Goal: Task Accomplishment & Management: Manage account settings

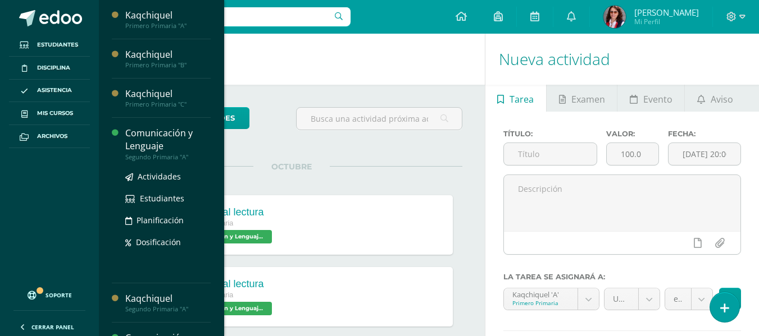
click at [142, 136] on div "Comunicación y Lenguaje" at bounding box center [167, 140] width 85 height 26
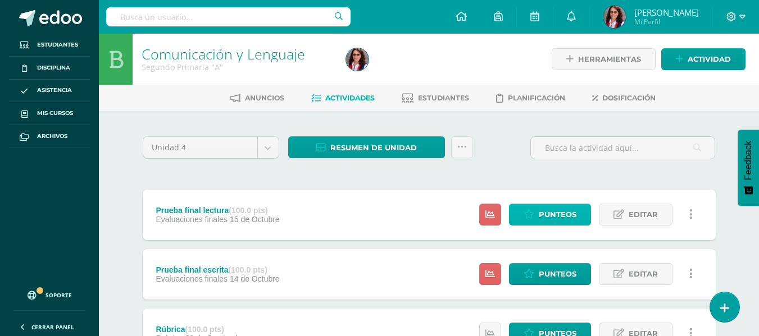
click at [541, 215] on span "Punteos" at bounding box center [558, 214] width 38 height 21
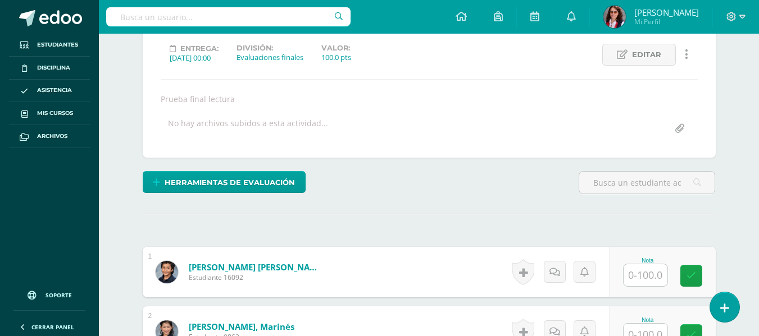
scroll to position [183, 0]
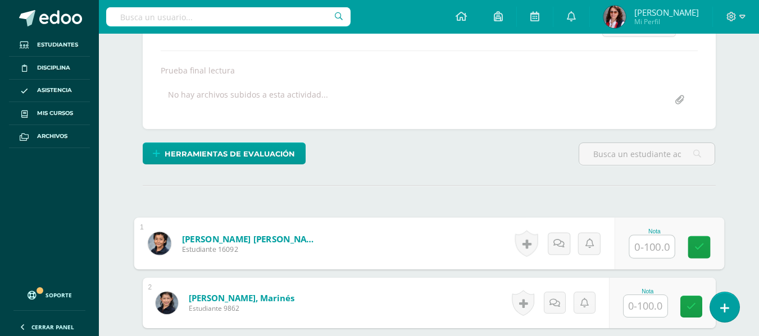
click at [642, 246] on input "text" at bounding box center [651, 247] width 45 height 22
type input "90"
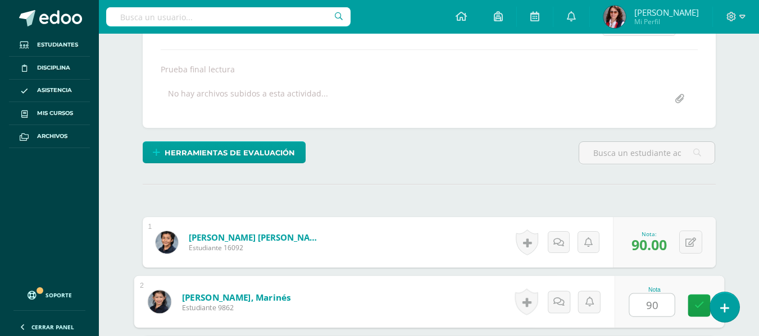
type input "90"
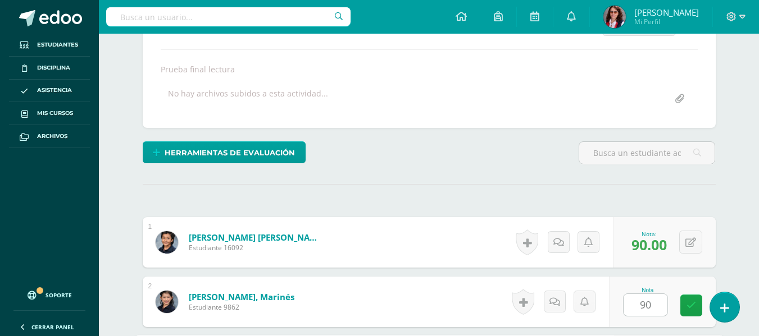
scroll to position [380, 0]
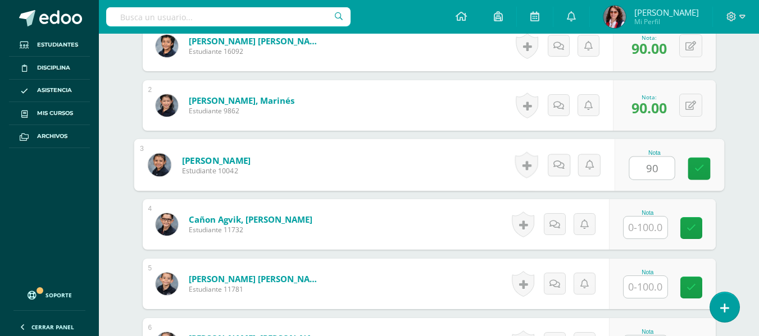
type input "90"
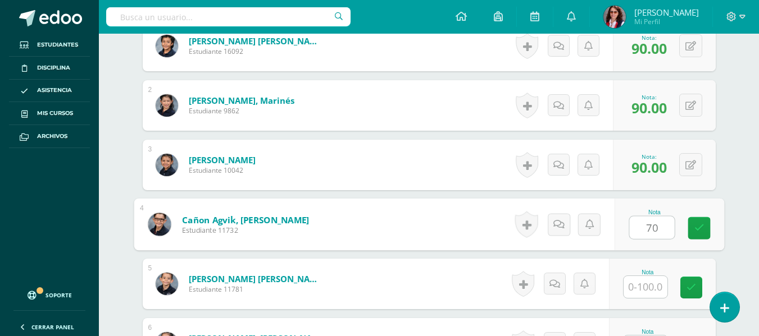
type input "70"
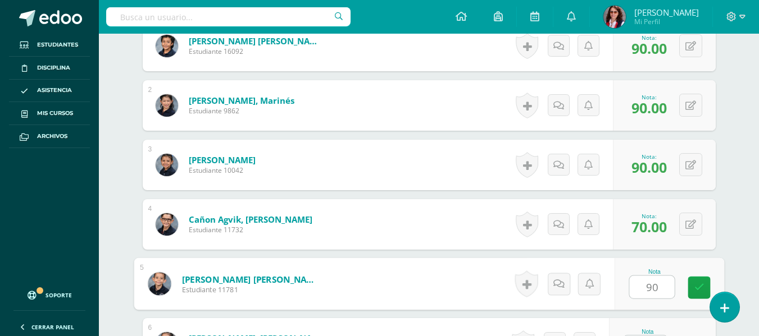
type input "90"
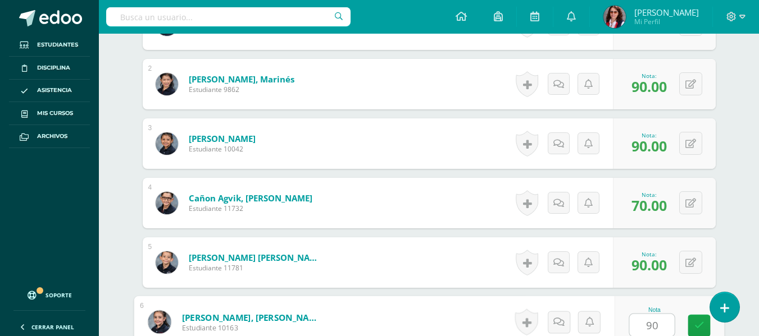
type input "90"
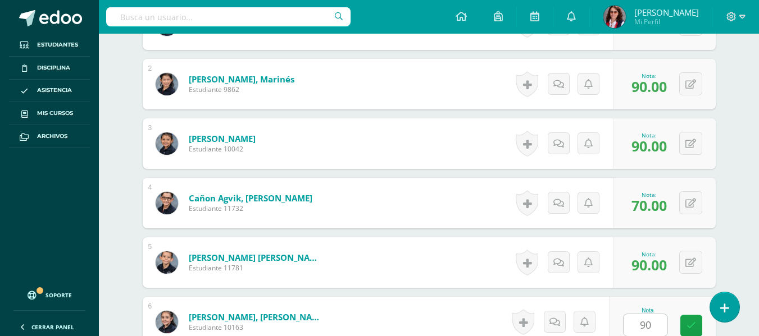
scroll to position [618, 0]
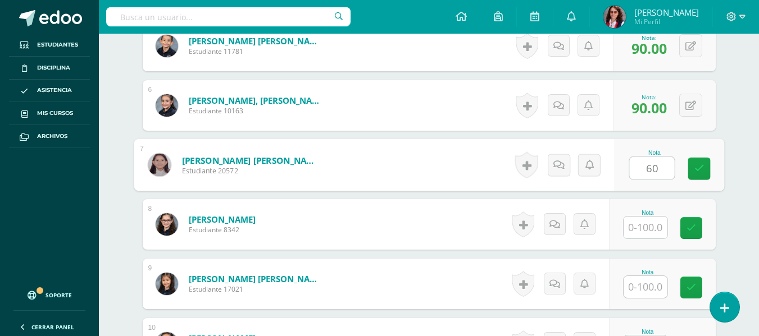
type input "60"
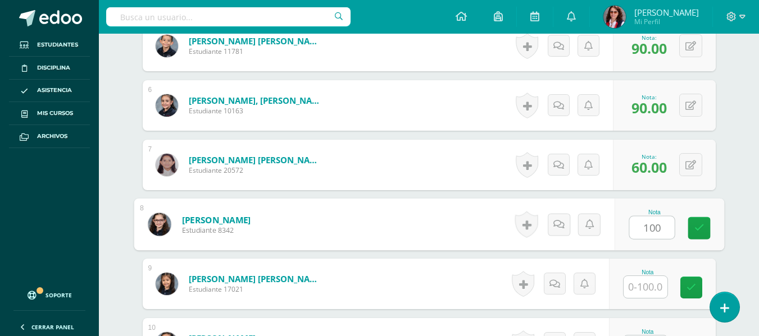
type input "100"
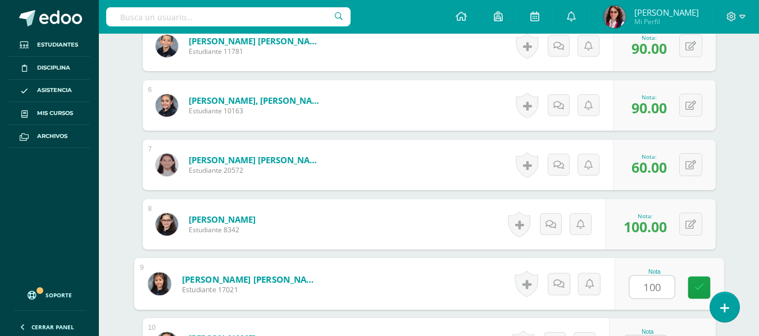
type input "100"
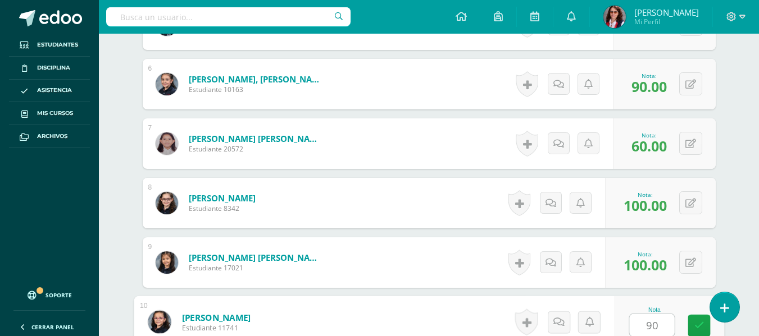
type input "90"
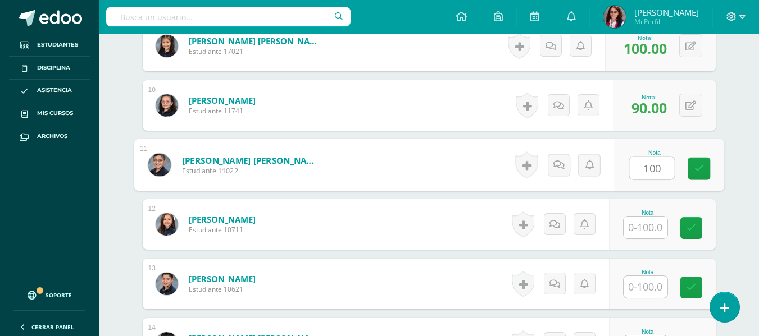
type input "100"
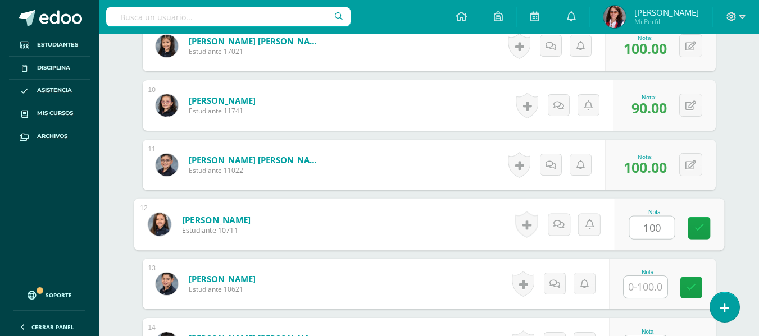
type input "100"
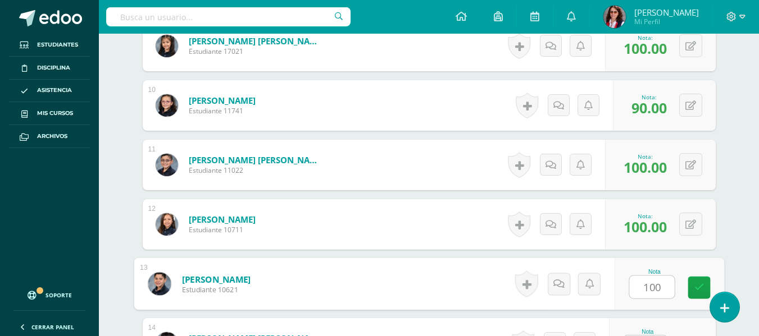
type input "100"
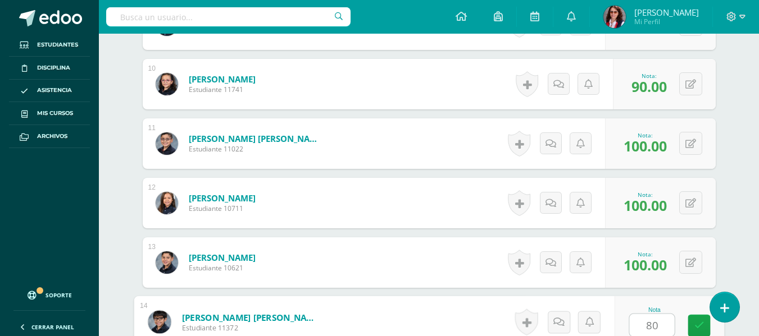
type input "80"
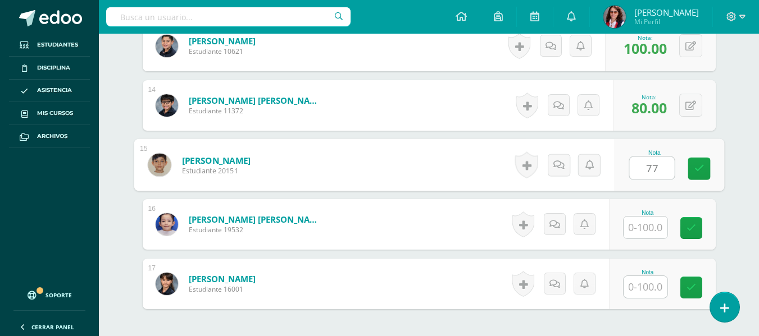
type input "77"
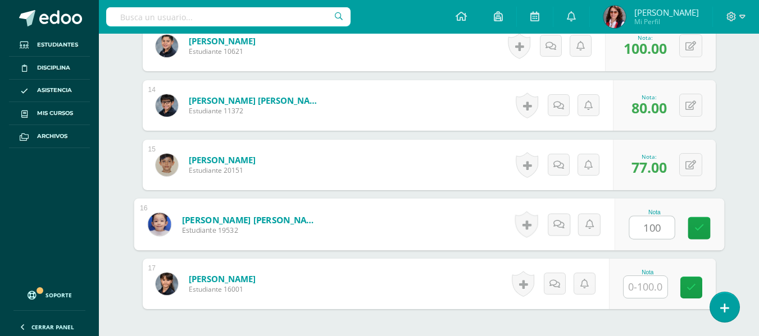
type input "100"
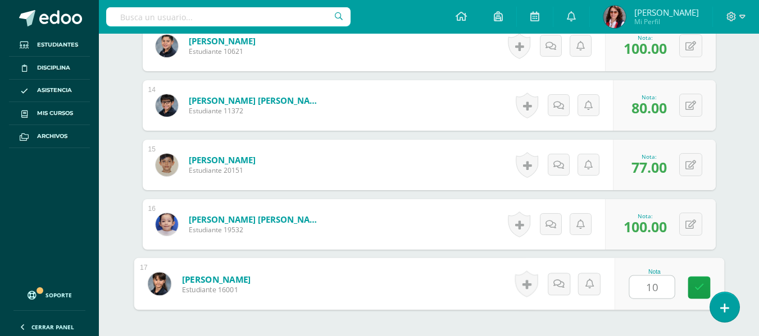
type input "100"
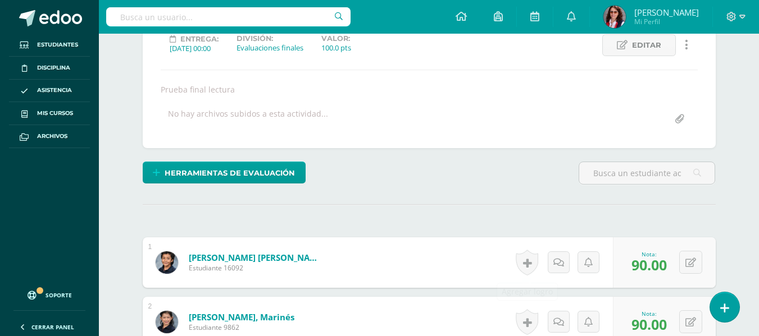
scroll to position [0, 0]
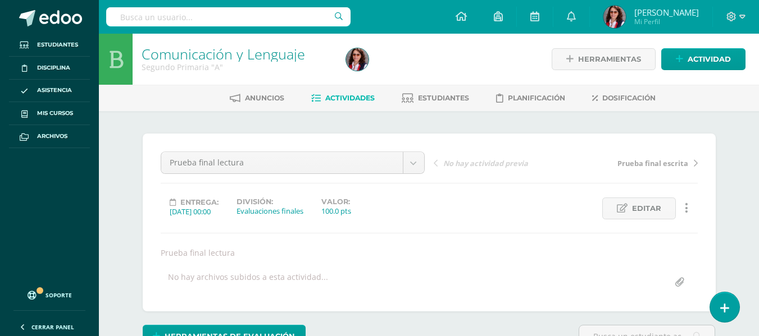
click at [343, 98] on span "Actividades" at bounding box center [349, 98] width 49 height 8
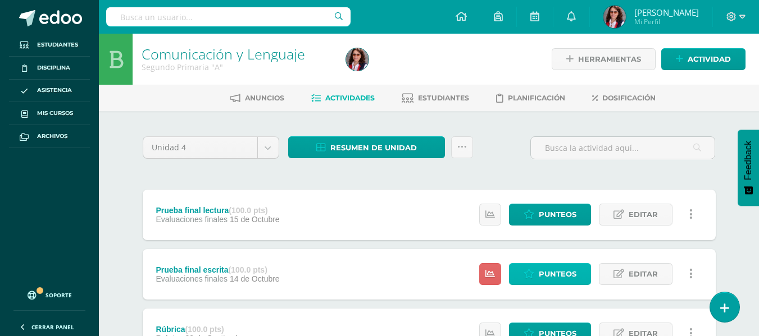
click at [545, 272] on span "Punteos" at bounding box center [558, 274] width 38 height 21
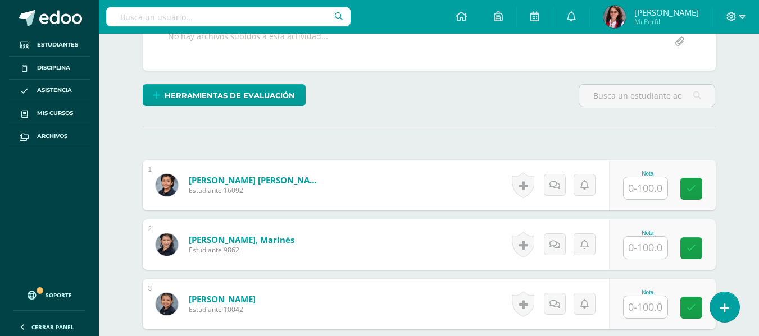
scroll to position [241, 0]
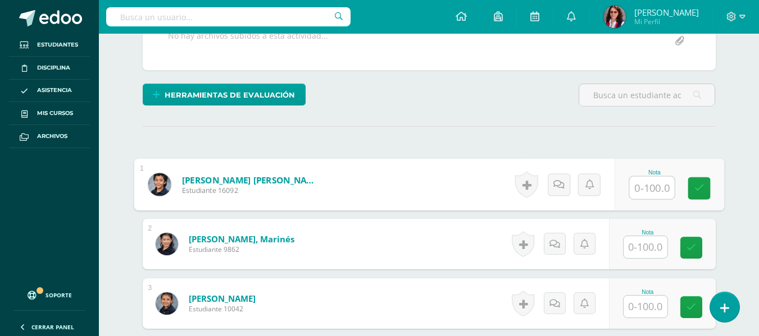
click at [642, 188] on input "text" at bounding box center [651, 188] width 45 height 22
type input "98"
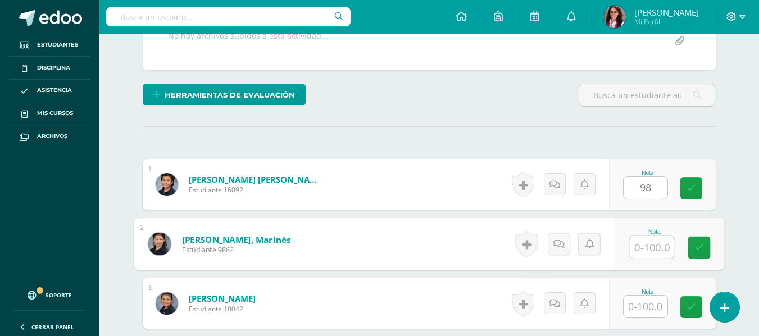
scroll to position [242, 0]
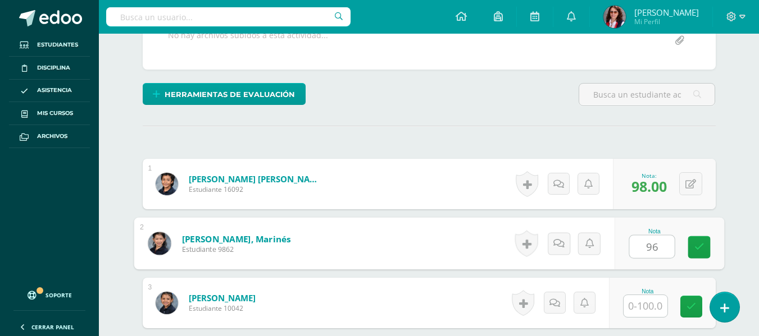
type input "96"
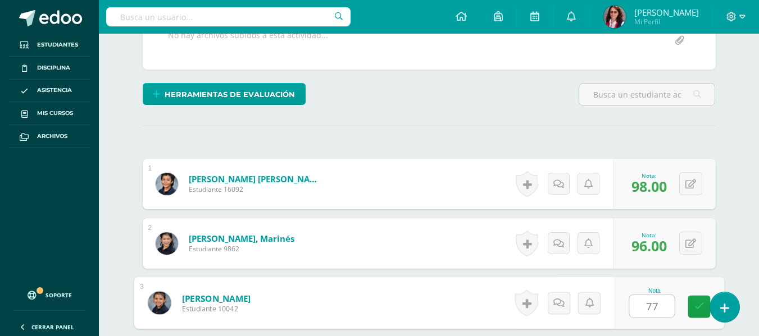
type input "77"
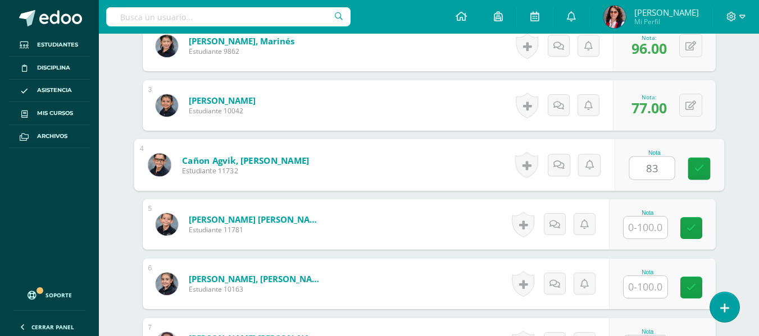
type input "83"
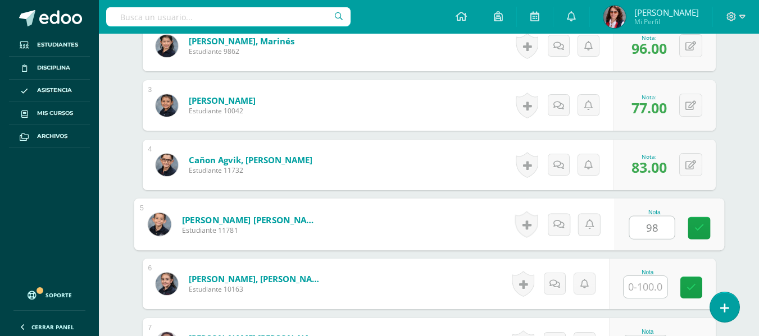
type input "98"
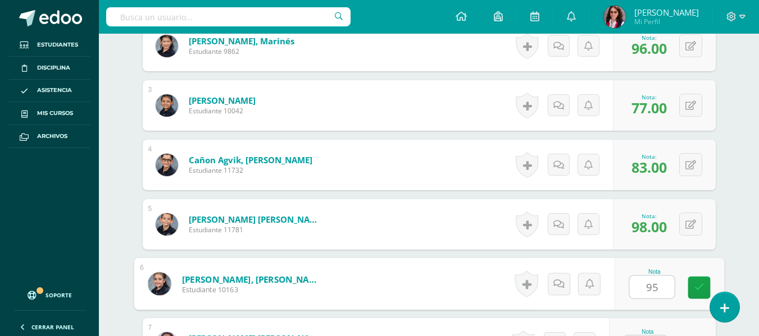
type input "95"
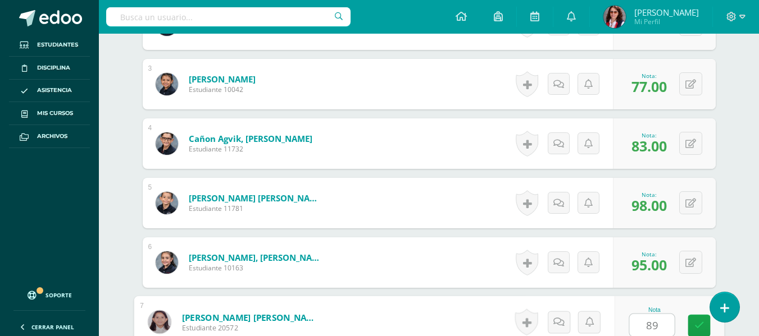
type input "89"
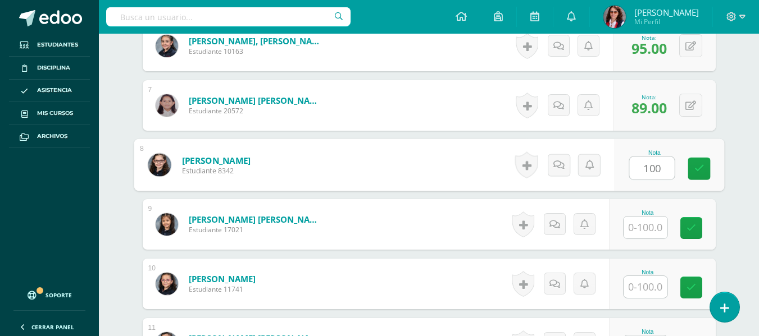
type input "100"
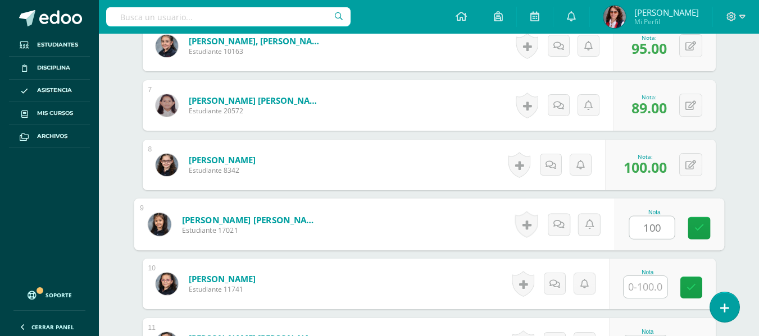
type input "100"
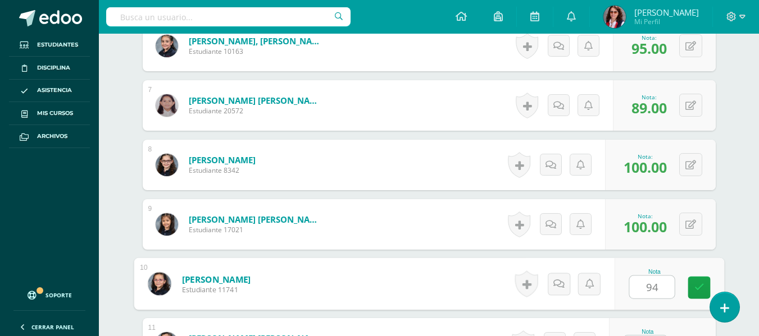
type input "94"
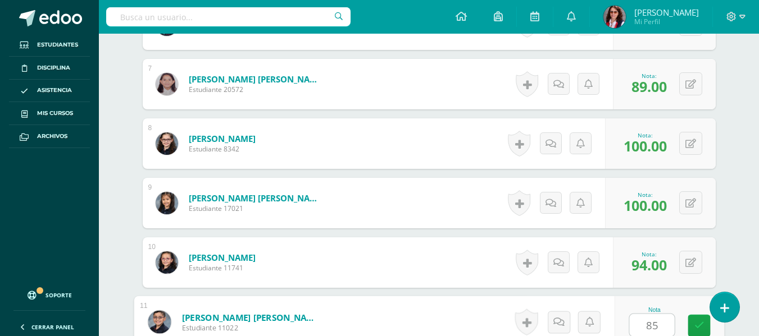
type input "85"
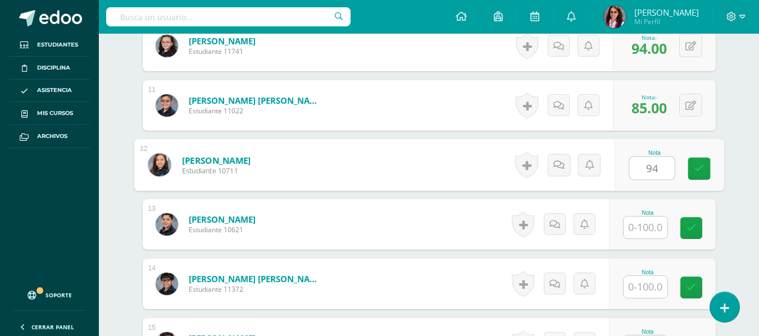
type input "94"
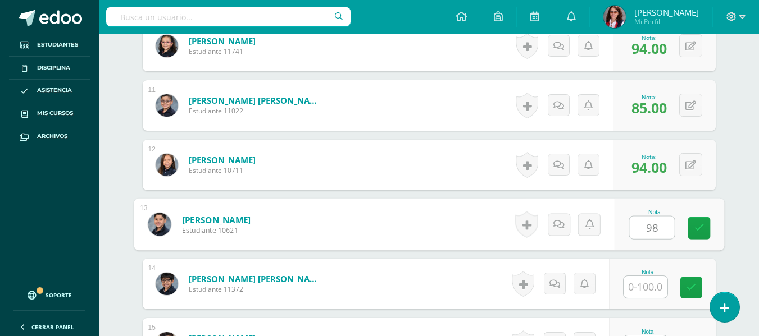
type input "98"
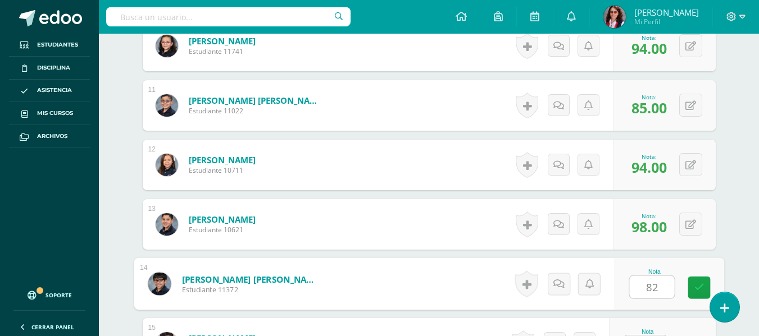
type input "82"
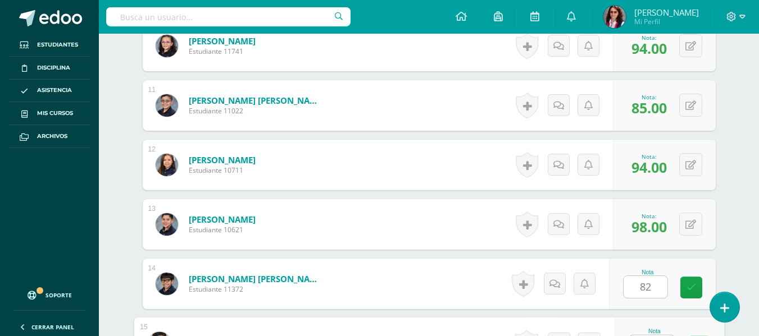
scroll to position [937, 0]
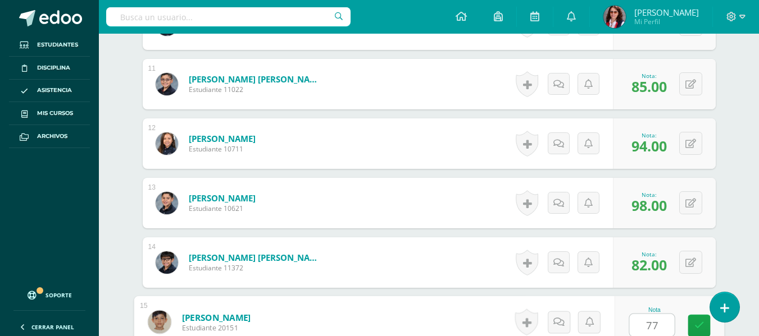
type input "77"
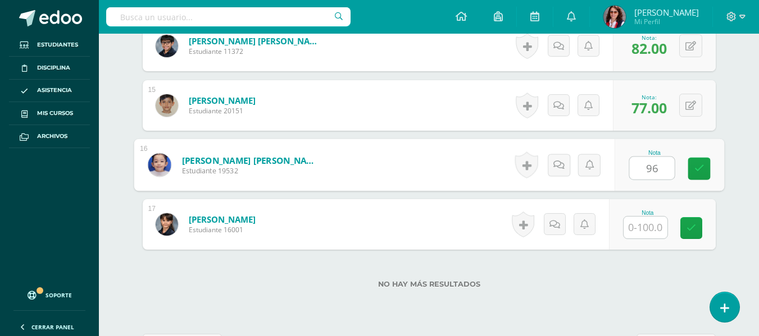
type input "96"
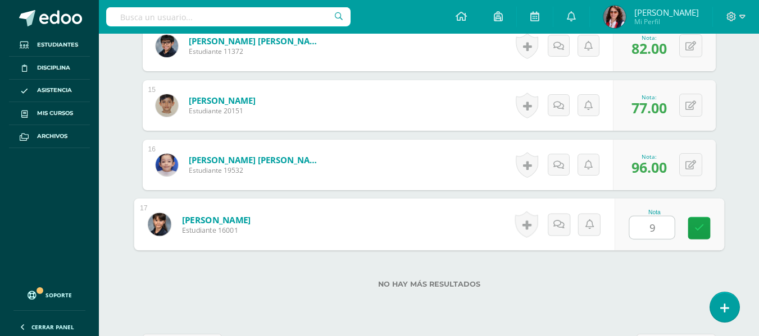
type input "98"
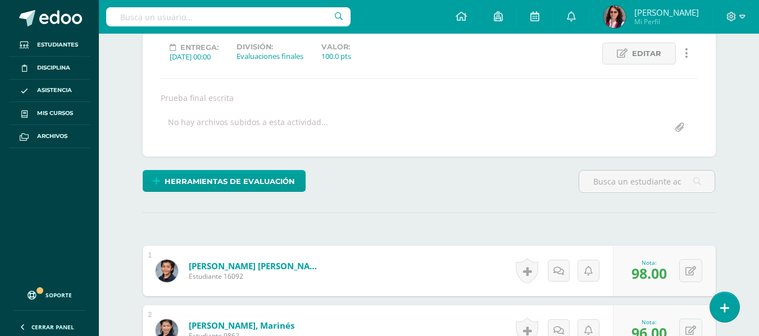
scroll to position [31, 0]
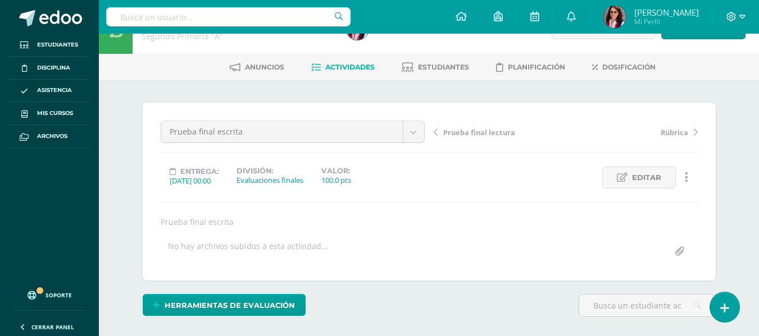
click at [326, 66] on span "Actividades" at bounding box center [349, 67] width 49 height 8
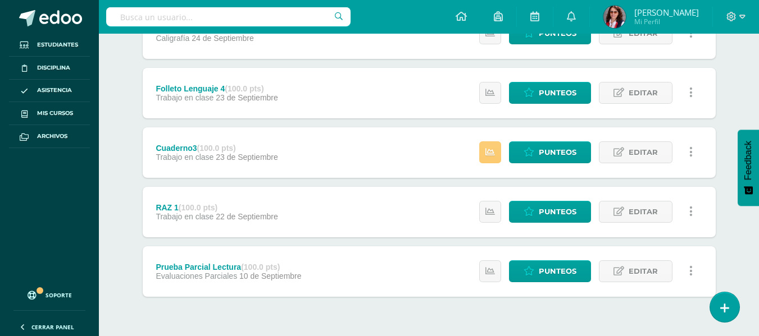
scroll to position [505, 0]
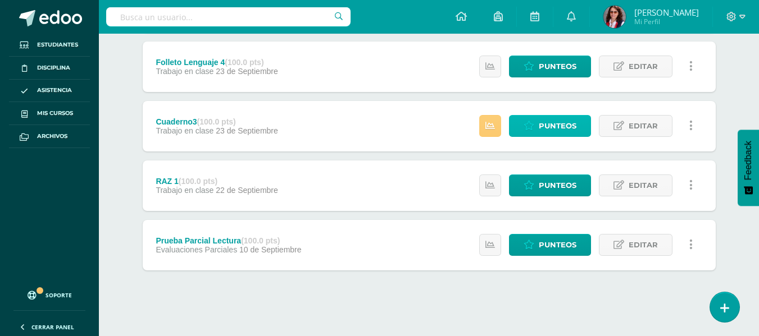
click at [554, 125] on span "Punteos" at bounding box center [558, 126] width 38 height 21
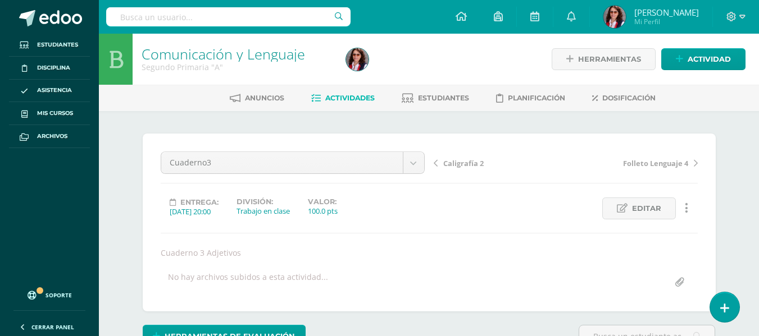
click at [342, 94] on span "Actividades" at bounding box center [349, 98] width 49 height 8
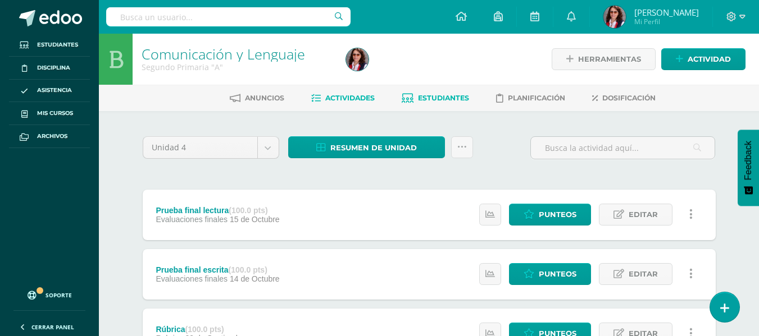
click at [431, 94] on span "Estudiantes" at bounding box center [443, 98] width 51 height 8
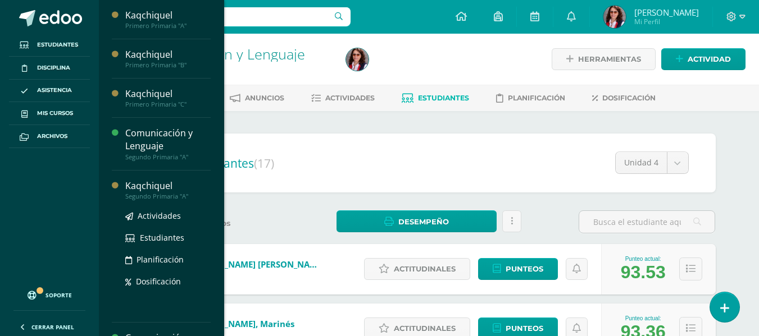
click at [158, 181] on div "Kaqchiquel" at bounding box center [167, 186] width 85 height 13
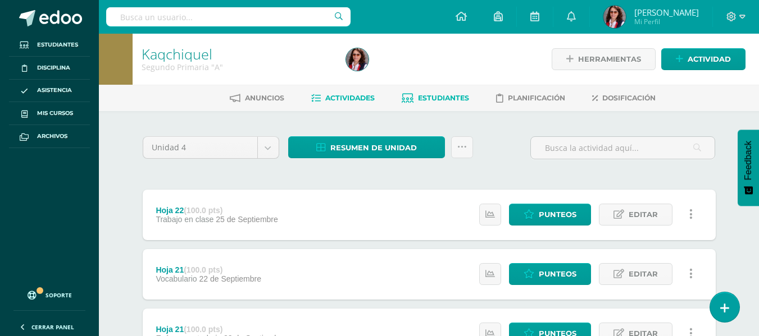
click at [430, 93] on link "Estudiantes" at bounding box center [435, 98] width 67 height 18
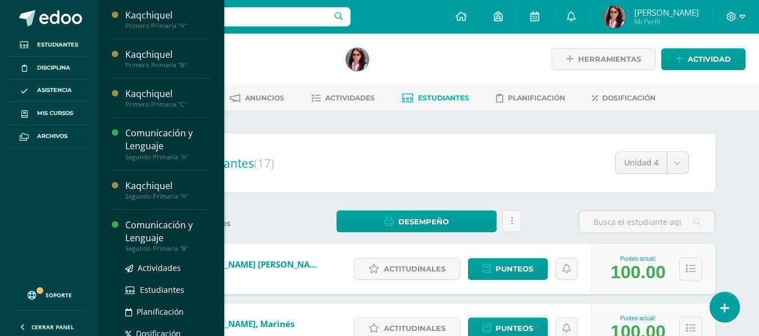
click at [135, 231] on div "Comunicación y Lenguaje" at bounding box center [167, 232] width 85 height 26
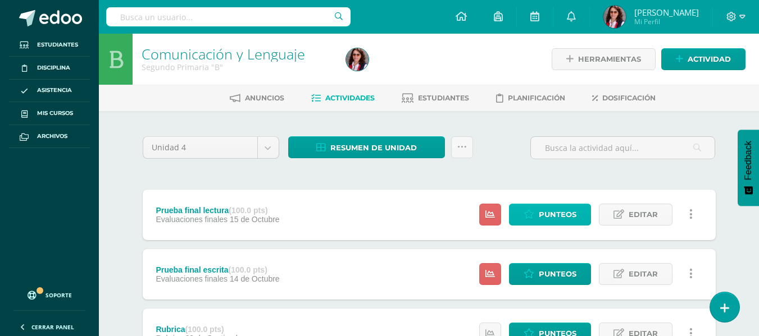
click at [546, 222] on span "Punteos" at bounding box center [558, 214] width 38 height 21
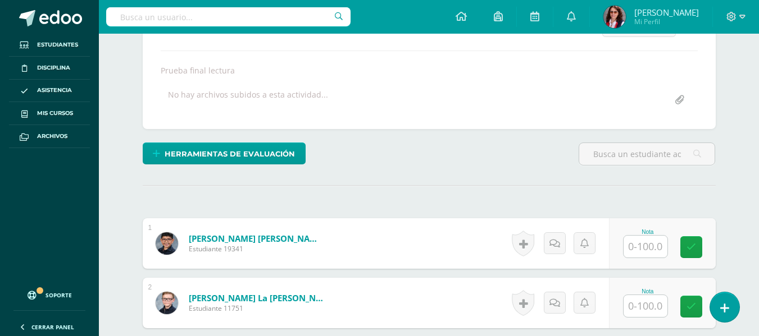
scroll to position [183, 0]
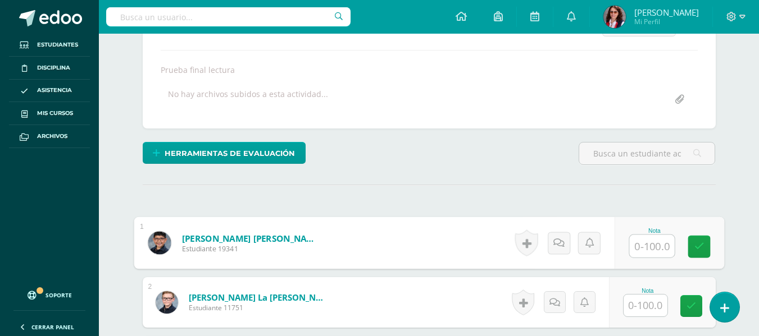
click at [645, 247] on input "text" at bounding box center [651, 246] width 45 height 22
type input "80"
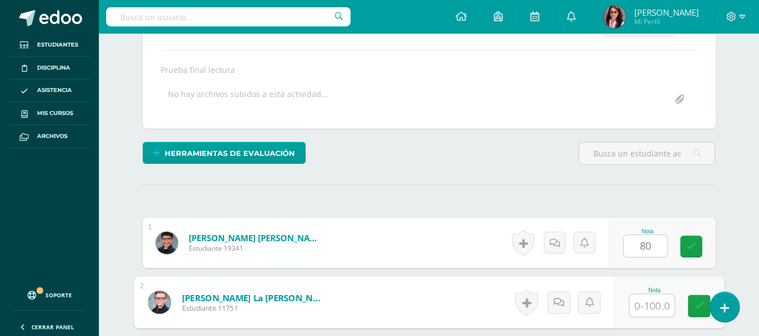
scroll to position [184, 0]
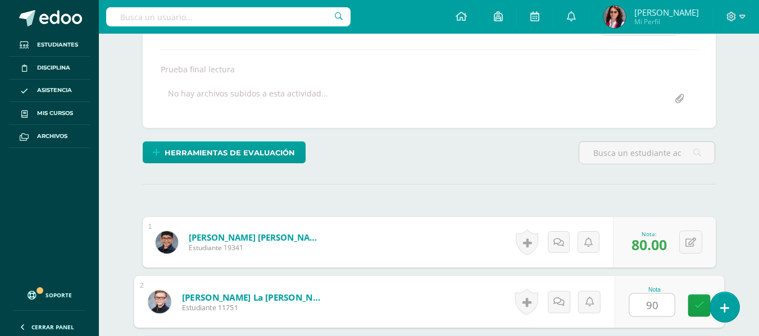
type input "90"
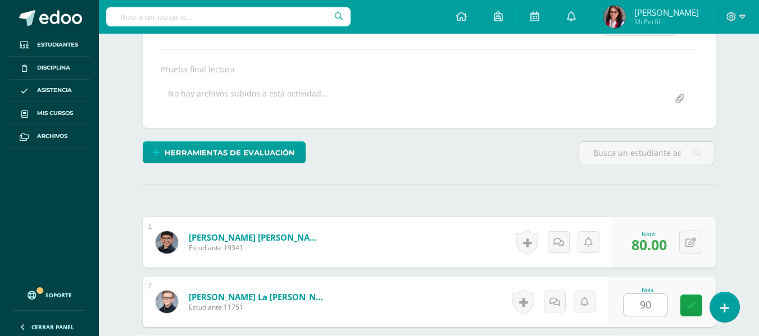
scroll to position [380, 0]
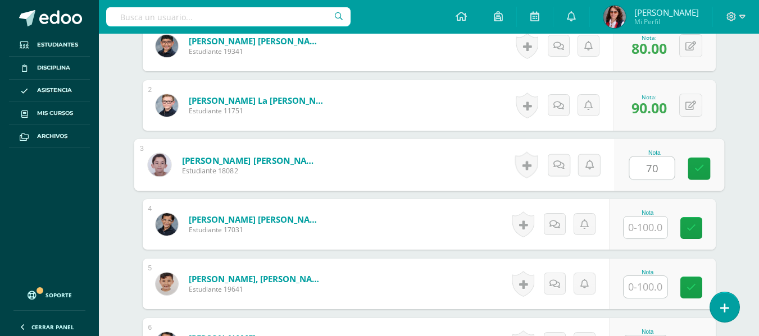
type input "70"
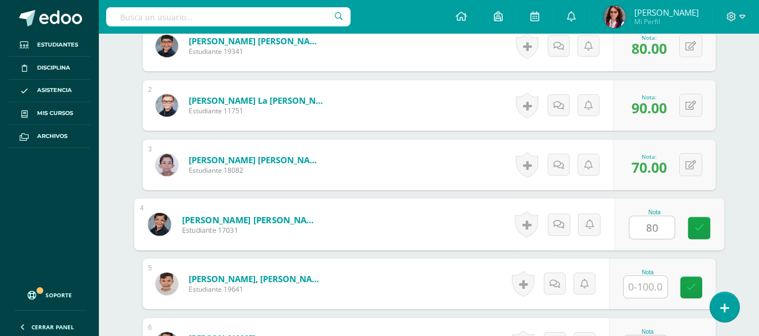
type input "80"
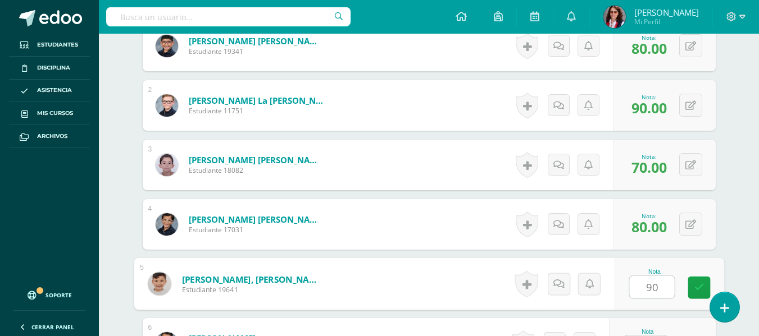
type input "90"
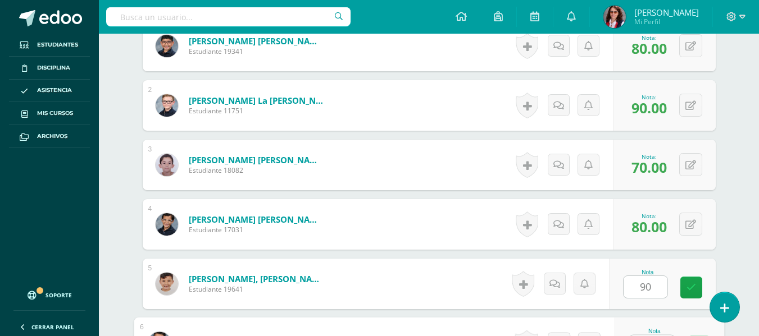
scroll to position [402, 0]
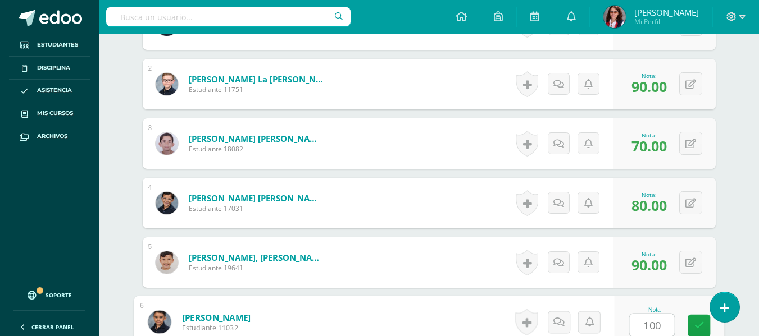
type input "100"
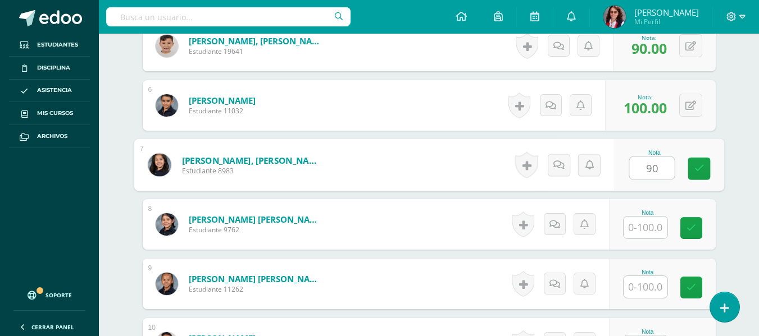
type input "90"
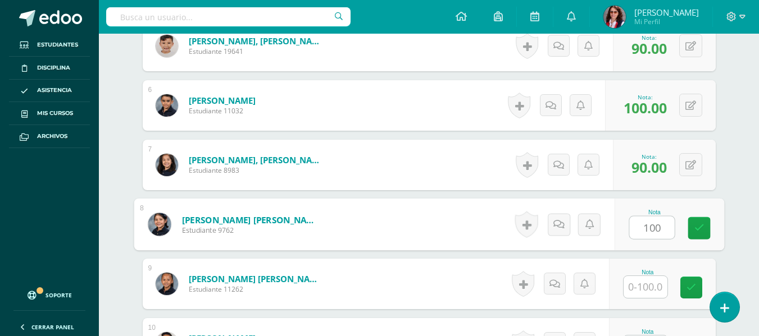
type input "100"
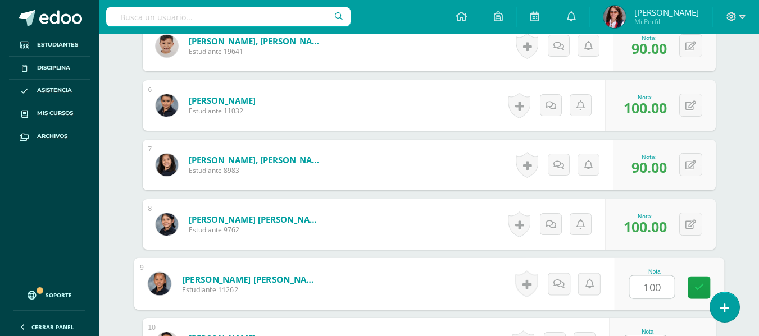
type input "100"
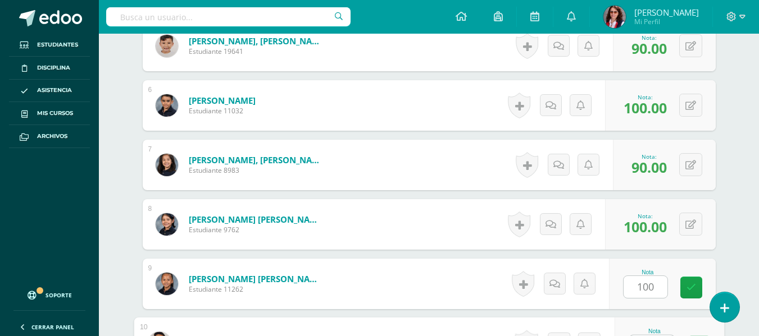
scroll to position [640, 0]
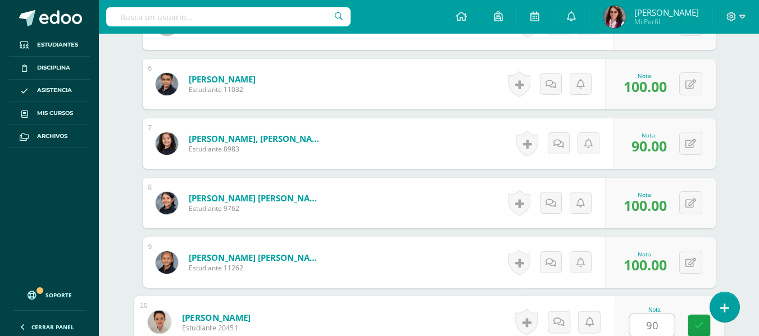
type input "90"
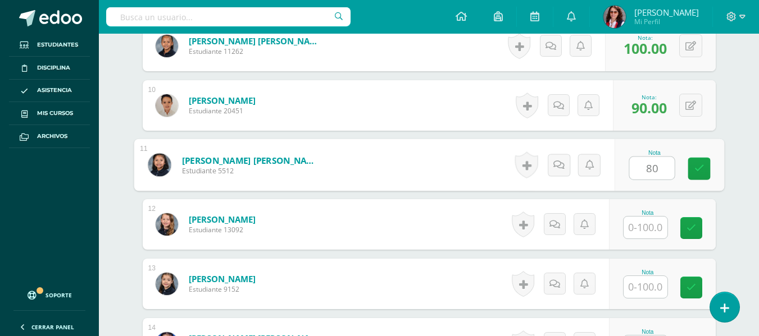
type input "80"
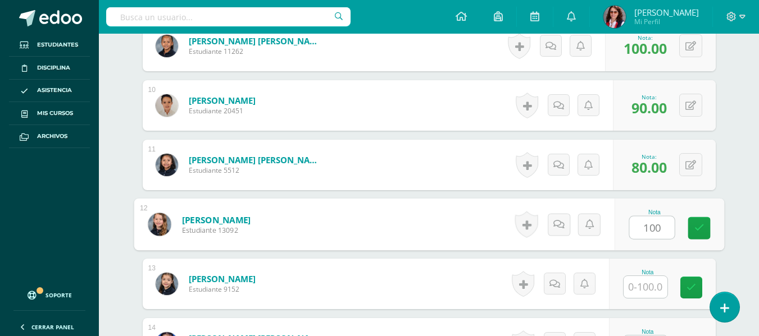
type input "100"
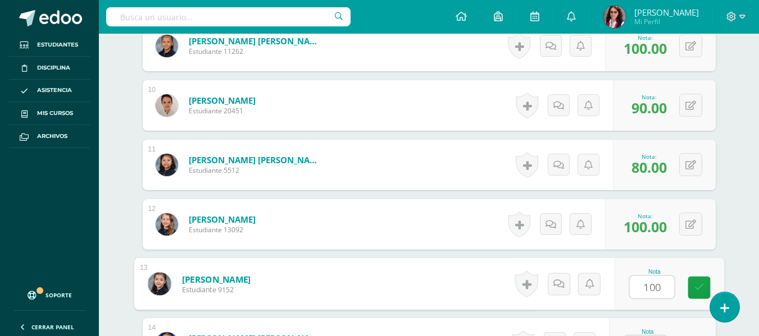
type input "100"
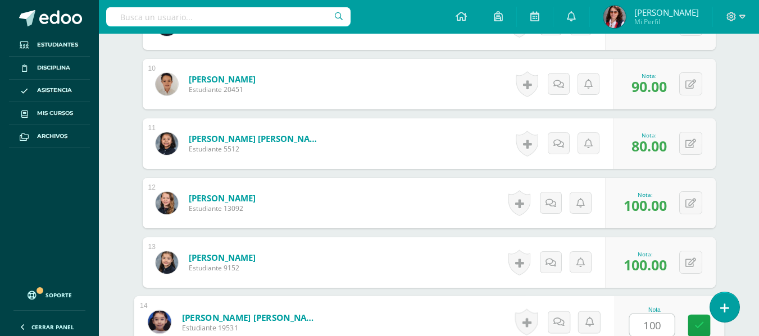
type input "100"
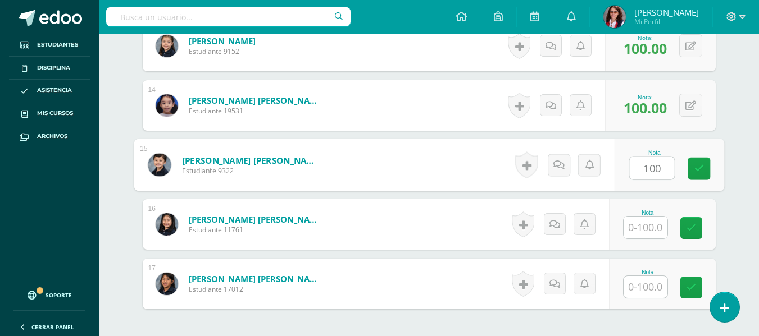
type input "100"
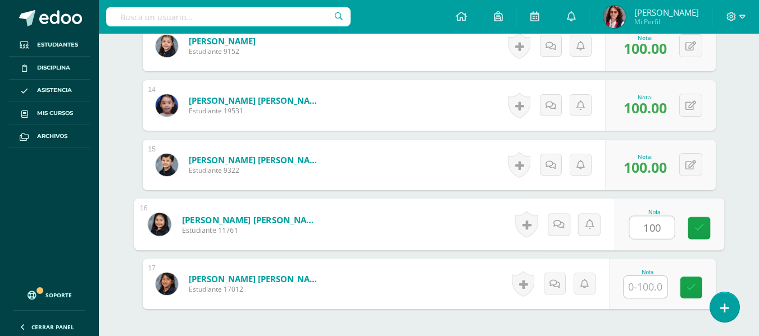
type input "100"
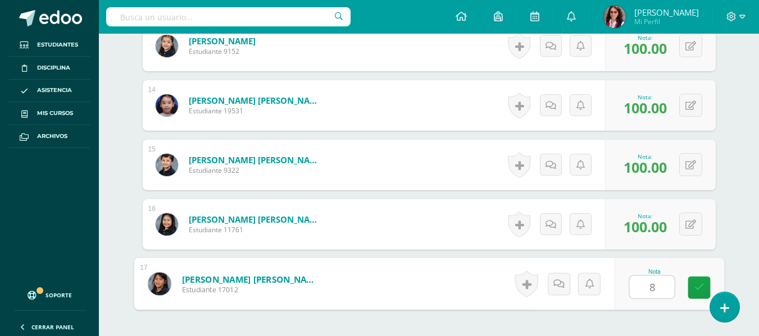
type input "80"
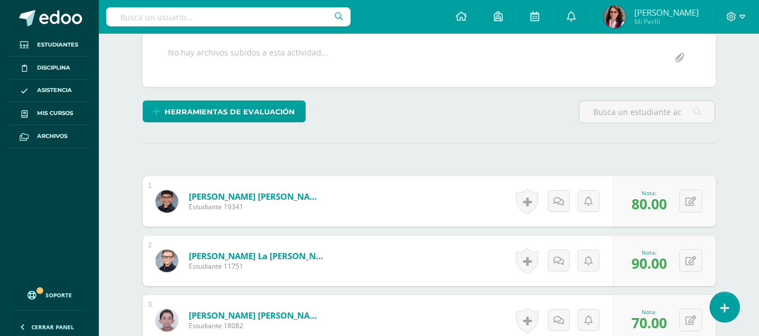
scroll to position [17, 0]
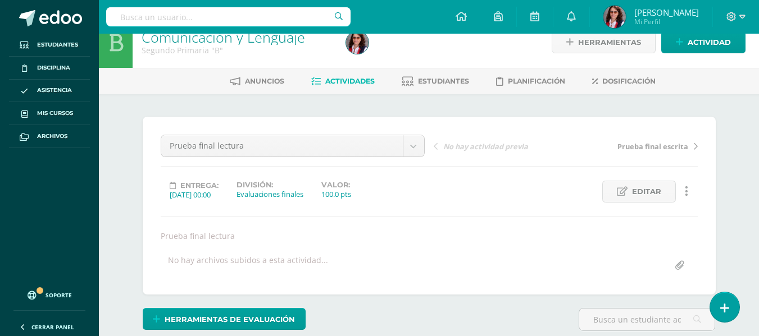
click at [353, 76] on link "Actividades" at bounding box center [342, 81] width 63 height 18
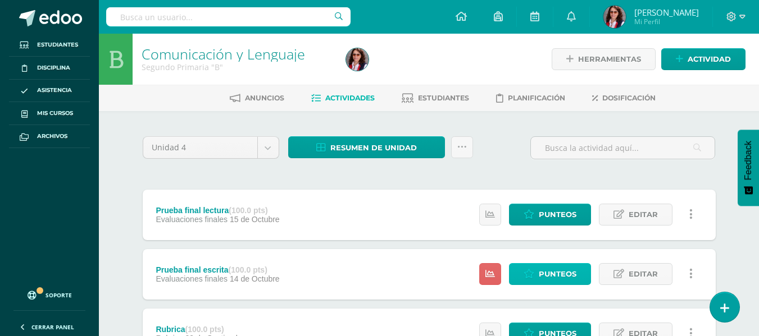
click at [554, 278] on span "Punteos" at bounding box center [558, 274] width 38 height 21
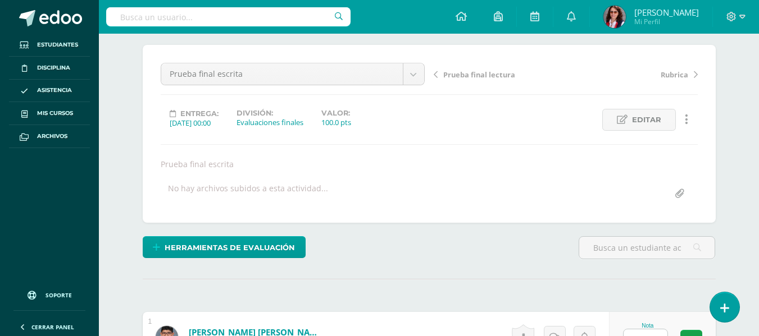
scroll to position [183, 0]
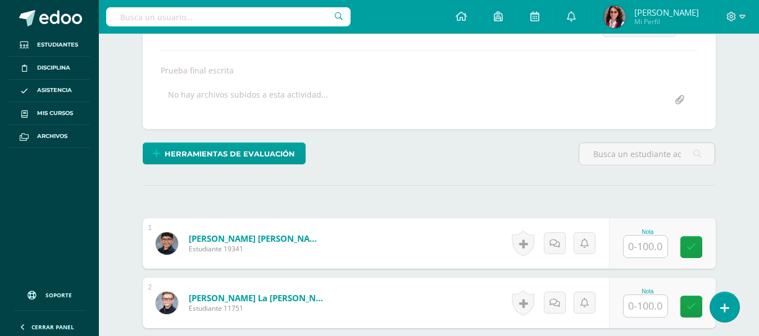
click at [642, 250] on input "text" at bounding box center [645, 247] width 44 height 22
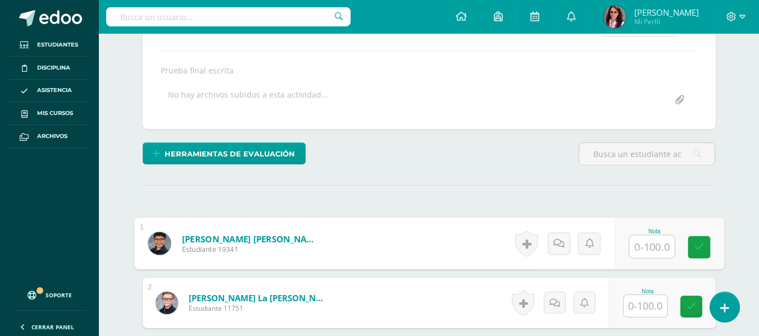
scroll to position [183, 0]
type input "94"
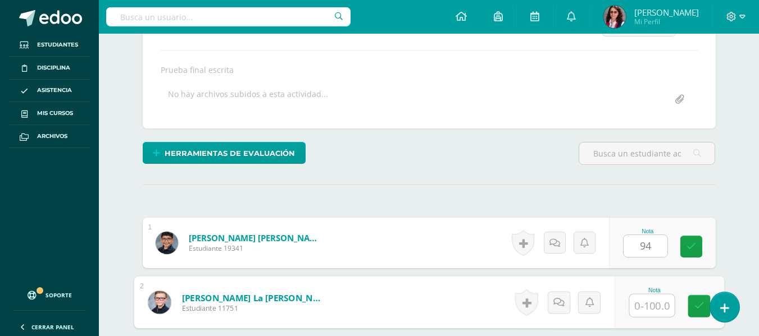
scroll to position [184, 0]
type input "68"
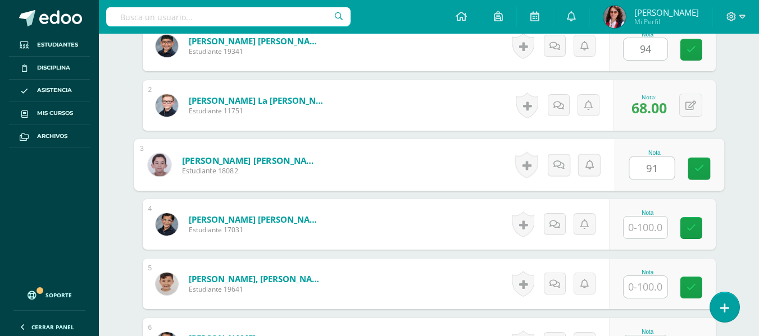
type input "91"
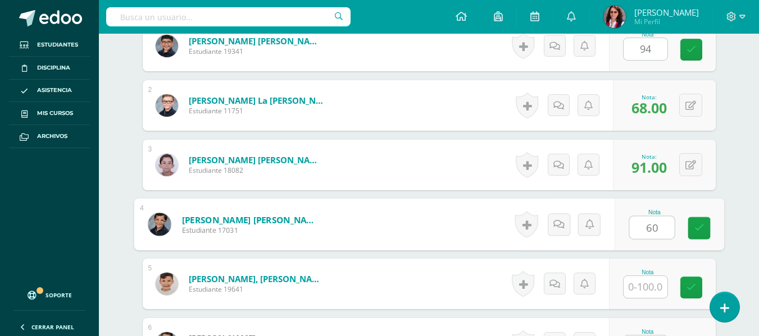
type input "60"
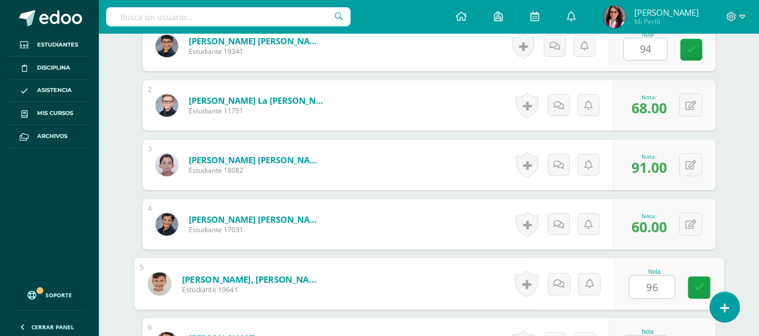
type input "96"
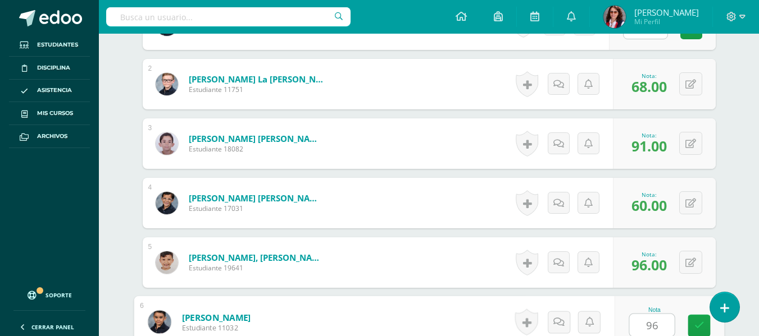
type input "96"
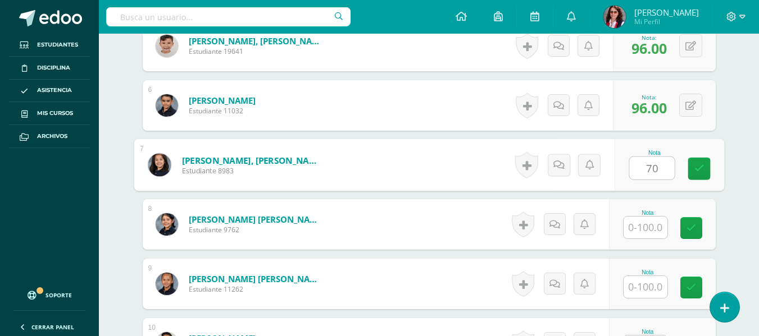
type input "70"
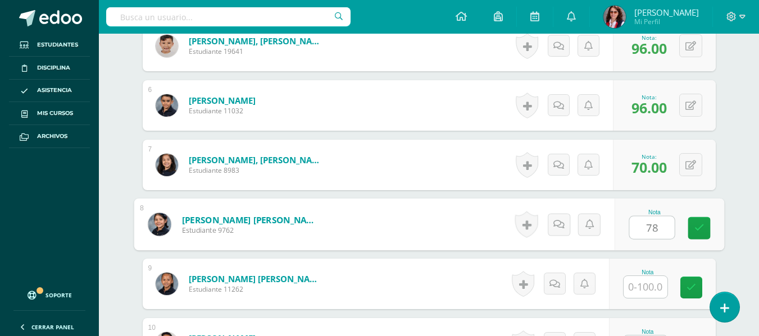
type input "78"
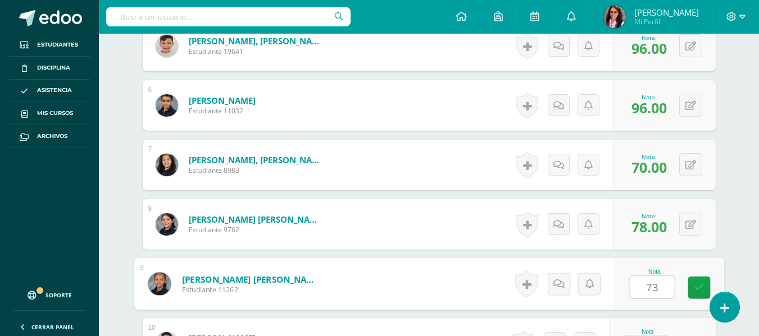
type input "73"
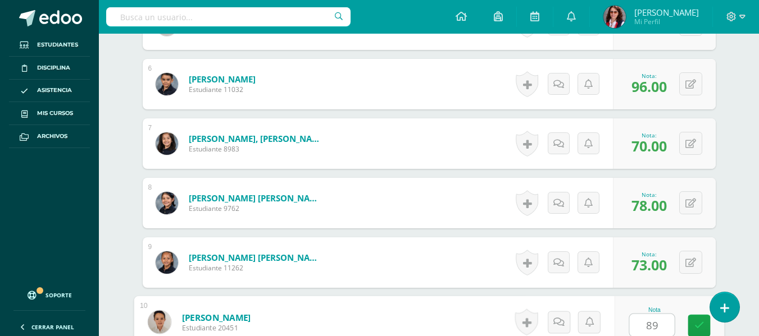
type input "89"
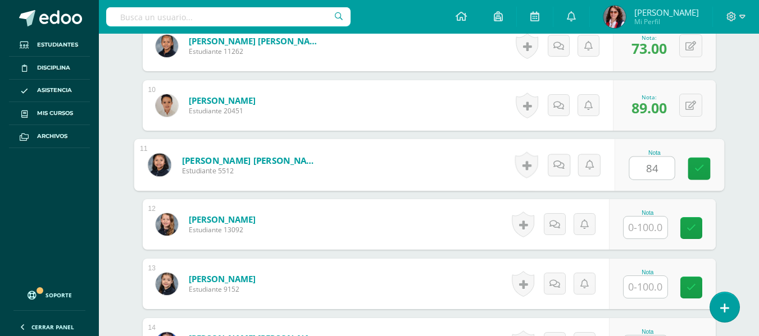
type input "84"
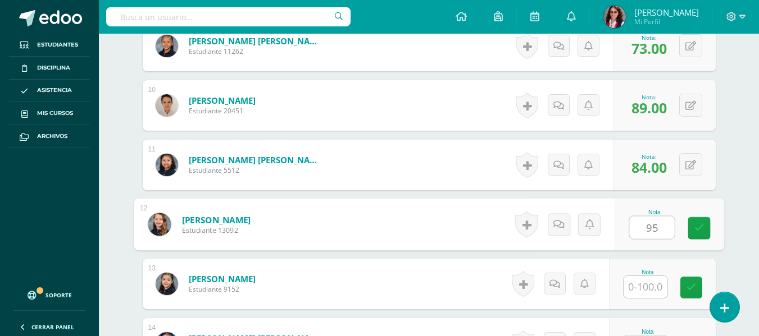
type input "95"
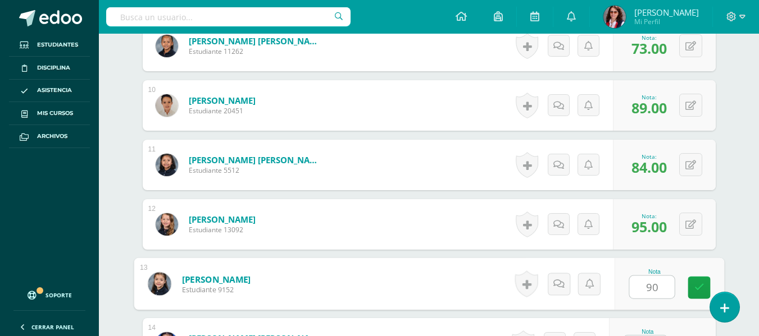
type input "90"
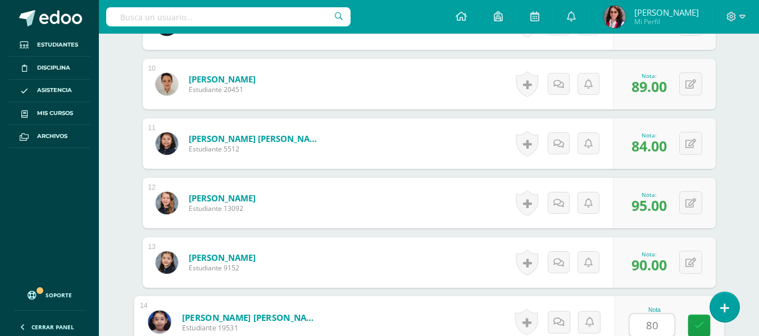
type input "80"
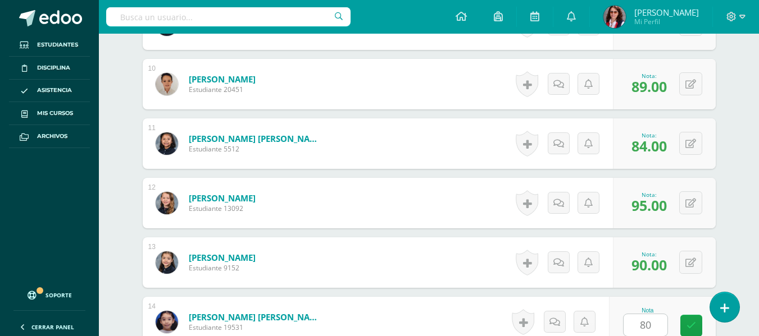
scroll to position [1094, 0]
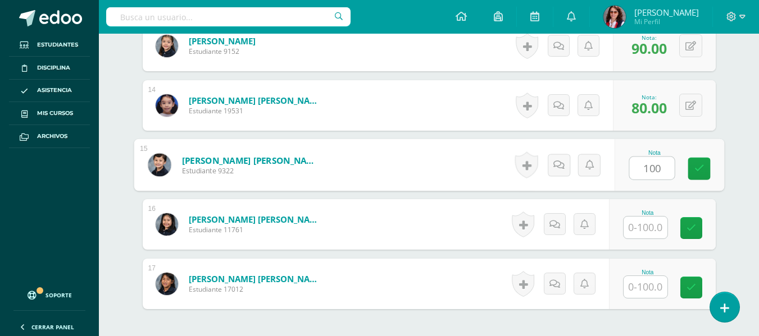
type input "100"
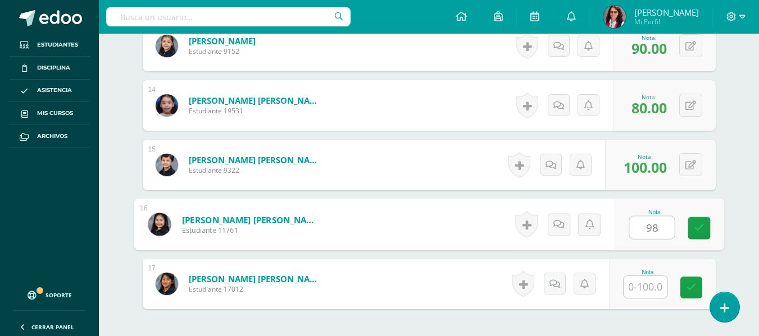
type input "98"
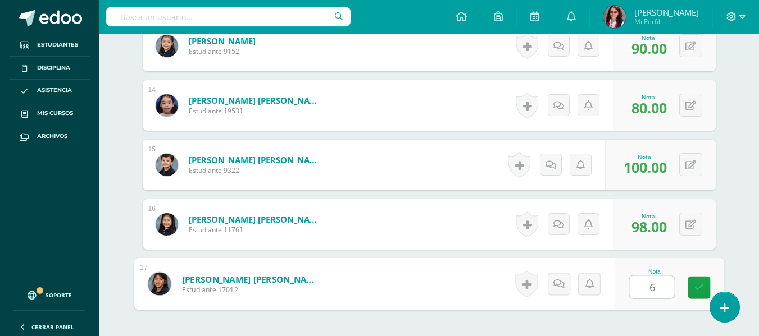
type input "67"
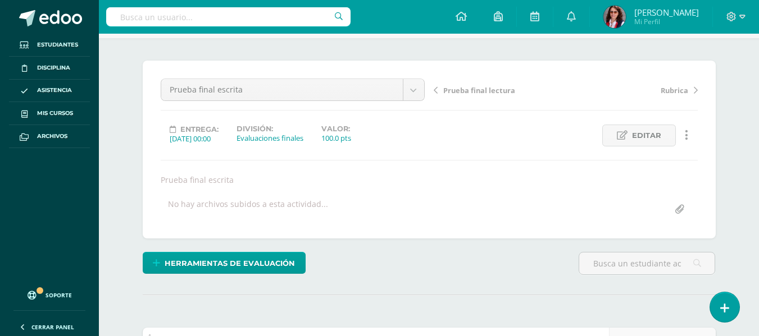
scroll to position [0, 0]
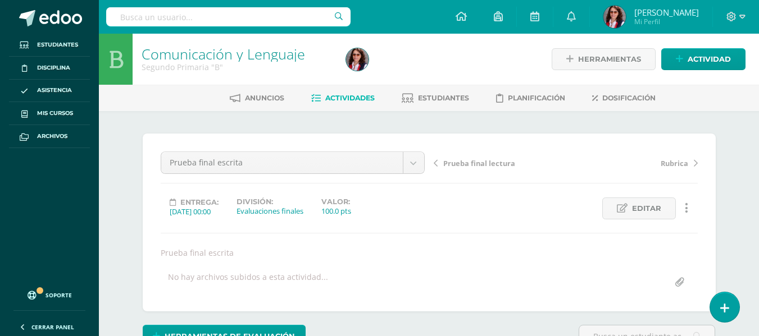
click at [343, 95] on span "Actividades" at bounding box center [349, 98] width 49 height 8
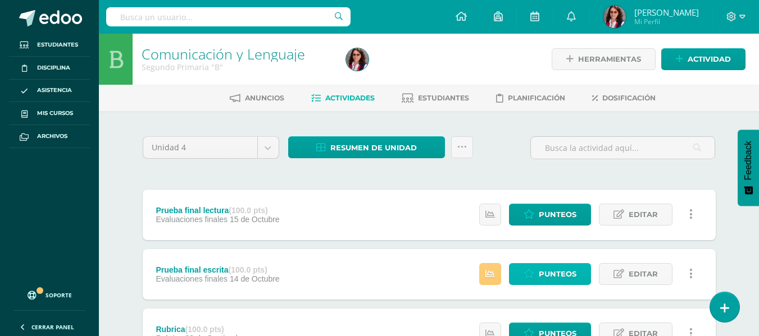
click at [554, 276] on span "Punteos" at bounding box center [558, 274] width 38 height 21
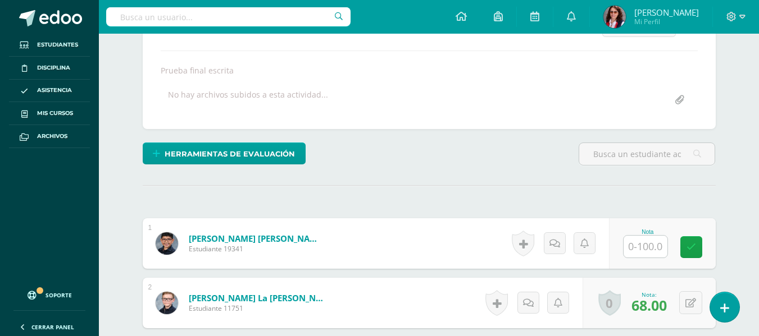
scroll to position [183, 0]
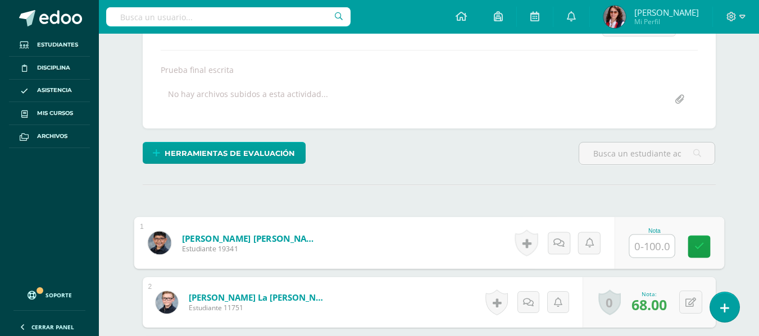
click at [637, 243] on input "text" at bounding box center [651, 246] width 45 height 22
type input "94"
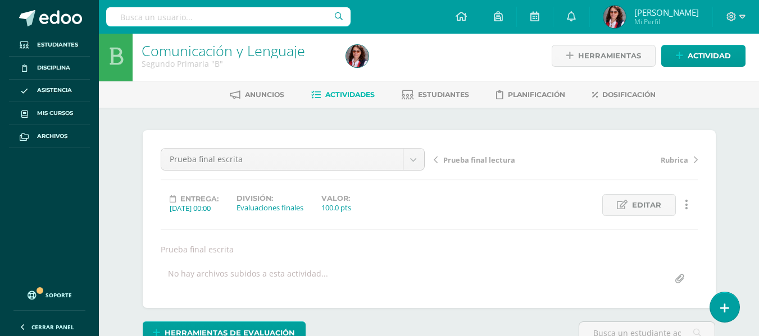
scroll to position [0, 0]
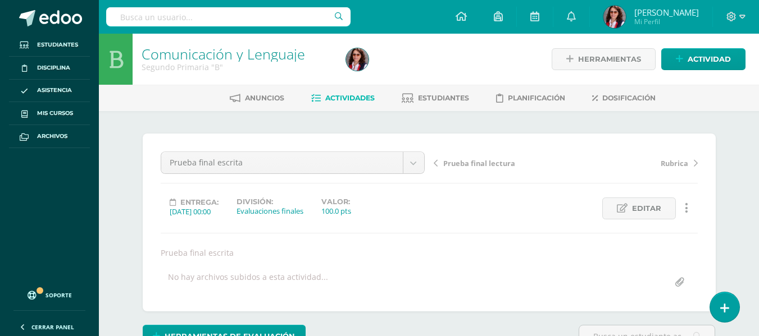
click at [327, 95] on span "Actividades" at bounding box center [349, 98] width 49 height 8
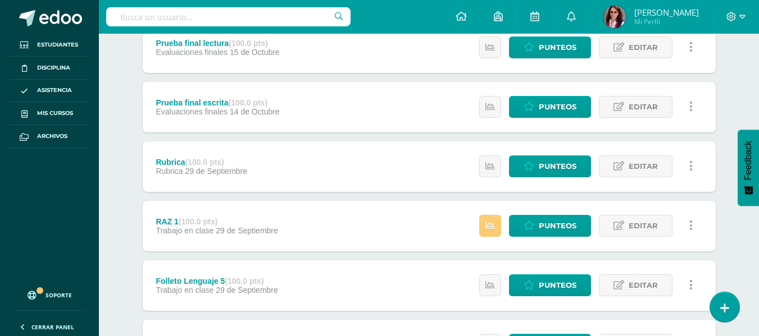
scroll to position [168, 0]
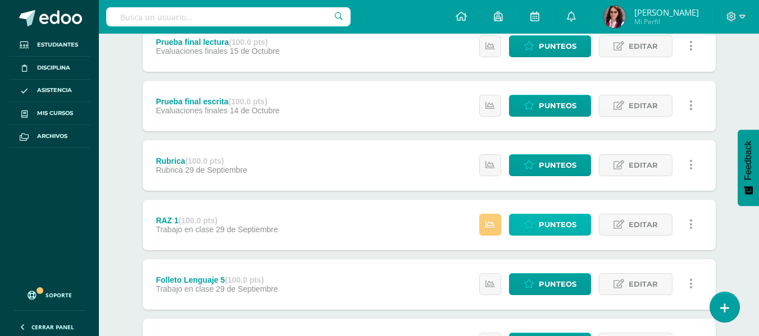
click at [546, 224] on span "Punteos" at bounding box center [558, 225] width 38 height 21
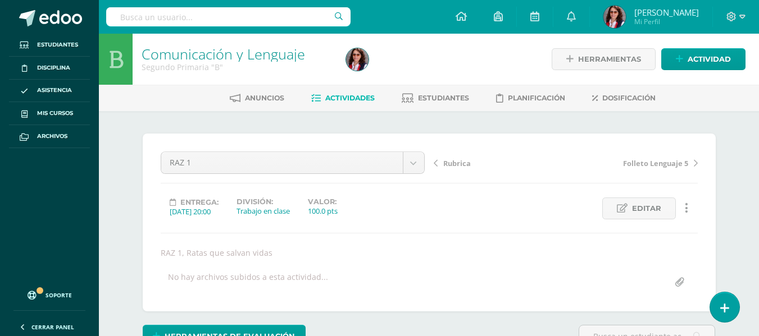
click at [341, 99] on span "Actividades" at bounding box center [349, 98] width 49 height 8
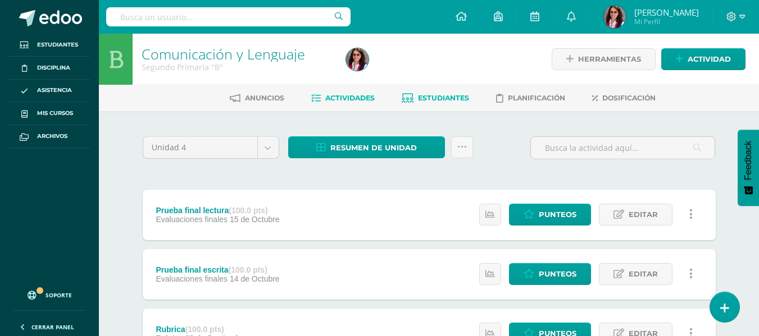
click at [440, 95] on span "Estudiantes" at bounding box center [443, 98] width 51 height 8
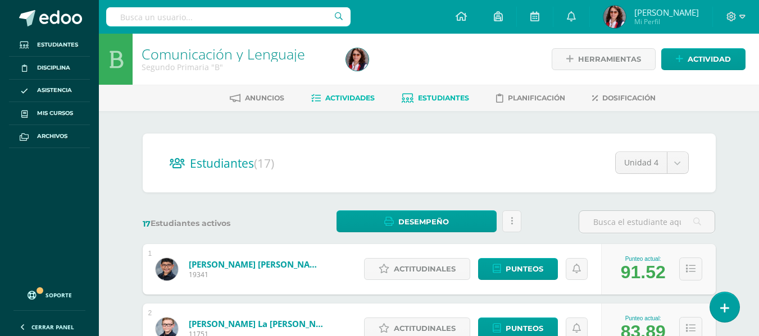
click at [341, 94] on span "Actividades" at bounding box center [349, 98] width 49 height 8
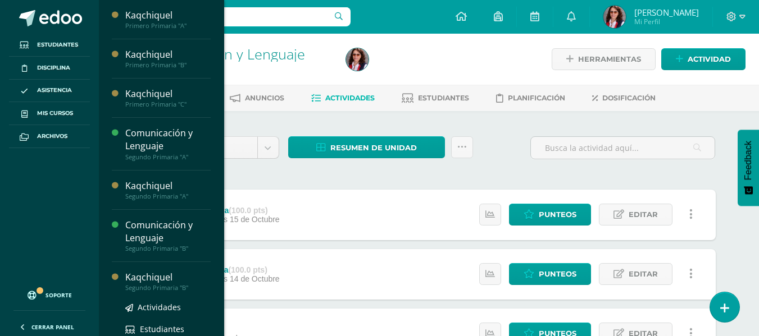
click at [151, 277] on div "Kaqchiquel" at bounding box center [167, 277] width 85 height 13
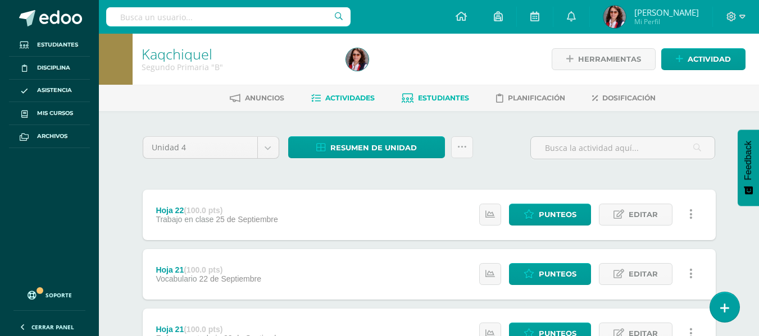
click at [431, 93] on link "Estudiantes" at bounding box center [435, 98] width 67 height 18
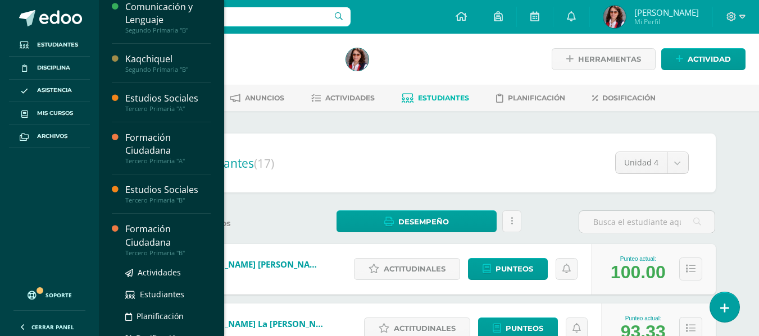
scroll to position [225, 0]
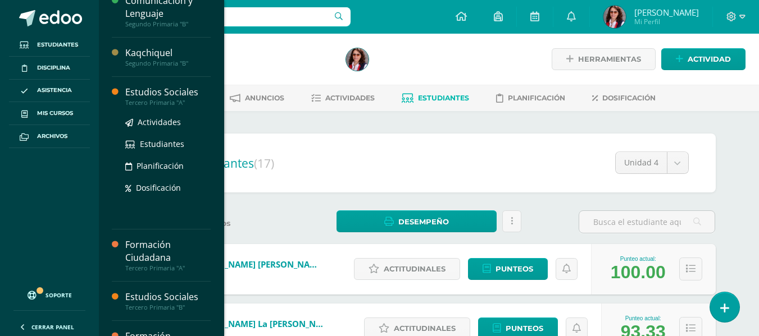
click at [165, 90] on div "Estudios Sociales" at bounding box center [167, 92] width 85 height 13
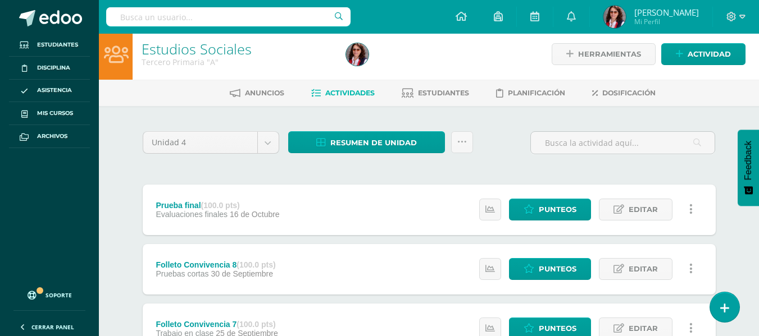
scroll to position [61, 0]
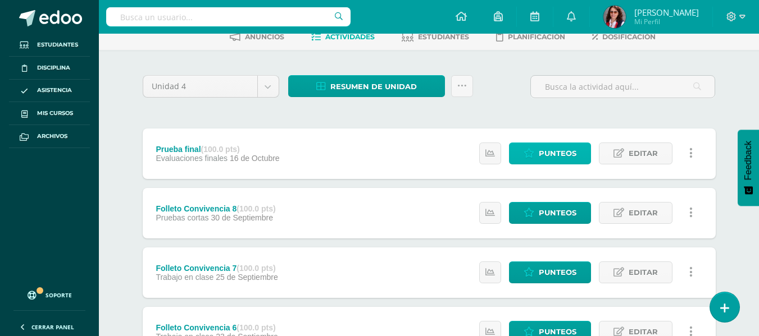
click at [561, 151] on span "Punteos" at bounding box center [558, 153] width 38 height 21
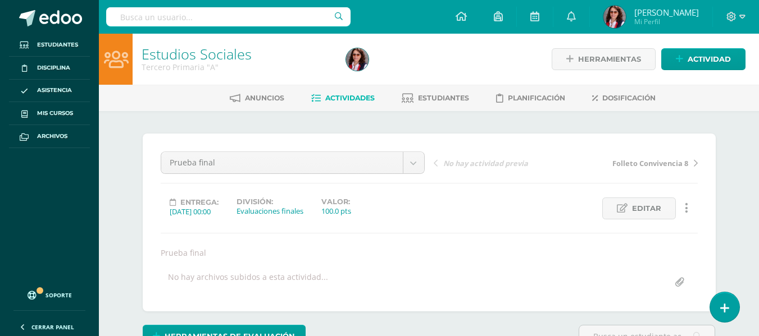
click at [336, 94] on span "Actividades" at bounding box center [349, 98] width 49 height 8
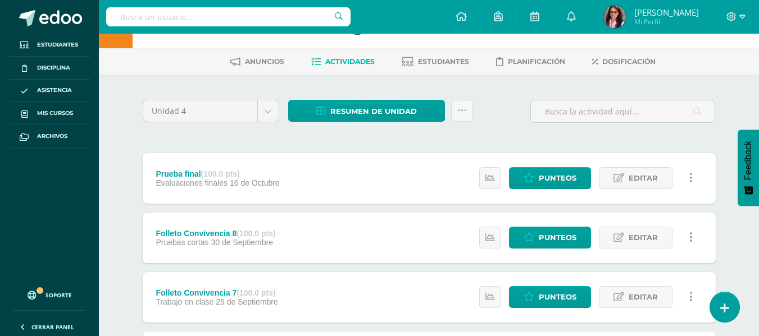
scroll to position [56, 0]
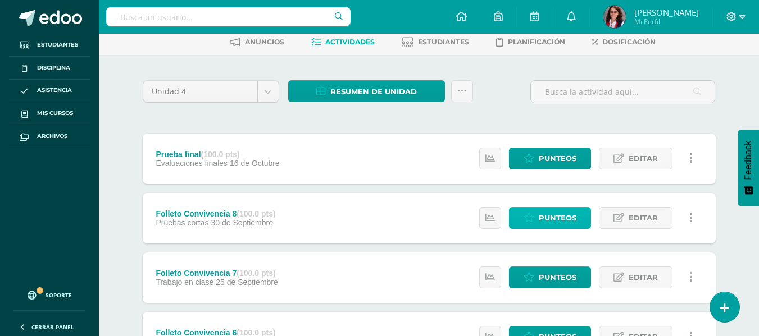
click at [547, 219] on span "Punteos" at bounding box center [558, 218] width 38 height 21
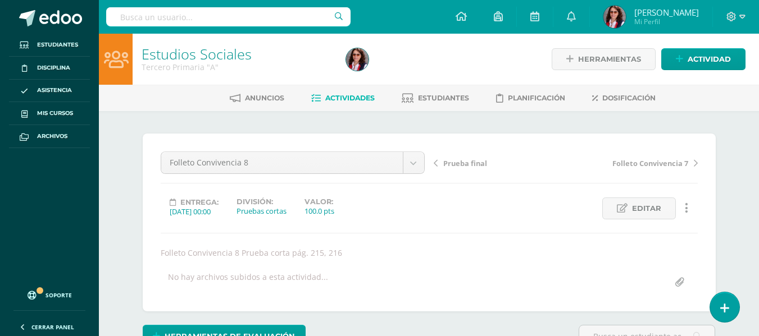
click at [326, 86] on div "Anuncios Actividades Estudiantes Planificación Dosificación" at bounding box center [442, 98] width 687 height 26
click at [325, 97] on span "Actividades" at bounding box center [349, 98] width 49 height 8
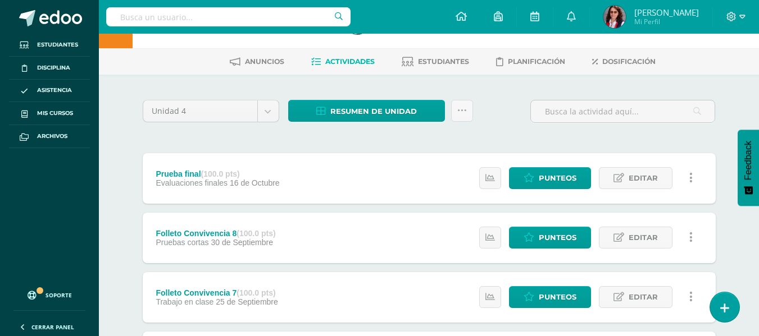
scroll to position [56, 0]
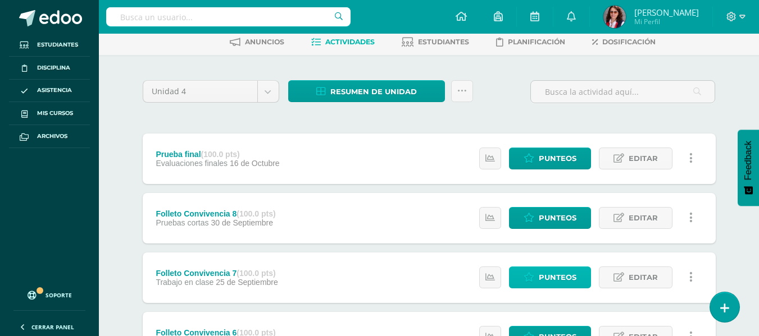
click at [542, 273] on span "Punteos" at bounding box center [558, 277] width 38 height 21
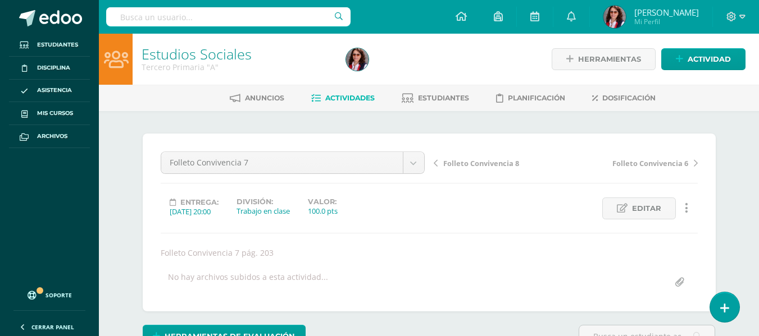
click at [348, 96] on span "Actividades" at bounding box center [349, 98] width 49 height 8
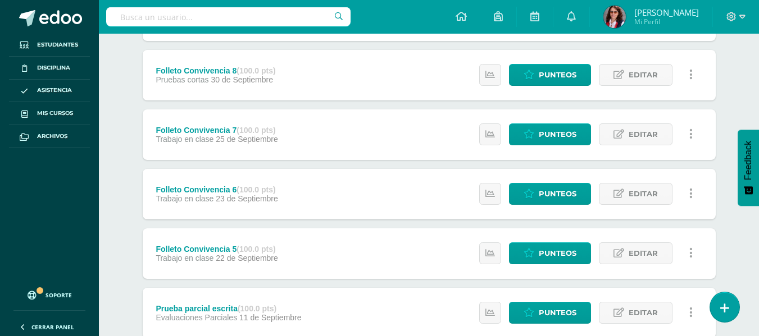
scroll to position [135, 0]
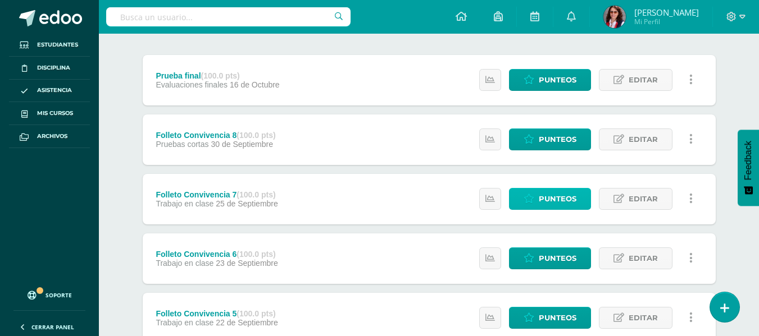
click at [547, 199] on span "Punteos" at bounding box center [558, 199] width 38 height 21
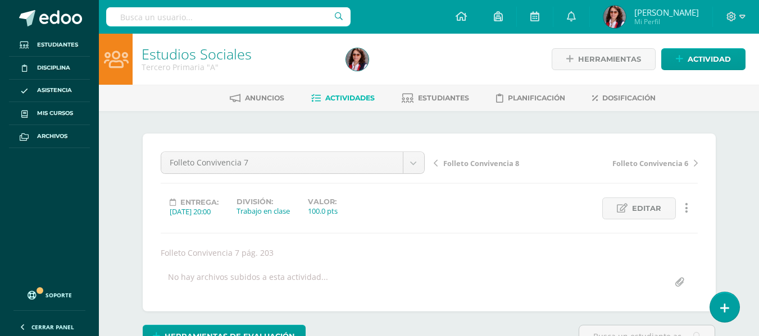
click at [344, 97] on span "Actividades" at bounding box center [349, 98] width 49 height 8
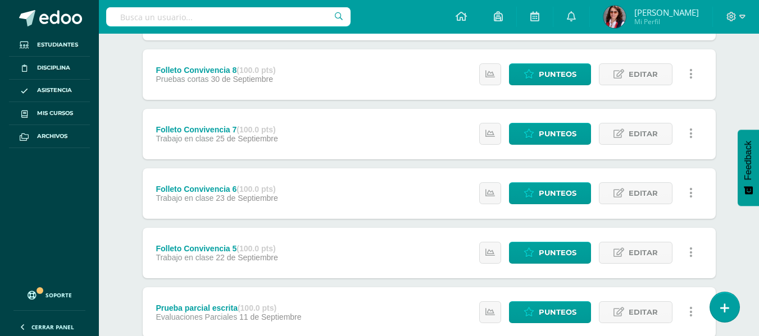
scroll to position [225, 0]
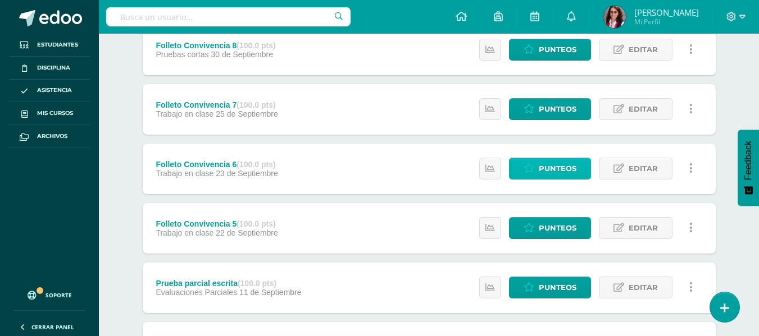
click at [546, 172] on span "Punteos" at bounding box center [558, 168] width 38 height 21
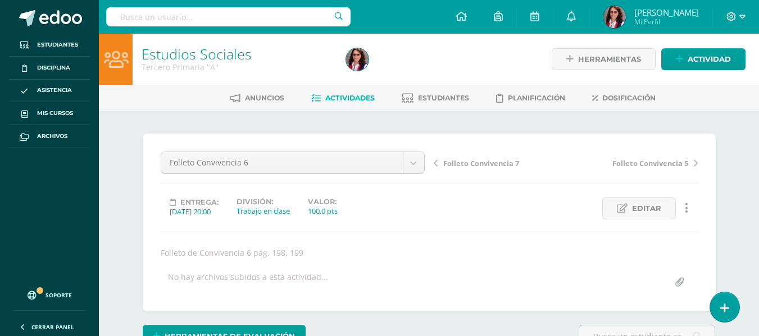
click at [353, 94] on span "Actividades" at bounding box center [349, 98] width 49 height 8
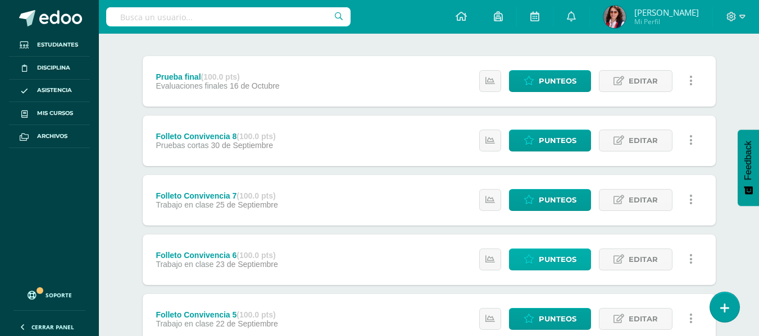
scroll to position [168, 0]
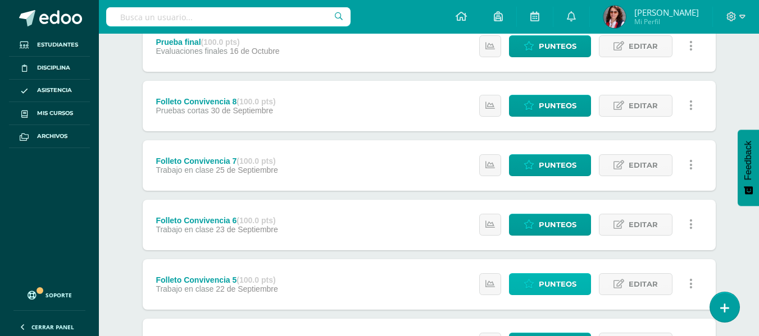
click at [537, 284] on link "Punteos" at bounding box center [550, 284] width 82 height 22
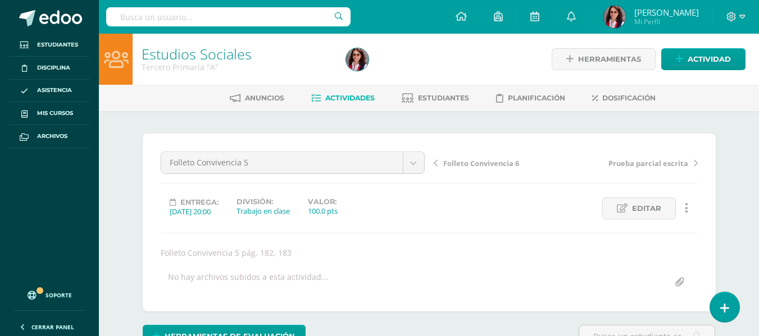
click at [335, 97] on span "Actividades" at bounding box center [349, 98] width 49 height 8
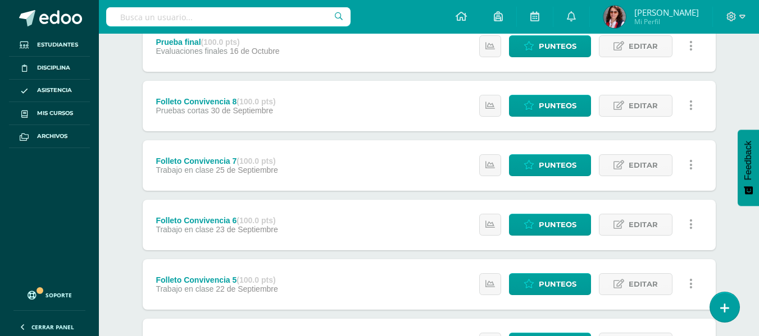
scroll to position [225, 0]
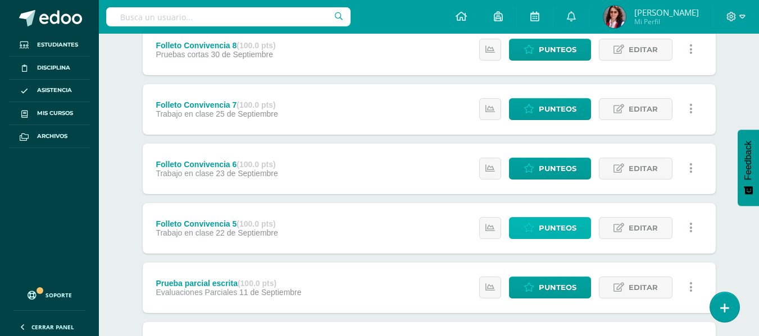
click at [551, 218] on span "Punteos" at bounding box center [558, 228] width 38 height 21
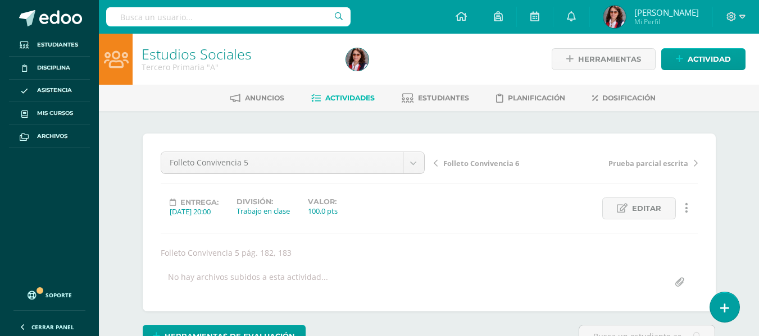
click at [339, 97] on span "Actividades" at bounding box center [349, 98] width 49 height 8
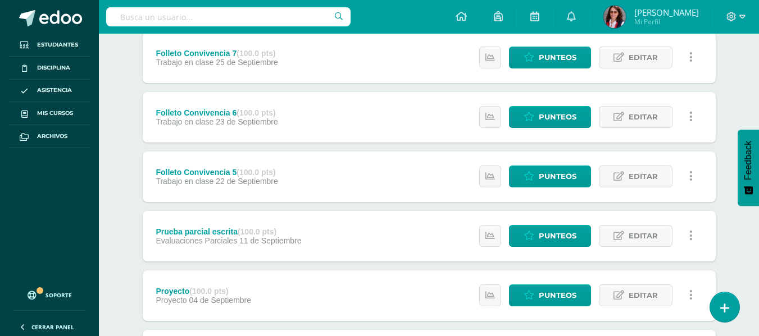
scroll to position [281, 0]
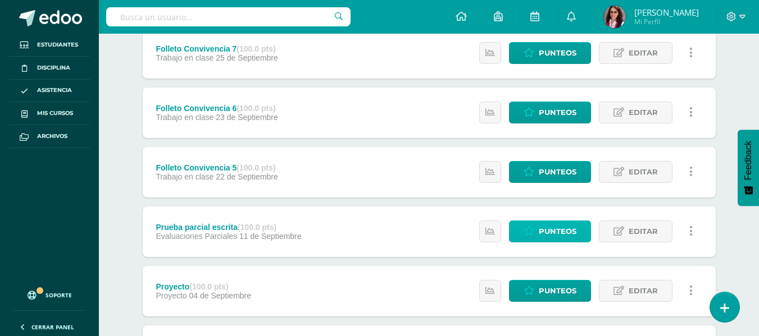
click at [550, 228] on span "Punteos" at bounding box center [558, 231] width 38 height 21
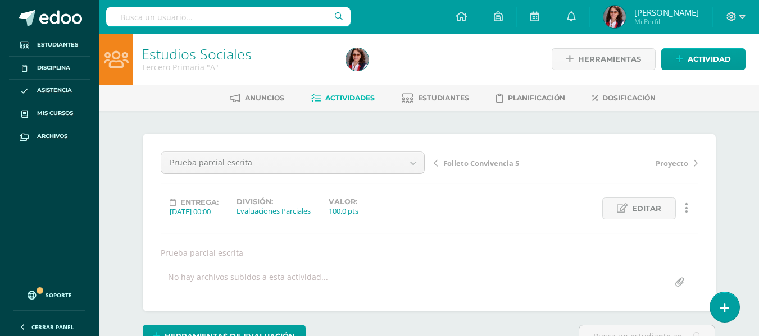
click at [334, 98] on span "Actividades" at bounding box center [349, 98] width 49 height 8
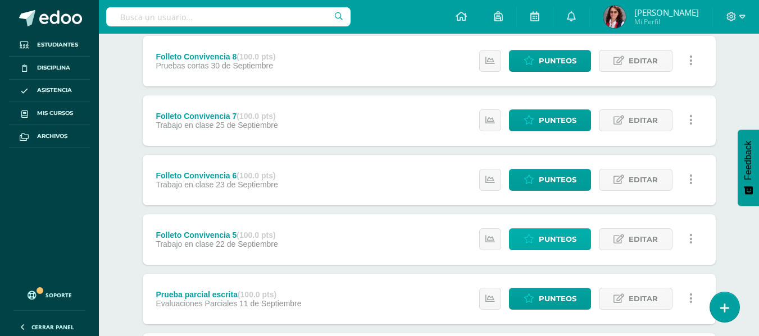
scroll to position [281, 0]
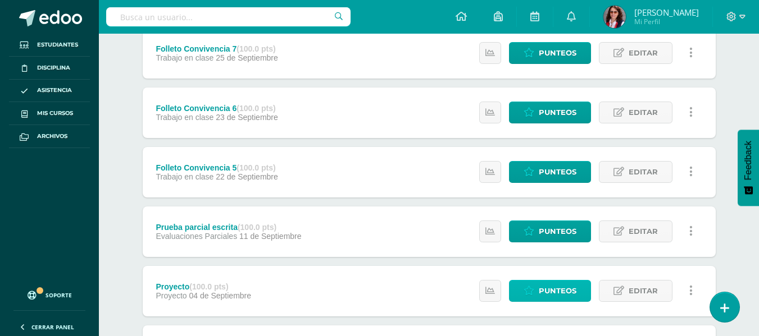
click at [544, 289] on span "Punteos" at bounding box center [558, 291] width 38 height 21
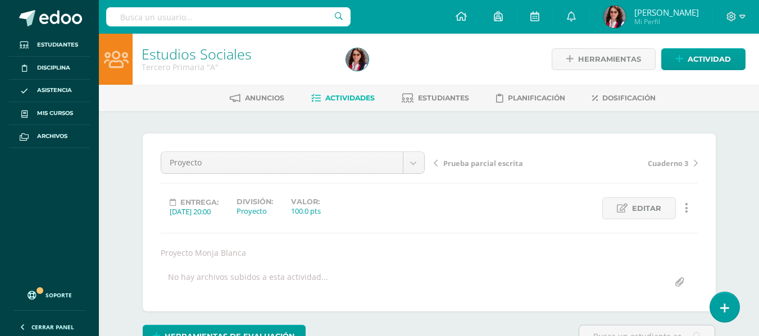
click at [346, 97] on span "Actividades" at bounding box center [349, 98] width 49 height 8
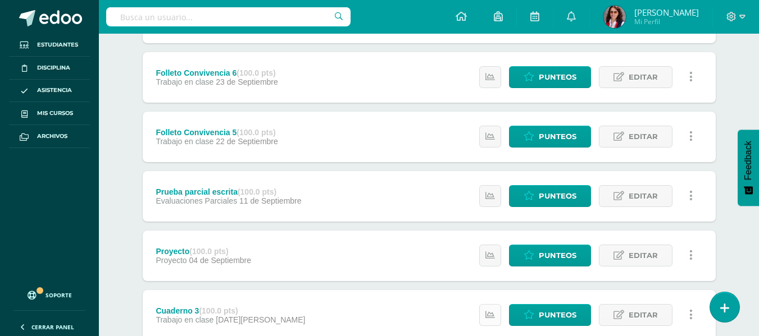
scroll to position [393, 0]
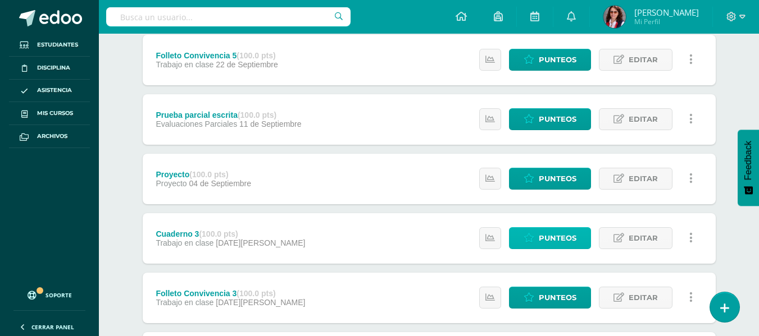
click at [541, 237] on span "Punteos" at bounding box center [558, 238] width 38 height 21
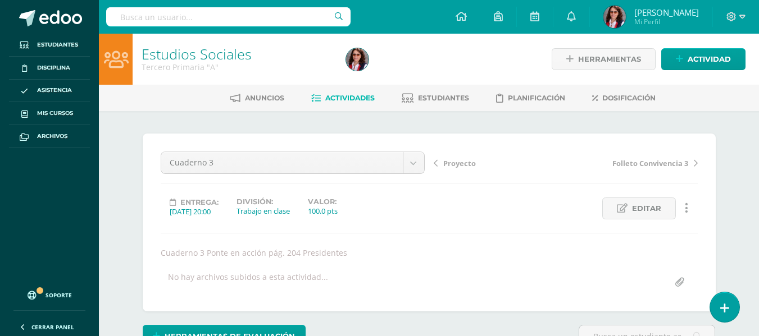
click at [335, 97] on span "Actividades" at bounding box center [349, 98] width 49 height 8
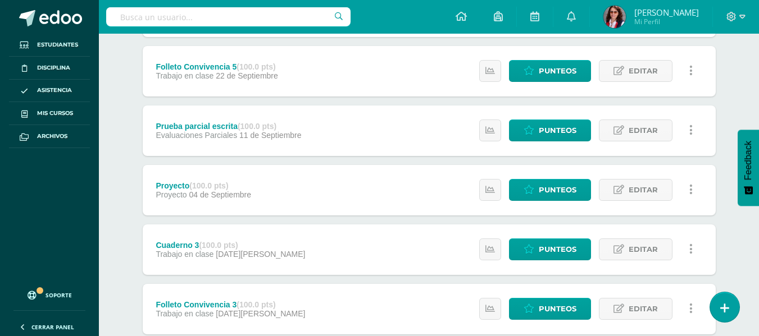
scroll to position [393, 0]
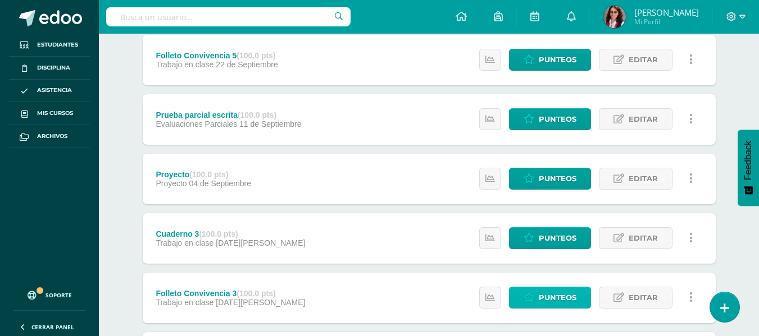
click at [532, 298] on icon at bounding box center [528, 298] width 11 height 10
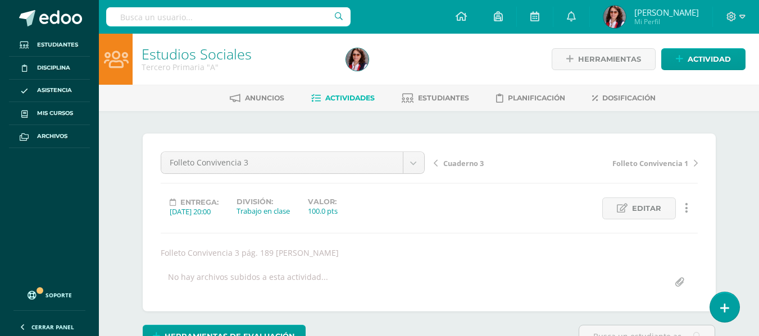
click at [330, 95] on span "Actividades" at bounding box center [349, 98] width 49 height 8
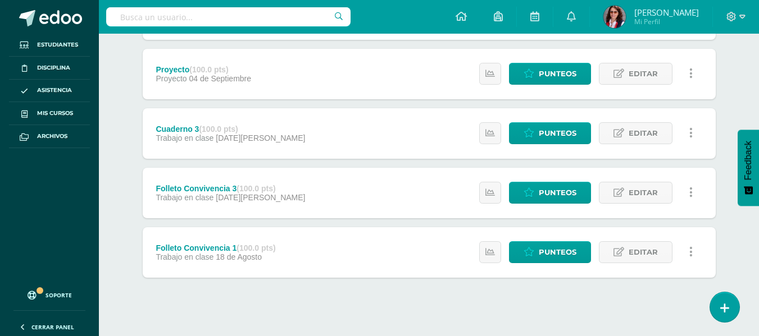
scroll to position [510, 0]
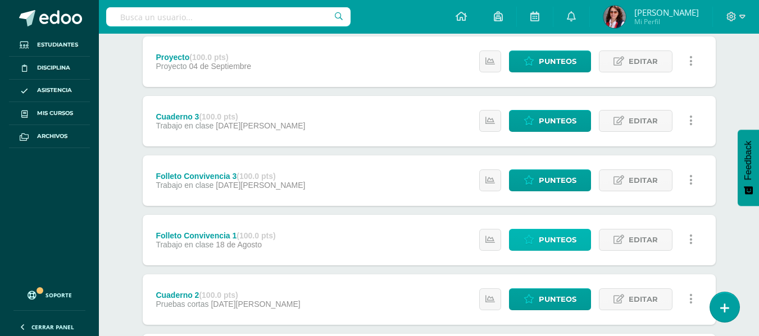
click at [539, 241] on link "Punteos" at bounding box center [550, 240] width 82 height 22
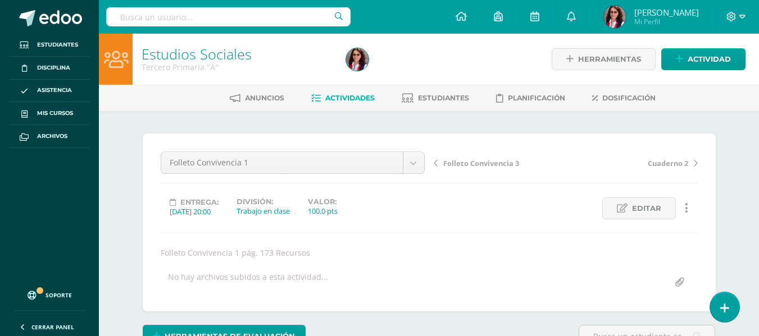
click at [341, 99] on span "Actividades" at bounding box center [349, 98] width 49 height 8
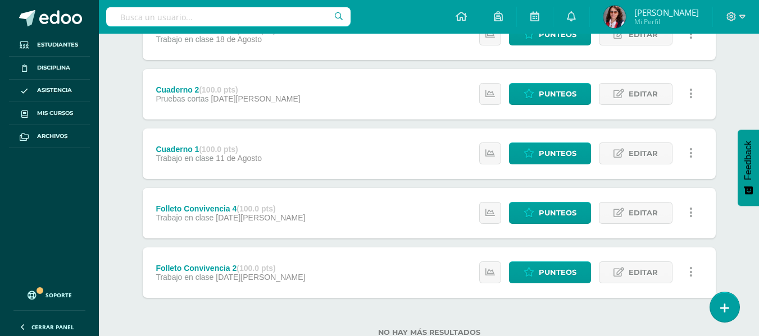
scroll to position [696, 0]
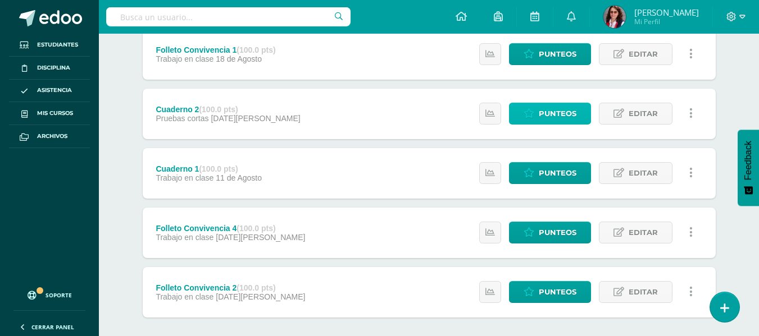
click at [541, 112] on span "Punteos" at bounding box center [558, 113] width 38 height 21
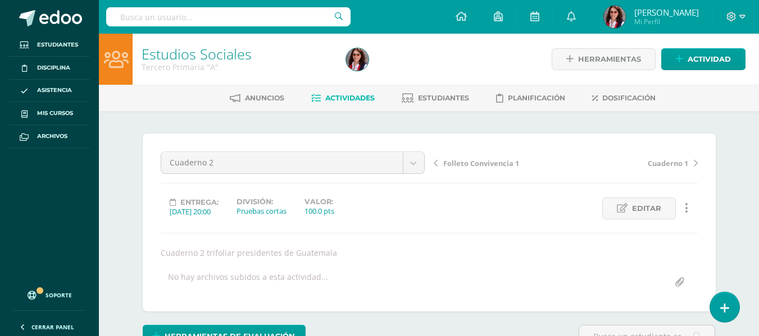
click at [340, 94] on span "Actividades" at bounding box center [349, 98] width 49 height 8
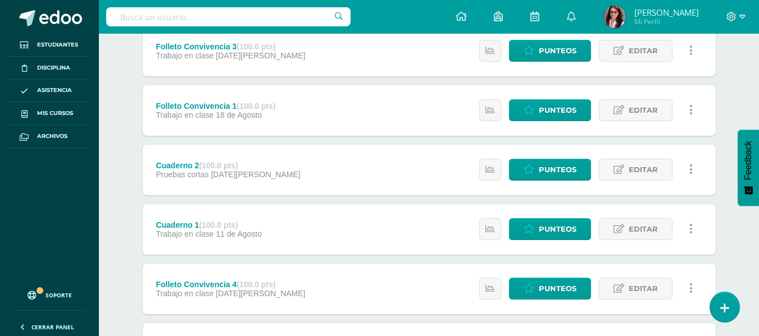
scroll to position [674, 0]
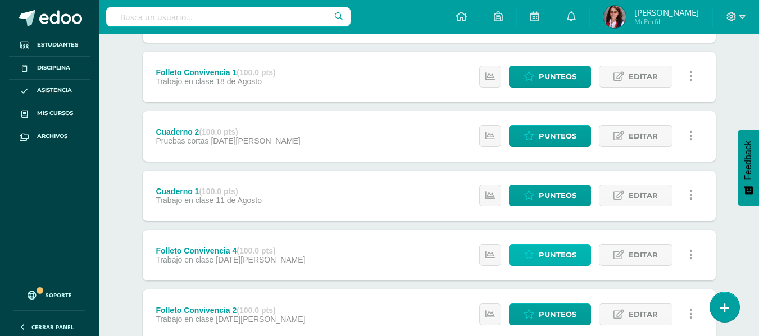
click at [541, 255] on span "Punteos" at bounding box center [558, 255] width 38 height 21
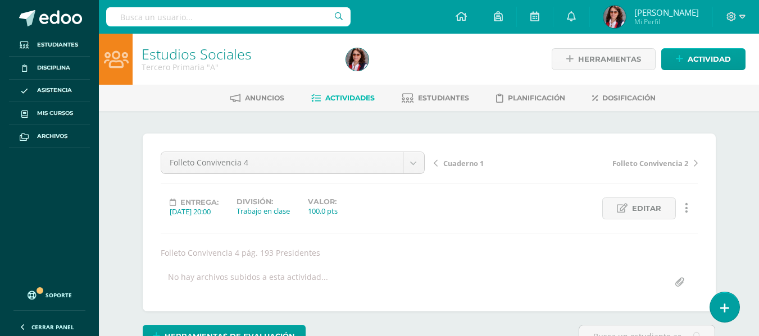
click at [339, 101] on span "Actividades" at bounding box center [349, 98] width 49 height 8
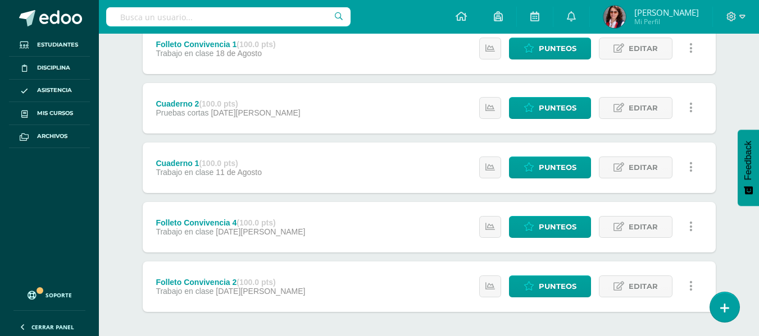
scroll to position [752, 0]
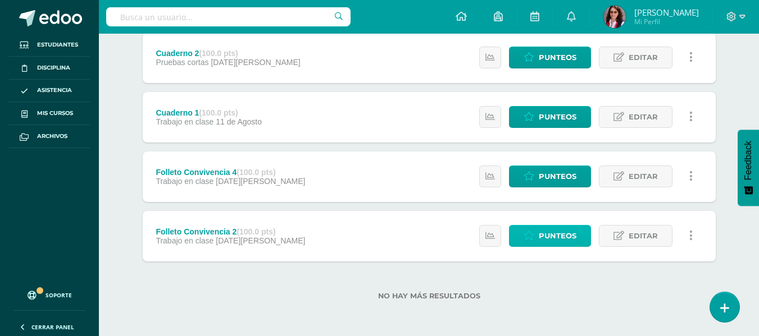
click at [540, 232] on span "Punteos" at bounding box center [558, 236] width 38 height 21
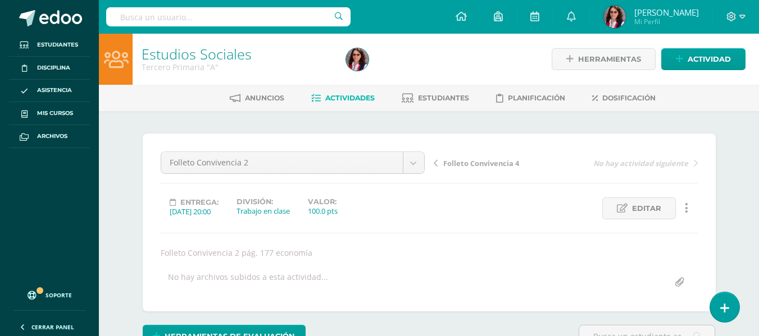
click at [333, 93] on link "Actividades" at bounding box center [342, 98] width 63 height 18
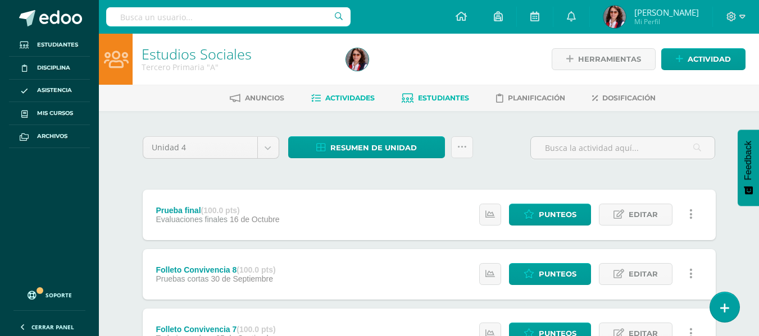
click at [427, 94] on span "Estudiantes" at bounding box center [443, 98] width 51 height 8
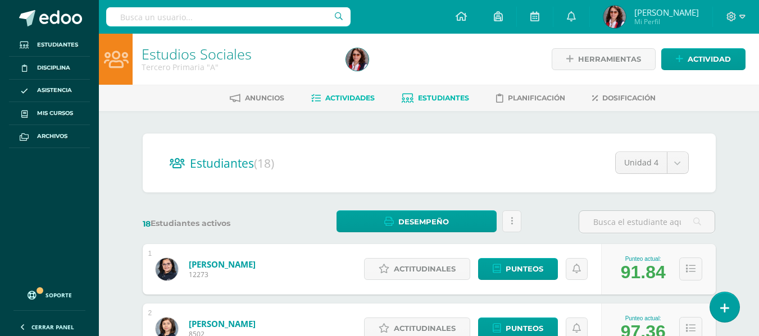
click at [345, 95] on span "Actividades" at bounding box center [349, 98] width 49 height 8
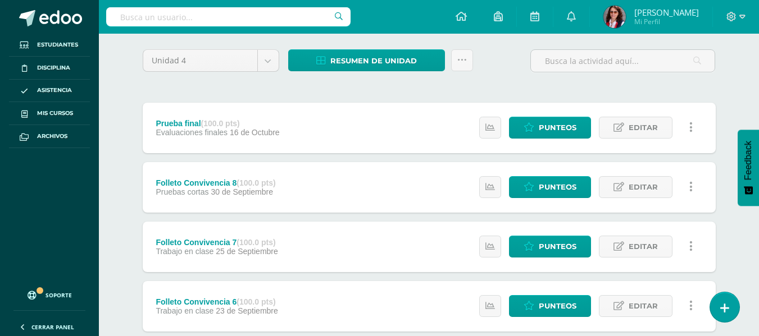
scroll to position [112, 0]
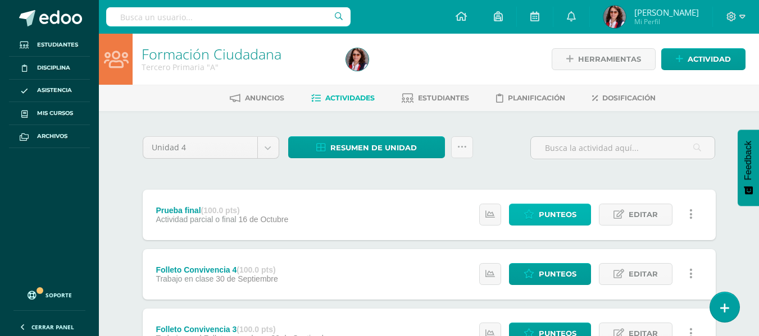
click at [531, 209] on link "Punteos" at bounding box center [550, 215] width 82 height 22
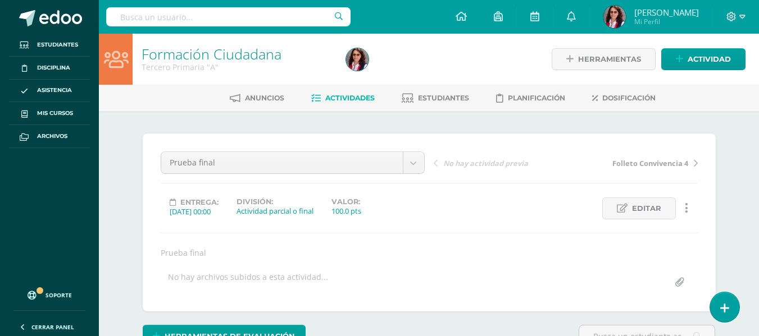
click at [331, 98] on span "Actividades" at bounding box center [349, 98] width 49 height 8
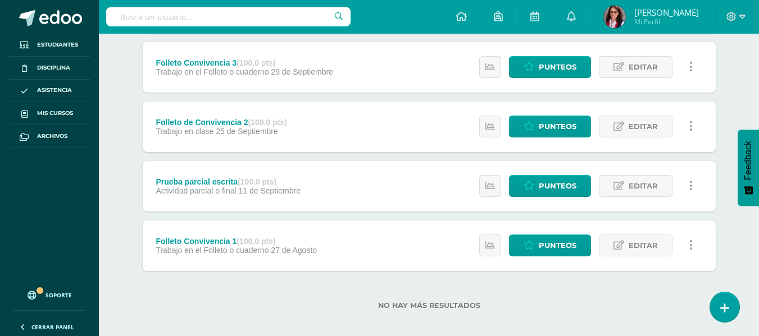
scroll to position [276, 0]
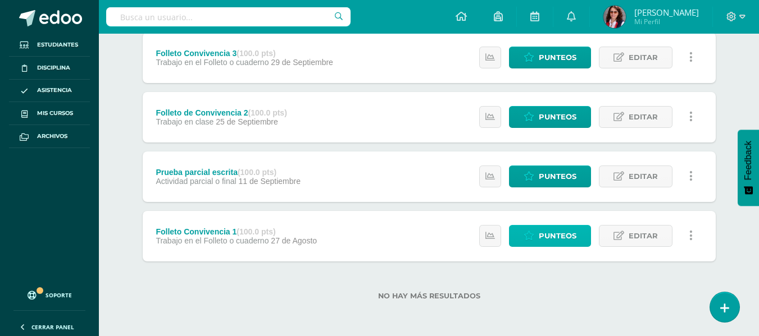
click at [536, 236] on link "Punteos" at bounding box center [550, 236] width 82 height 22
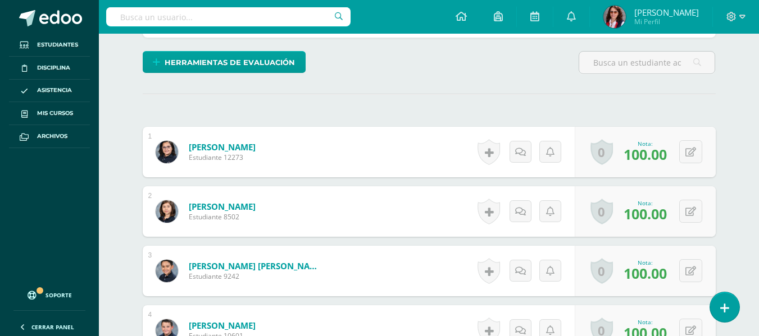
scroll to position [15, 0]
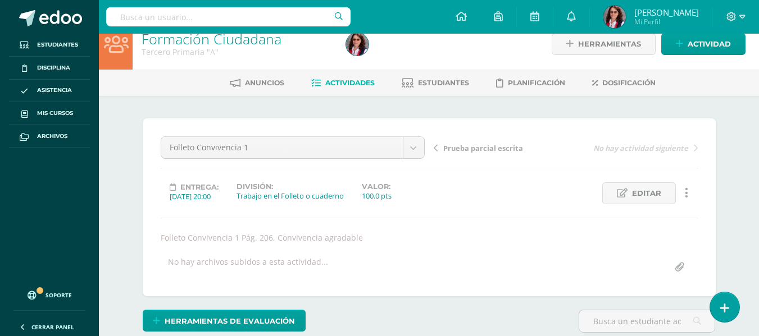
click at [345, 83] on span "Actividades" at bounding box center [349, 83] width 49 height 8
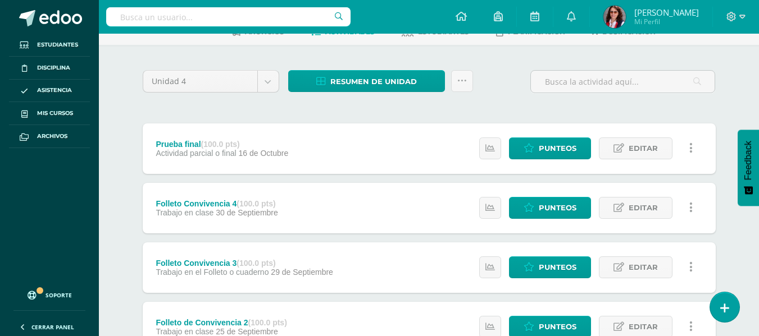
scroll to position [225, 0]
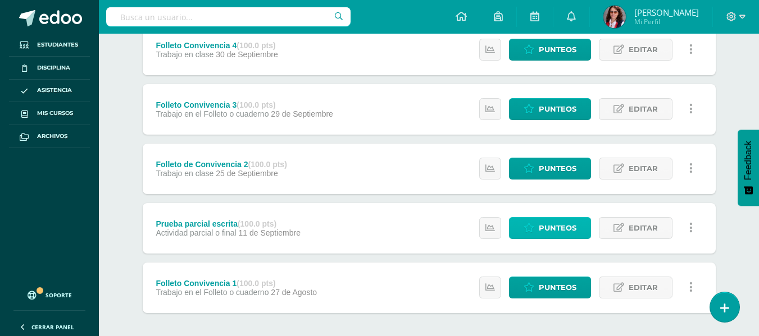
click at [557, 222] on span "Punteos" at bounding box center [558, 228] width 38 height 21
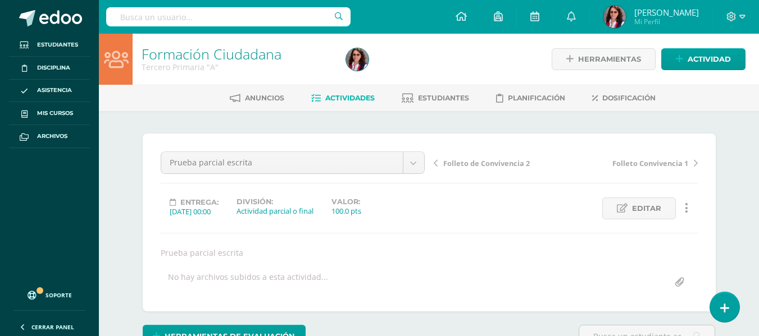
click at [347, 93] on link "Actividades" at bounding box center [342, 98] width 63 height 18
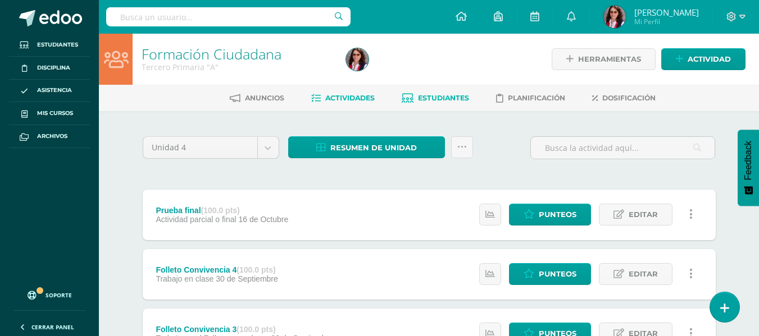
click at [432, 92] on link "Estudiantes" at bounding box center [435, 98] width 67 height 18
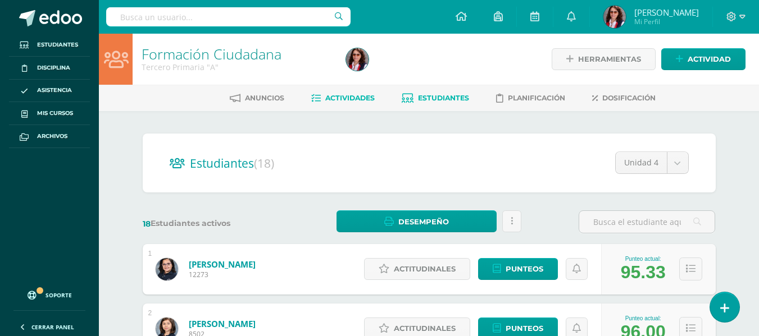
click at [341, 97] on span "Actividades" at bounding box center [349, 98] width 49 height 8
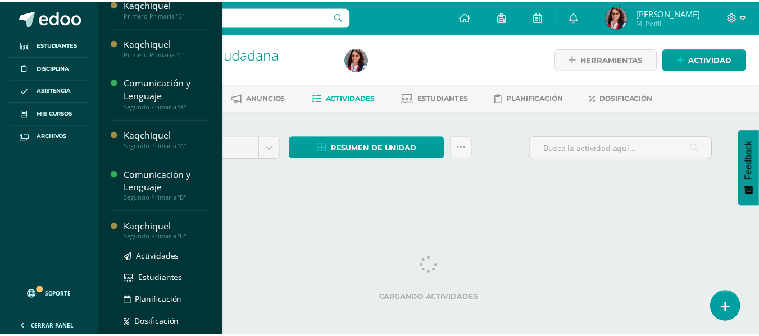
scroll to position [225, 0]
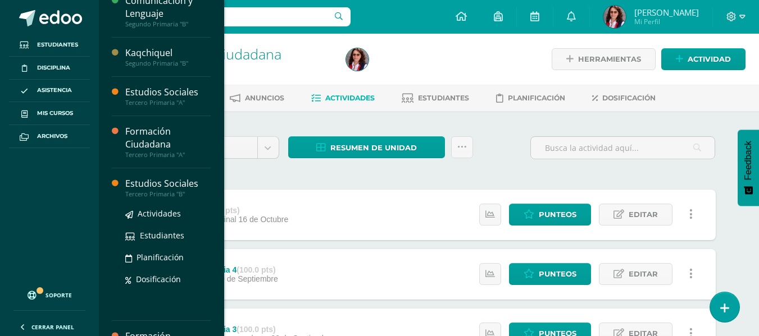
click at [142, 184] on div "Estudios Sociales" at bounding box center [167, 183] width 85 height 13
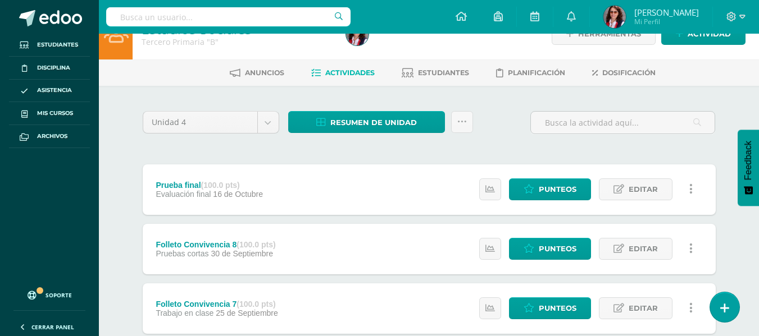
scroll to position [5, 0]
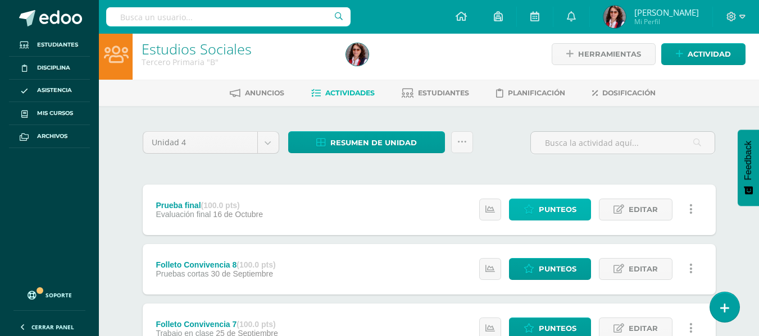
click at [549, 208] on span "Punteos" at bounding box center [558, 209] width 38 height 21
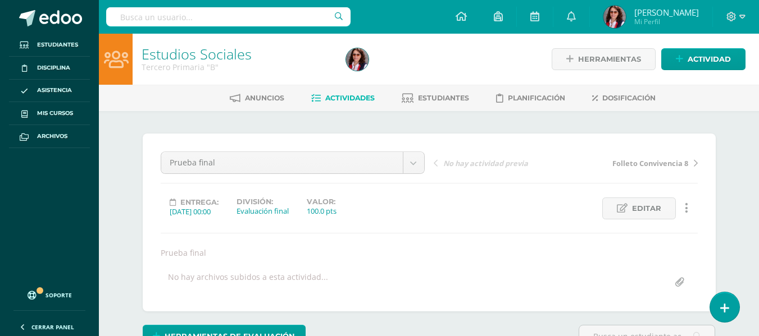
click at [345, 98] on span "Actividades" at bounding box center [349, 98] width 49 height 8
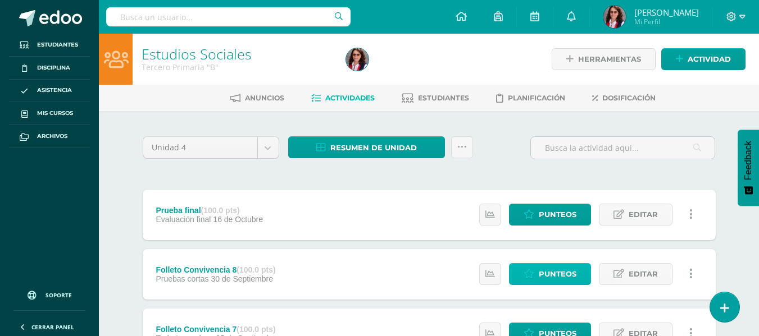
click at [544, 272] on span "Punteos" at bounding box center [558, 274] width 38 height 21
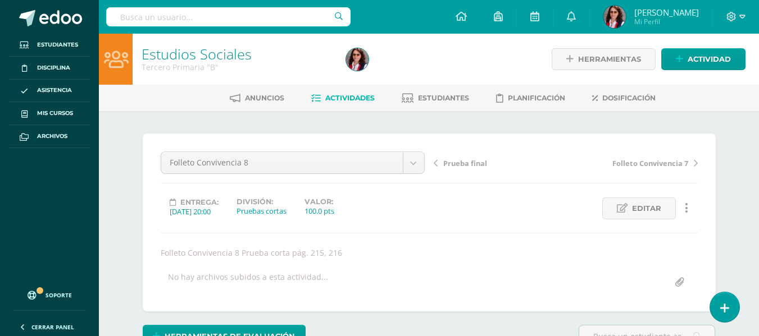
click at [346, 94] on span "Actividades" at bounding box center [349, 98] width 49 height 8
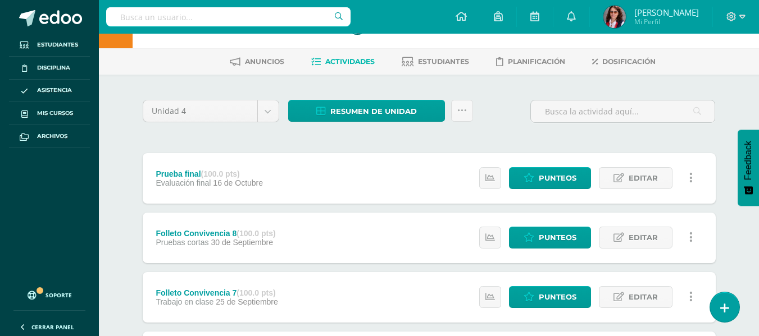
scroll to position [56, 0]
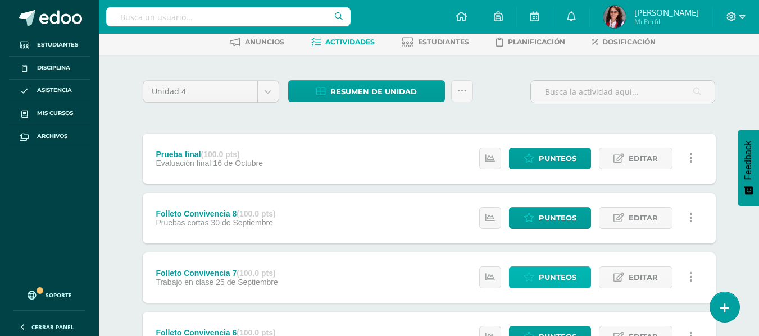
click at [554, 276] on span "Punteos" at bounding box center [558, 277] width 38 height 21
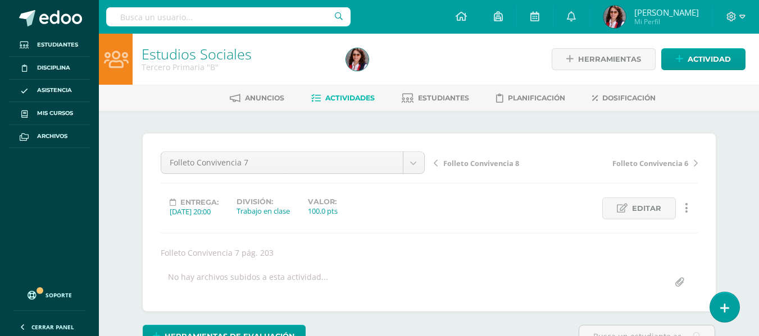
click at [355, 94] on span "Actividades" at bounding box center [349, 98] width 49 height 8
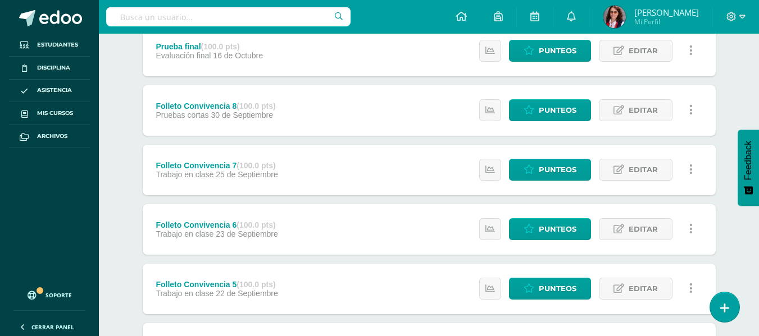
scroll to position [168, 0]
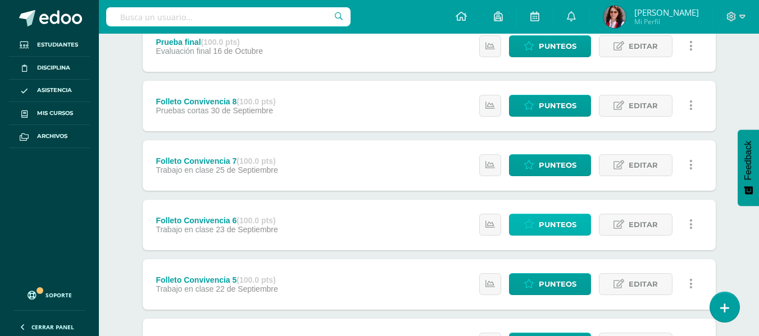
click at [540, 217] on span "Punteos" at bounding box center [558, 225] width 38 height 21
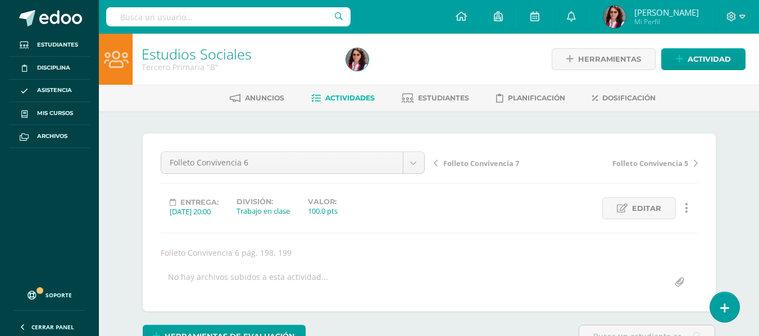
click at [343, 97] on span "Actividades" at bounding box center [349, 98] width 49 height 8
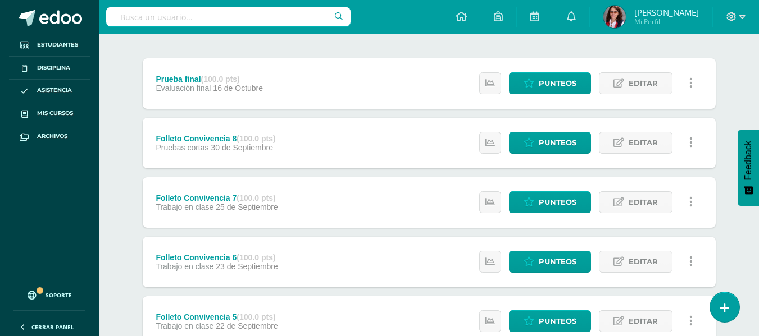
scroll to position [168, 0]
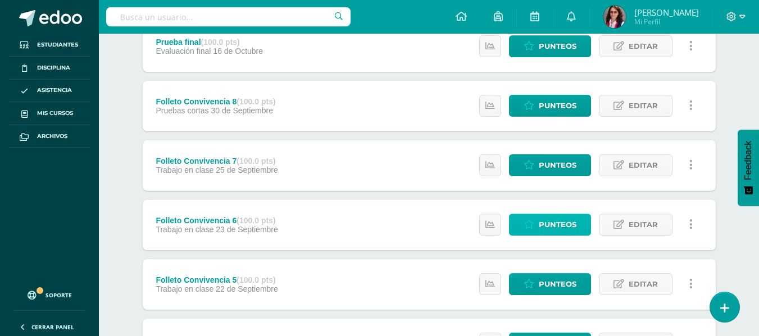
click at [540, 227] on span "Punteos" at bounding box center [558, 225] width 38 height 21
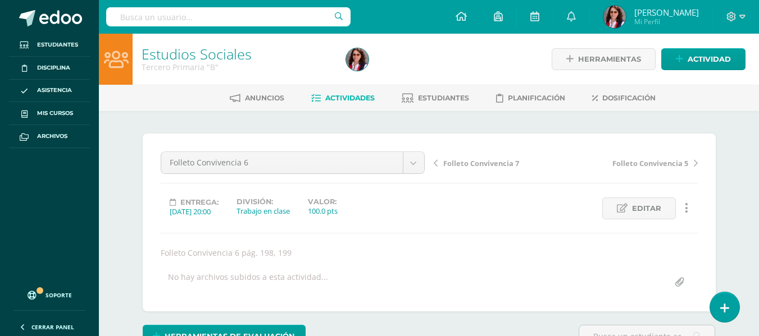
click at [353, 98] on span "Actividades" at bounding box center [349, 98] width 49 height 8
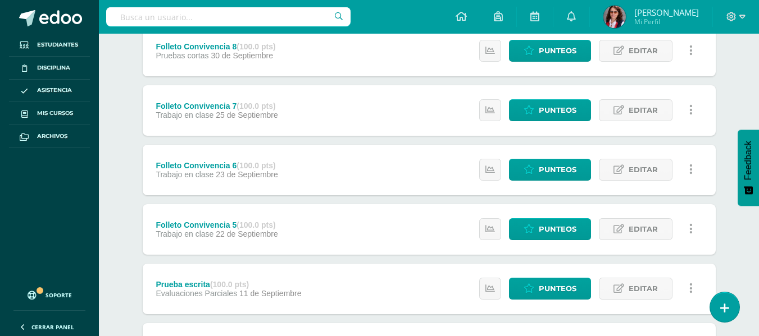
scroll to position [225, 0]
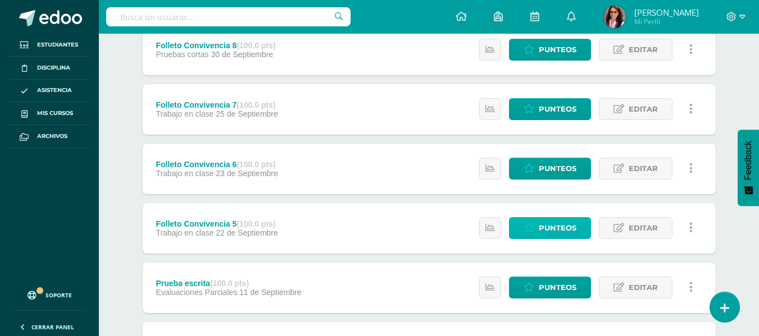
click at [551, 230] on span "Punteos" at bounding box center [558, 228] width 38 height 21
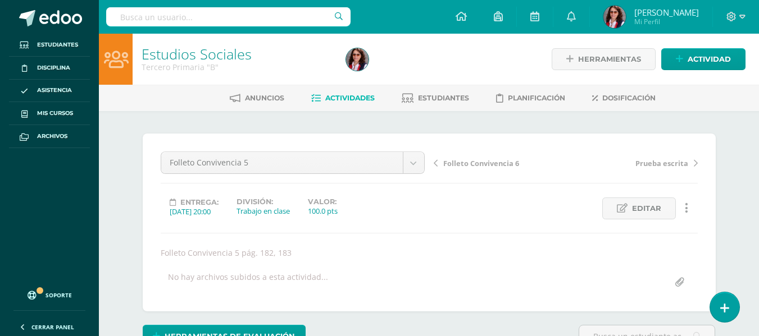
click at [340, 95] on span "Actividades" at bounding box center [349, 98] width 49 height 8
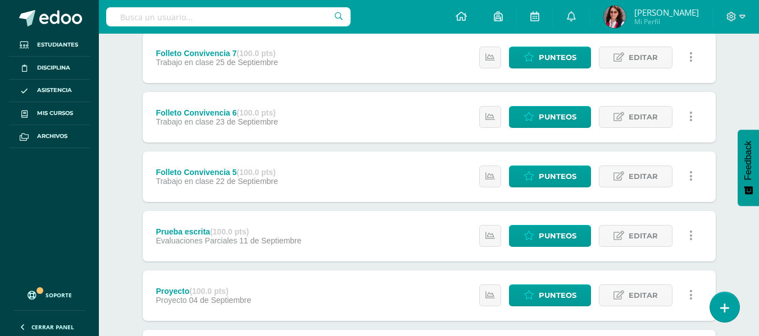
scroll to position [281, 0]
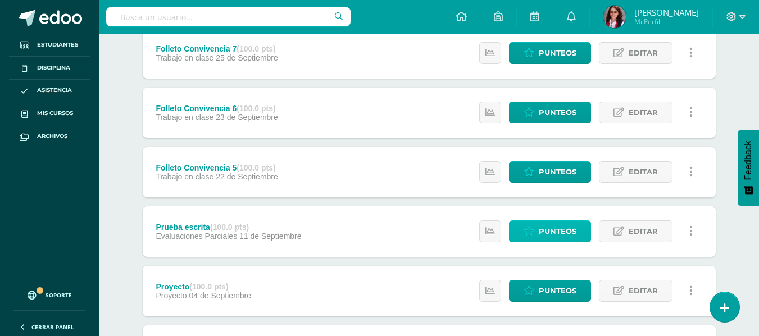
click at [553, 230] on span "Punteos" at bounding box center [558, 231] width 38 height 21
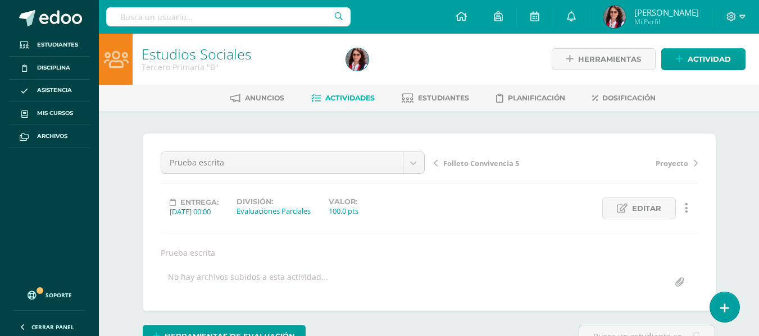
click at [331, 94] on span "Actividades" at bounding box center [349, 98] width 49 height 8
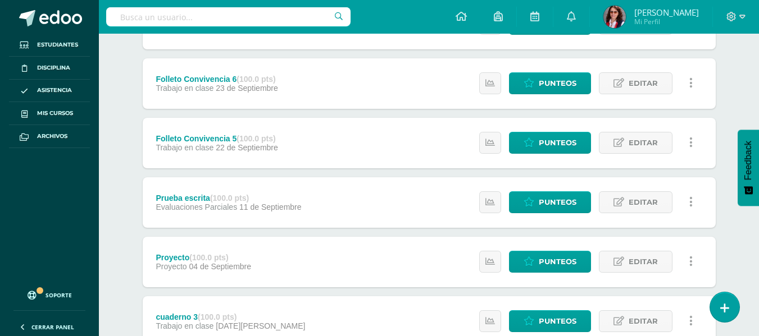
scroll to position [449, 0]
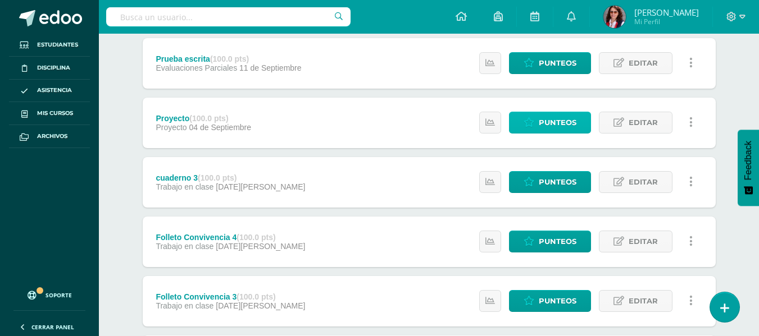
click at [551, 117] on span "Punteos" at bounding box center [558, 122] width 38 height 21
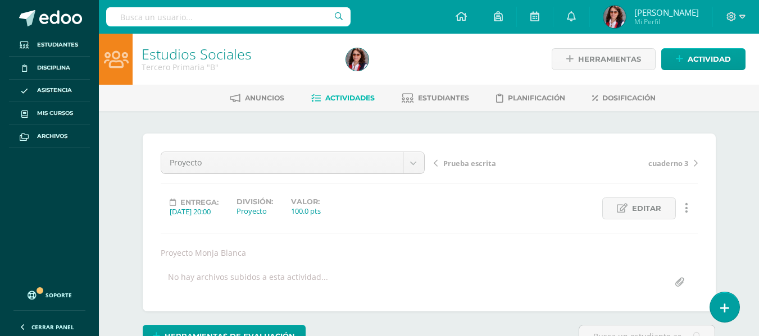
click at [351, 97] on span "Actividades" at bounding box center [349, 98] width 49 height 8
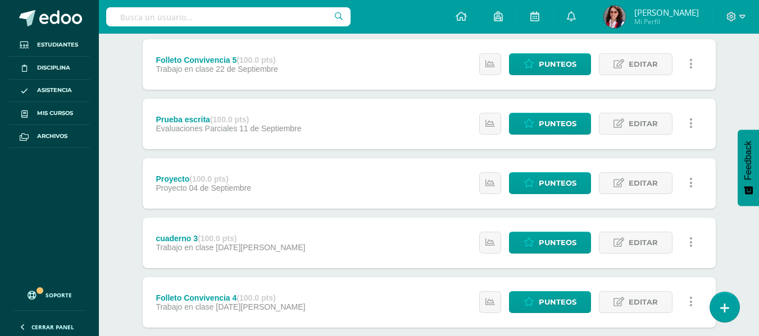
scroll to position [393, 0]
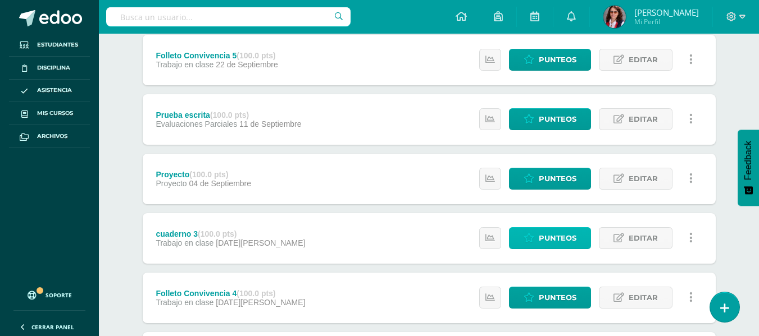
click at [550, 236] on span "Punteos" at bounding box center [558, 238] width 38 height 21
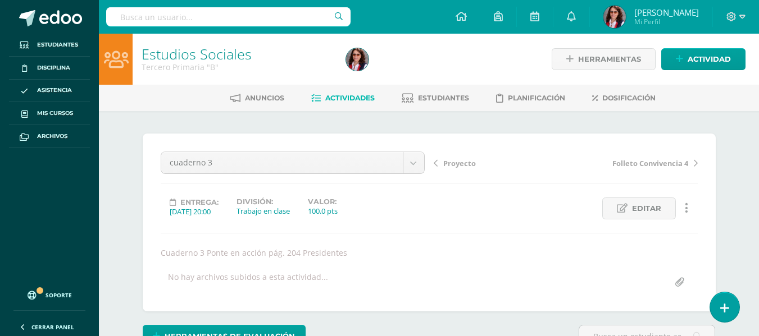
click at [343, 97] on span "Actividades" at bounding box center [349, 98] width 49 height 8
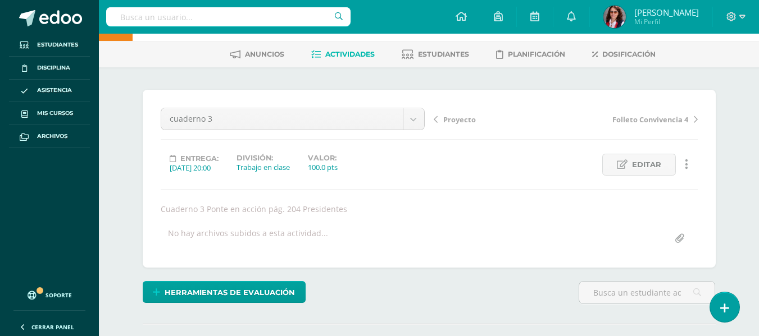
scroll to position [168, 0]
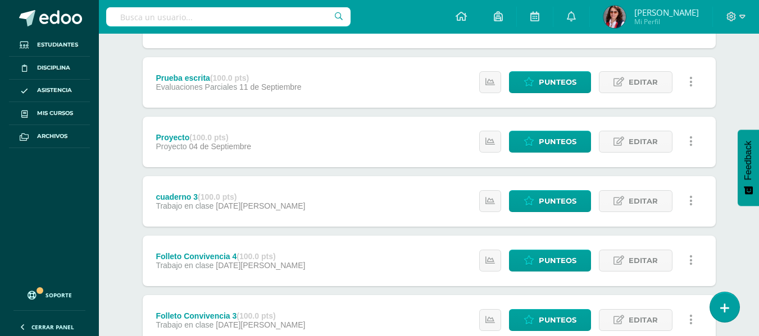
scroll to position [449, 0]
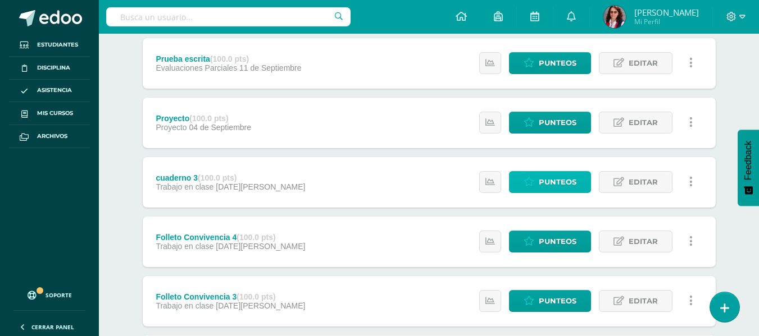
click at [540, 183] on span "Punteos" at bounding box center [558, 182] width 38 height 21
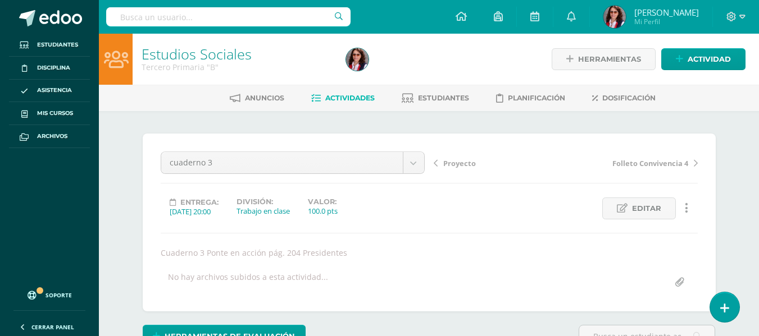
click at [350, 91] on link "Actividades" at bounding box center [342, 98] width 63 height 18
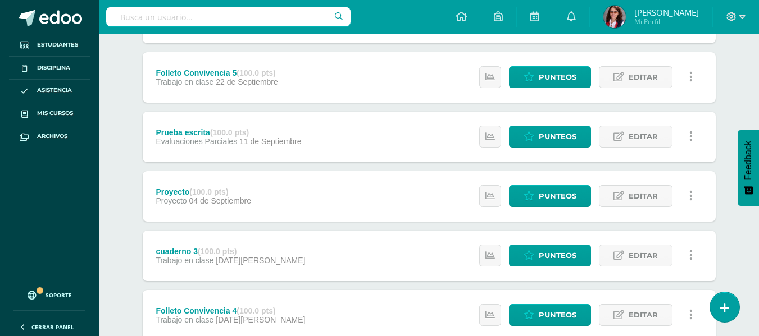
scroll to position [449, 0]
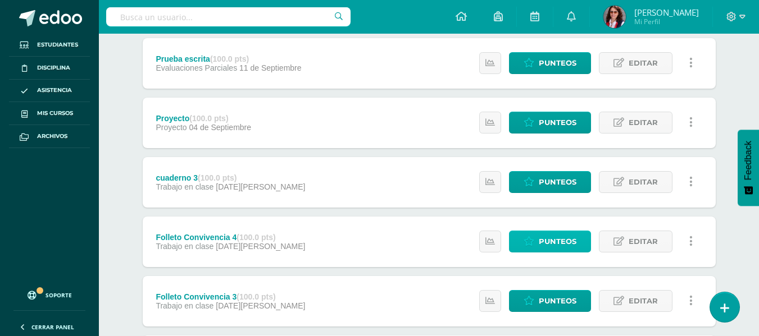
click at [567, 236] on span "Punteos" at bounding box center [558, 241] width 38 height 21
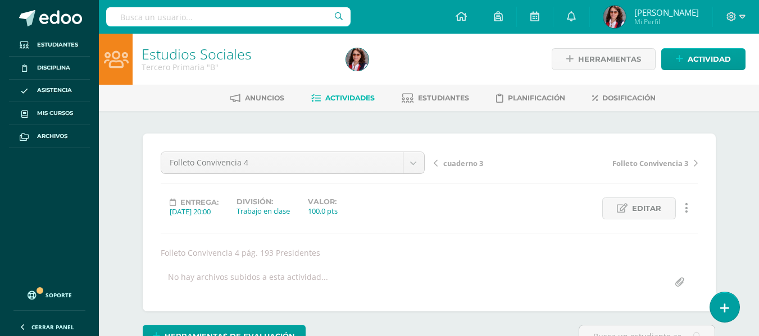
click at [334, 100] on span "Actividades" at bounding box center [349, 98] width 49 height 8
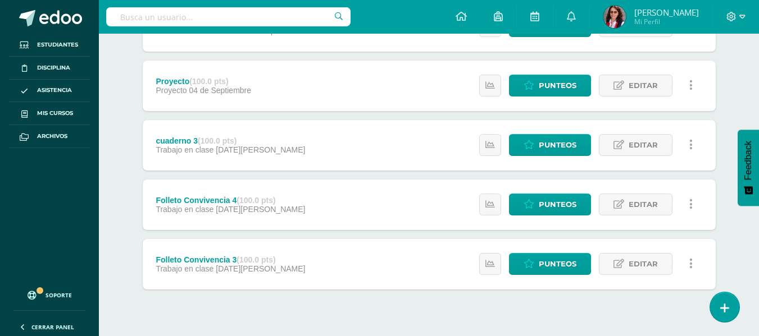
scroll to position [505, 0]
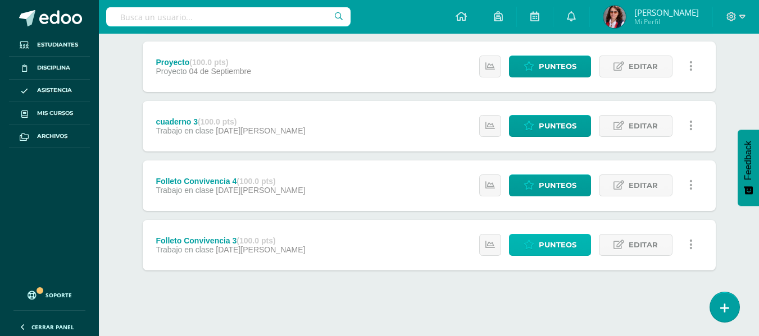
click at [560, 240] on span "Punteos" at bounding box center [558, 245] width 38 height 21
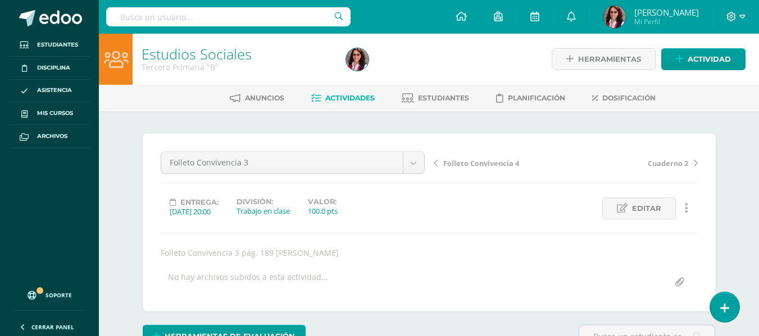
click at [349, 93] on link "Actividades" at bounding box center [342, 98] width 63 height 18
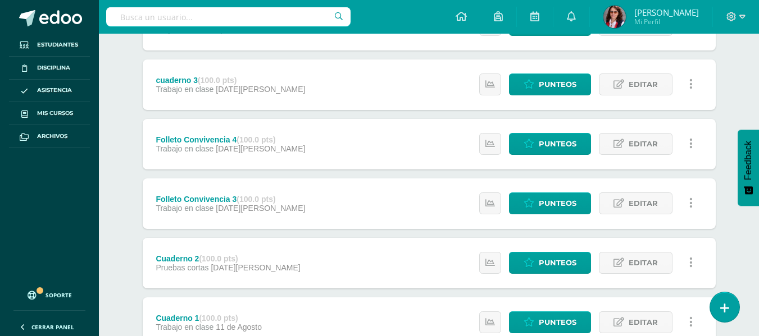
scroll to position [623, 0]
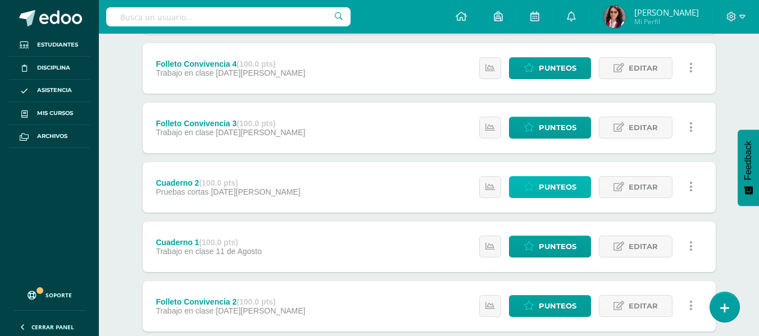
click at [550, 188] on span "Punteos" at bounding box center [558, 187] width 38 height 21
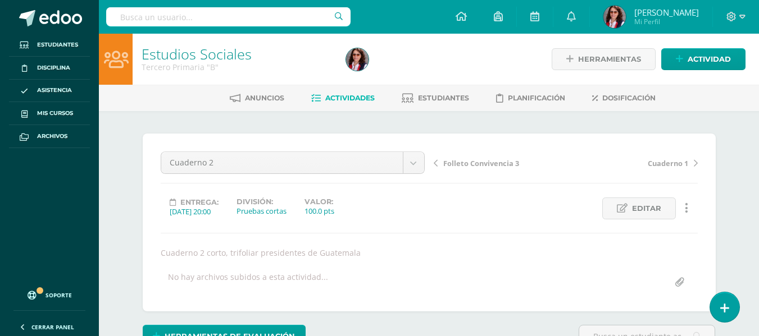
click at [335, 97] on span "Actividades" at bounding box center [349, 98] width 49 height 8
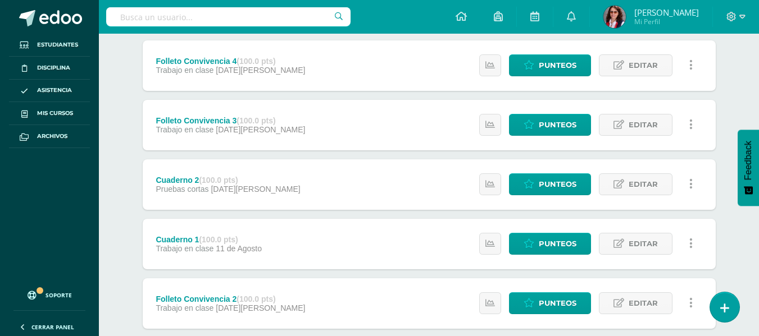
scroll to position [627, 0]
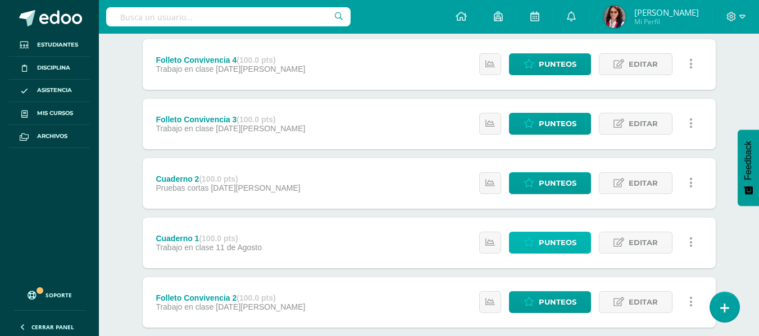
click at [540, 239] on span "Punteos" at bounding box center [558, 242] width 38 height 21
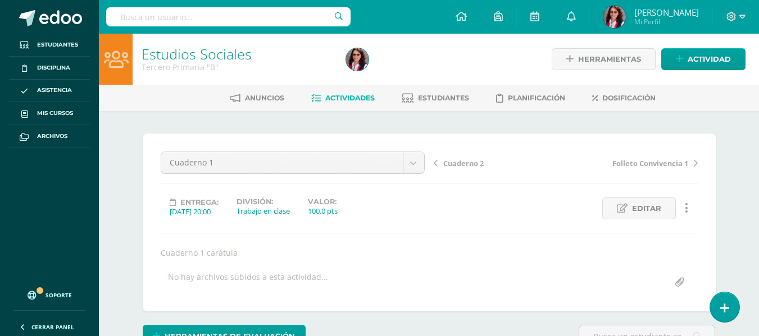
click at [333, 95] on span "Actividades" at bounding box center [349, 98] width 49 height 8
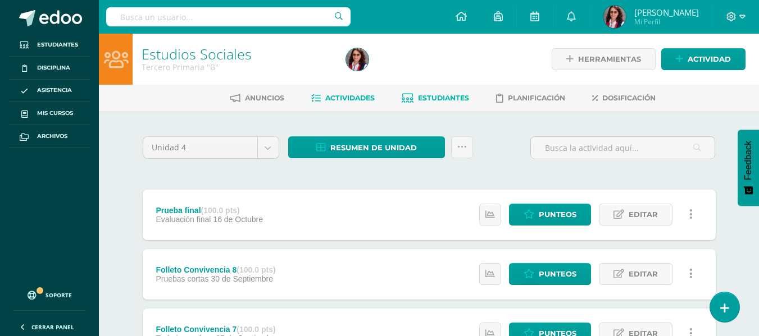
click at [446, 97] on span "Estudiantes" at bounding box center [443, 98] width 51 height 8
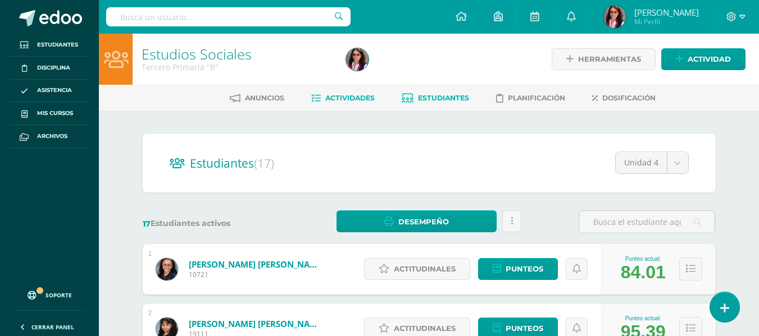
click at [336, 93] on link "Actividades" at bounding box center [342, 98] width 63 height 18
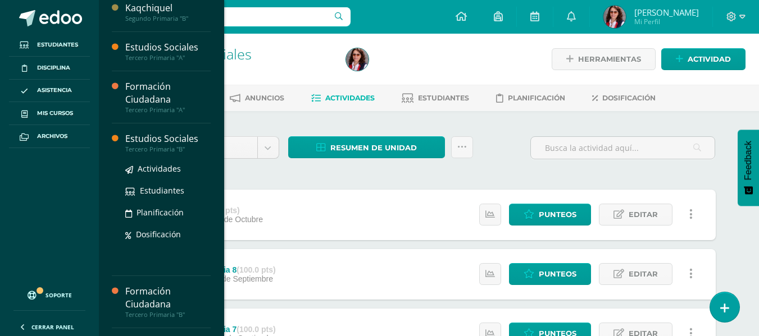
scroll to position [281, 0]
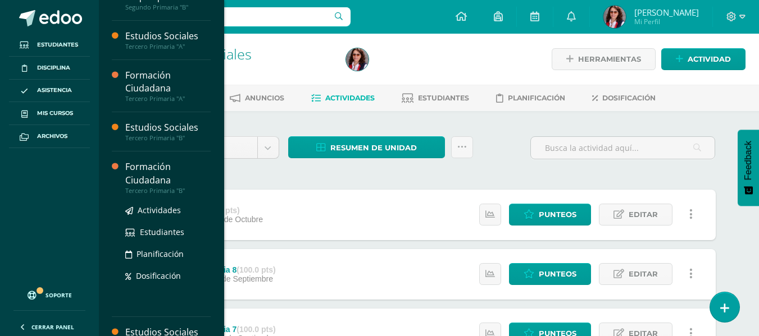
click at [151, 178] on div "Formación Ciudadana" at bounding box center [167, 174] width 85 height 26
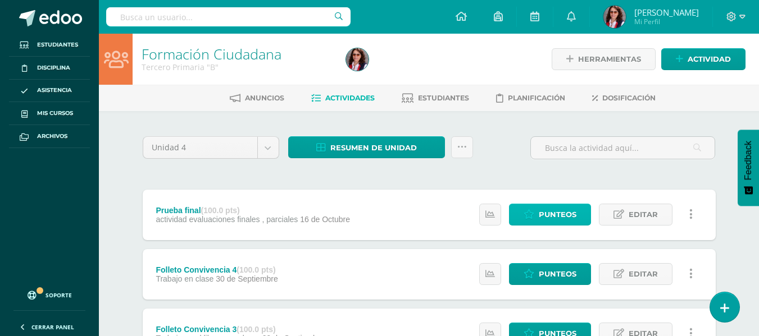
click at [542, 209] on span "Punteos" at bounding box center [558, 214] width 38 height 21
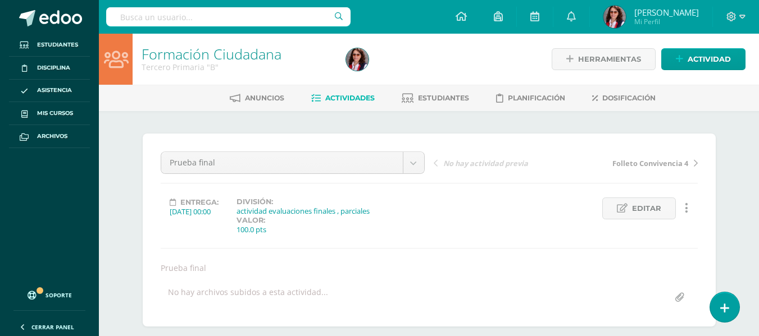
click at [340, 96] on span "Actividades" at bounding box center [349, 98] width 49 height 8
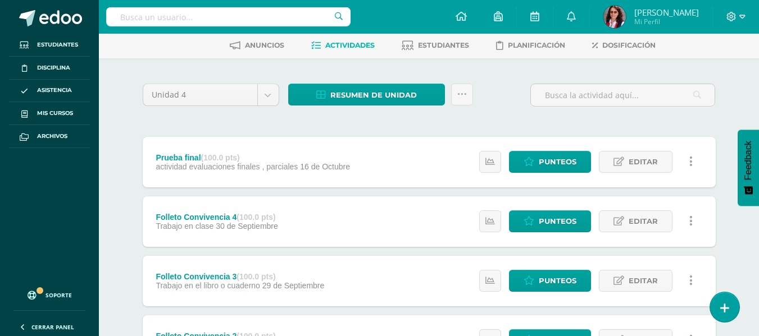
scroll to position [52, 0]
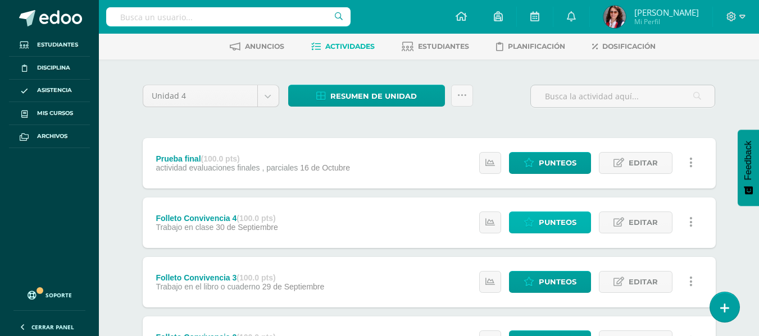
click at [548, 220] on span "Punteos" at bounding box center [558, 222] width 38 height 21
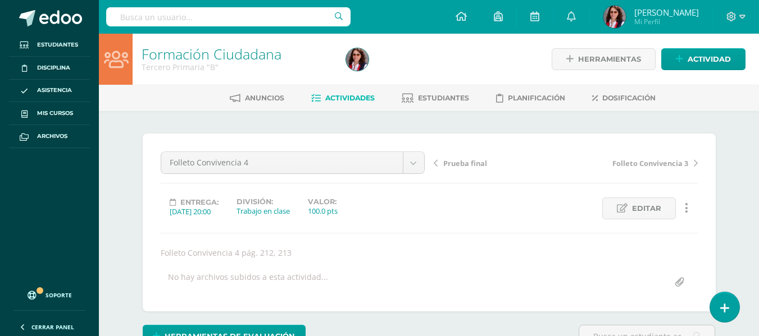
click at [336, 93] on link "Actividades" at bounding box center [342, 98] width 63 height 18
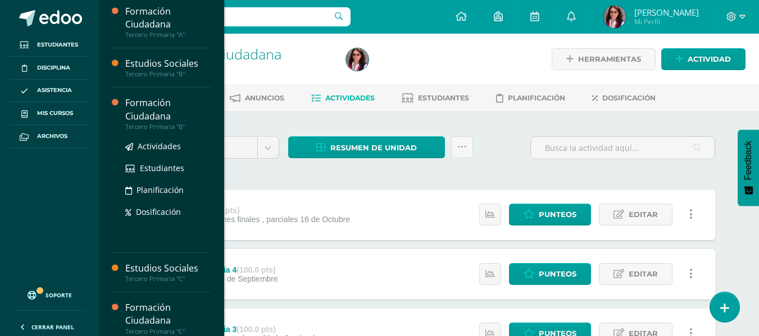
scroll to position [354, 0]
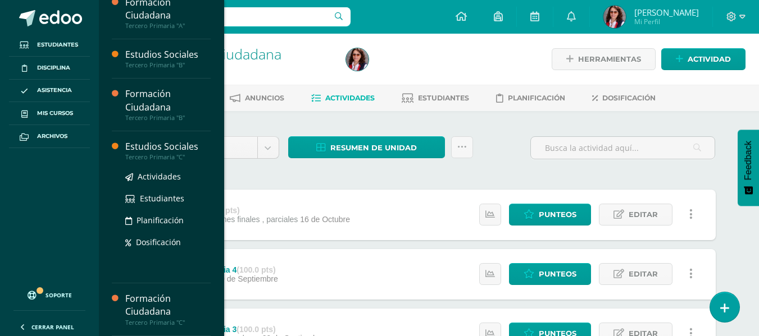
click at [147, 157] on div "Tercero Primaria "C"" at bounding box center [167, 157] width 85 height 8
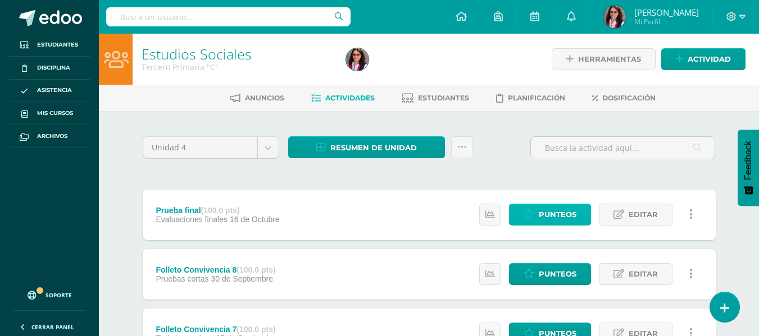
click at [545, 211] on span "Punteos" at bounding box center [558, 214] width 38 height 21
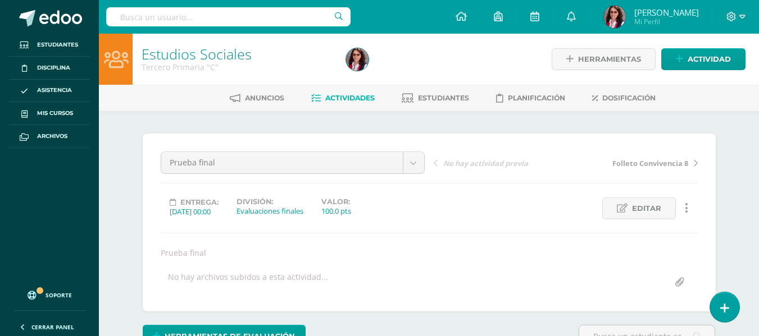
scroll to position [1, 0]
click at [342, 94] on span "Actividades" at bounding box center [349, 97] width 49 height 8
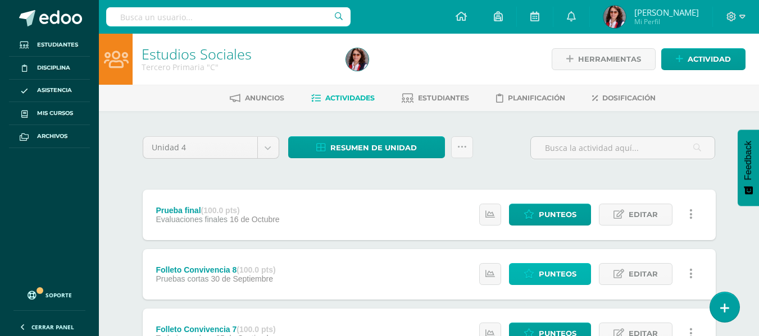
click at [544, 270] on span "Punteos" at bounding box center [558, 274] width 38 height 21
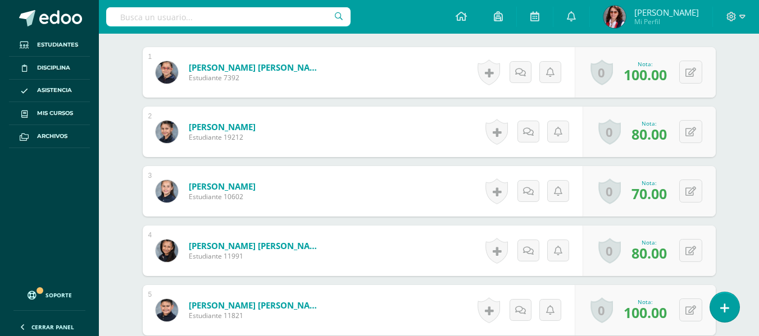
scroll to position [17, 0]
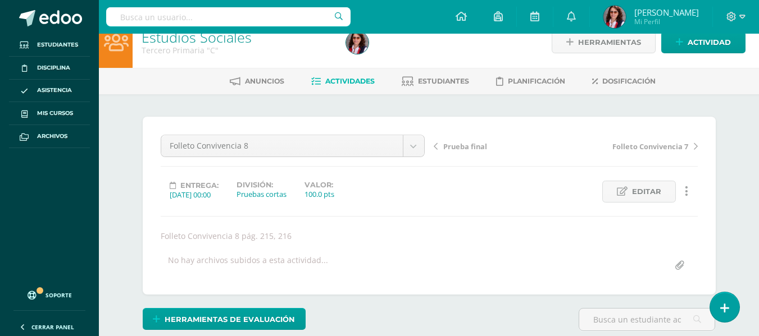
click at [347, 74] on link "Actividades" at bounding box center [342, 81] width 63 height 18
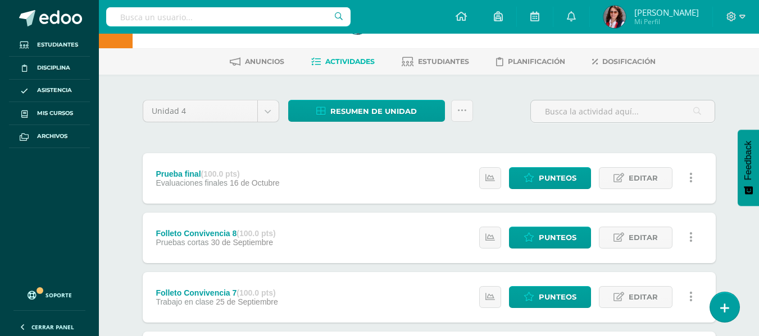
scroll to position [112, 0]
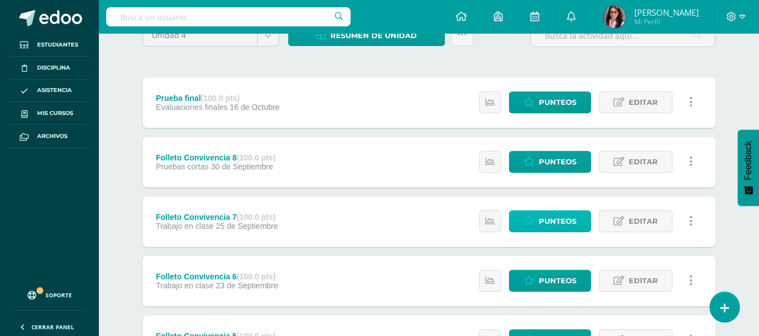
click at [530, 215] on link "Punteos" at bounding box center [550, 222] width 82 height 22
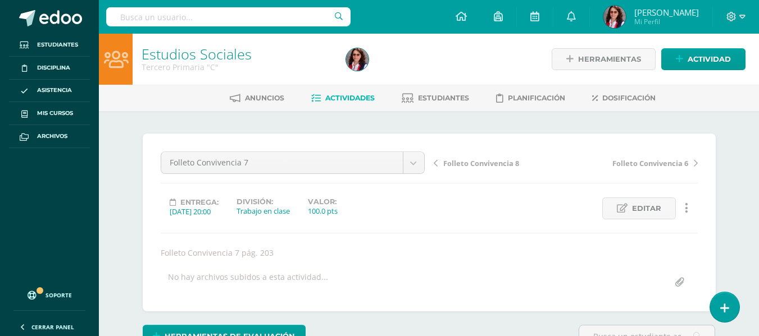
click at [338, 98] on span "Actividades" at bounding box center [349, 98] width 49 height 8
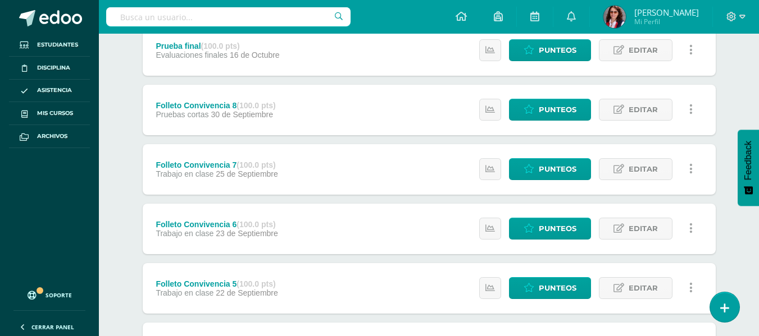
scroll to position [168, 0]
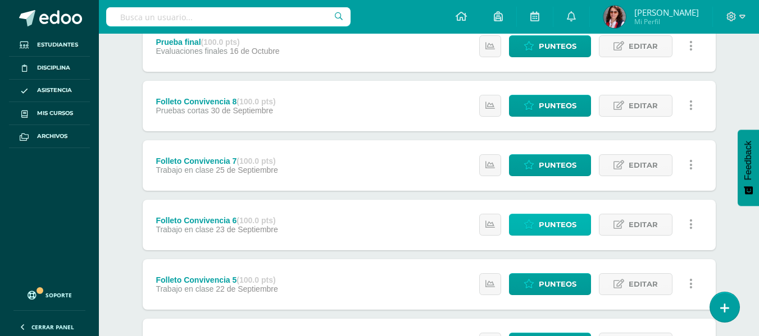
click at [544, 223] on span "Punteos" at bounding box center [558, 225] width 38 height 21
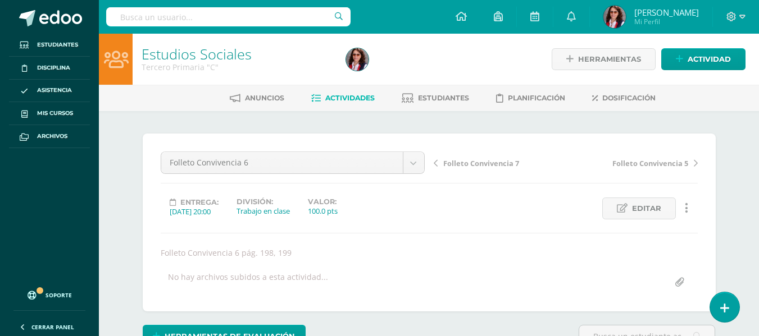
click at [348, 92] on link "Actividades" at bounding box center [342, 98] width 63 height 18
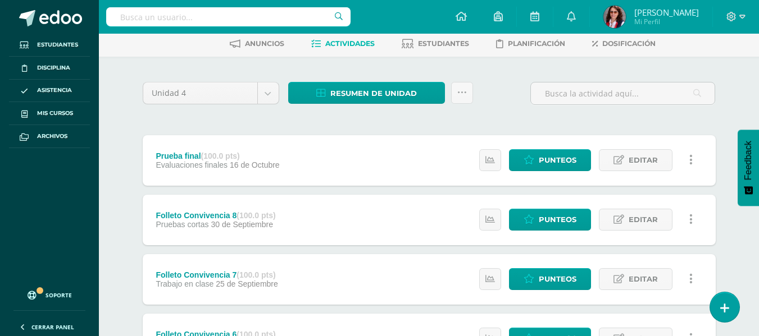
scroll to position [225, 0]
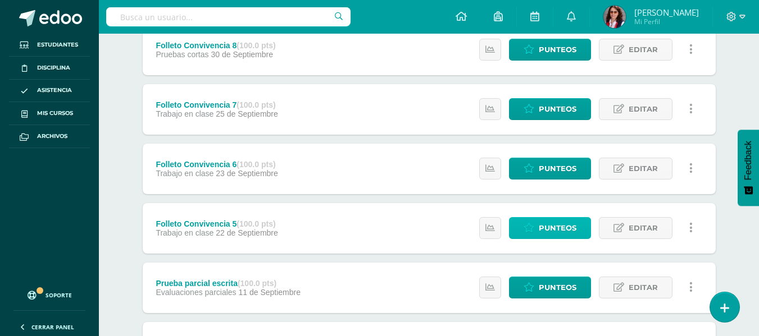
click at [562, 227] on span "Punteos" at bounding box center [558, 228] width 38 height 21
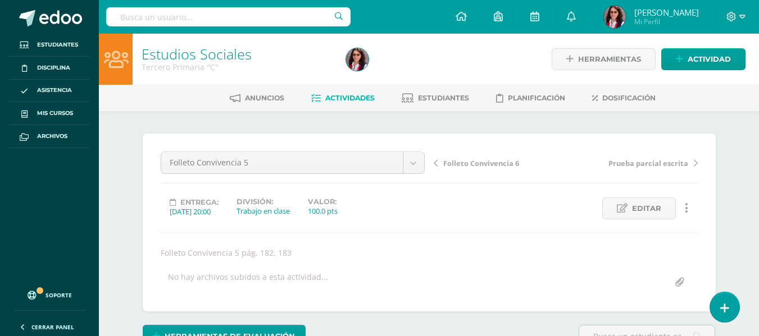
click at [348, 94] on span "Actividades" at bounding box center [349, 98] width 49 height 8
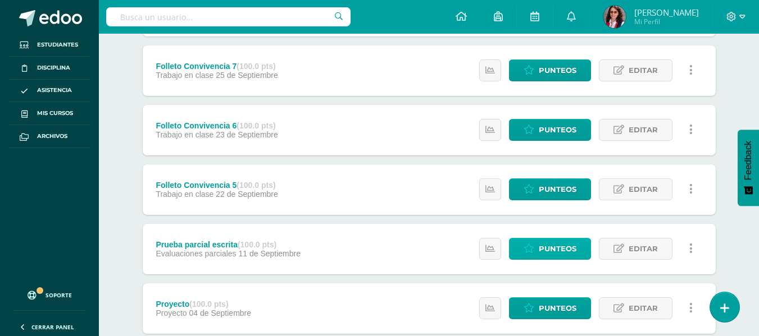
scroll to position [281, 0]
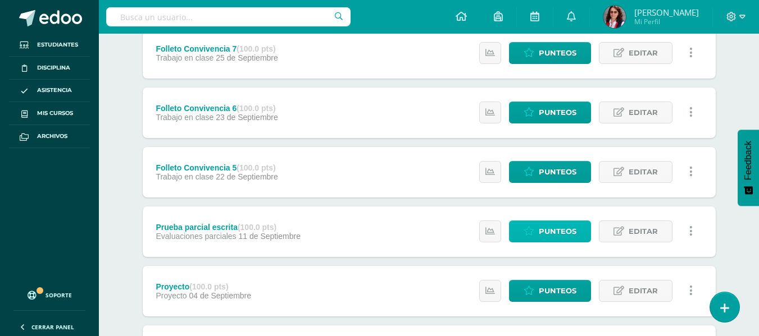
click at [539, 232] on span "Punteos" at bounding box center [558, 231] width 38 height 21
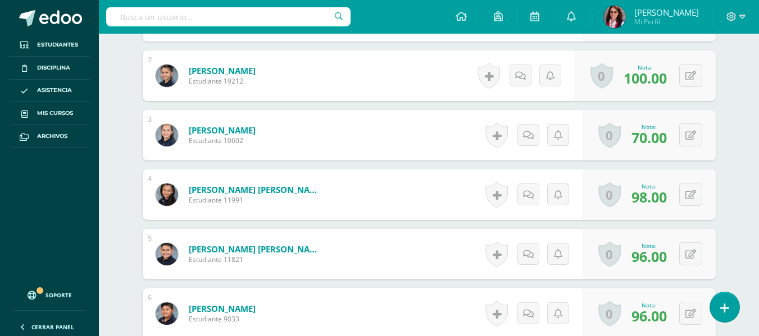
scroll to position [17, 0]
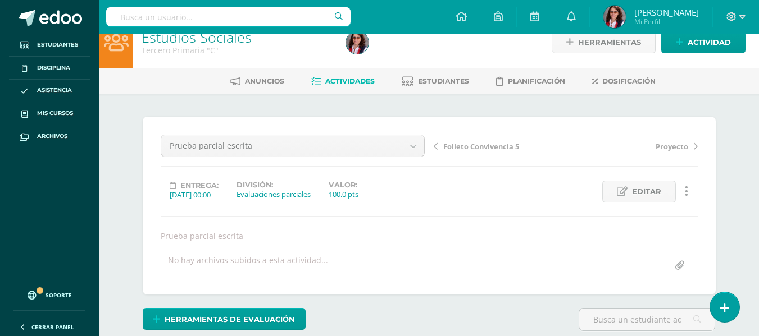
click at [341, 73] on link "Actividades" at bounding box center [342, 81] width 63 height 18
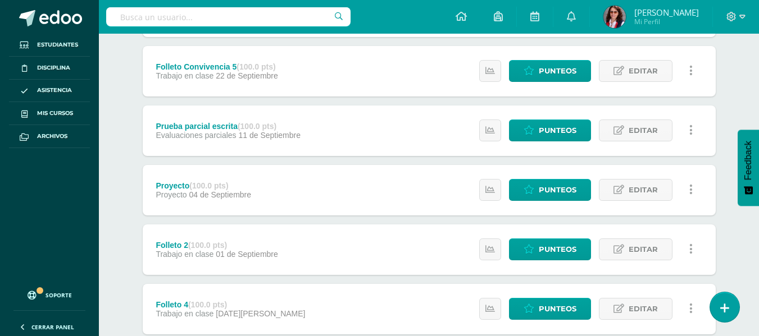
scroll to position [393, 0]
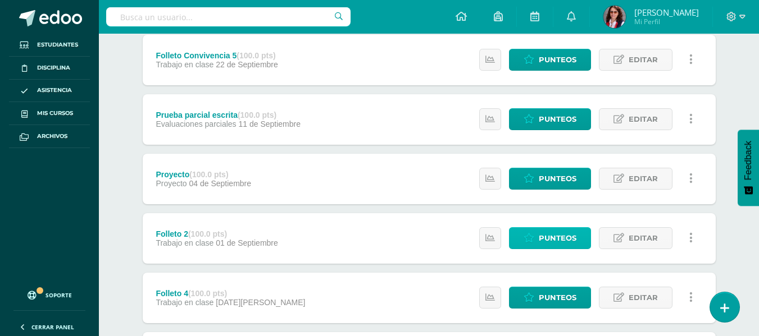
click at [551, 232] on span "Punteos" at bounding box center [558, 238] width 38 height 21
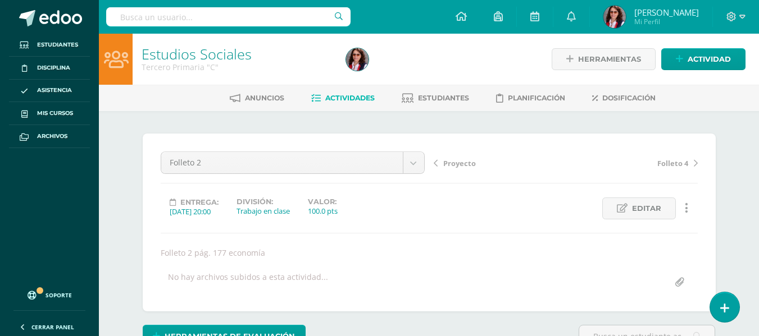
click at [343, 98] on span "Actividades" at bounding box center [349, 98] width 49 height 8
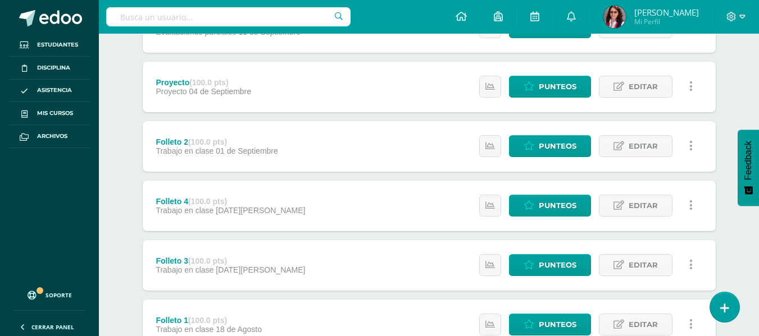
scroll to position [505, 0]
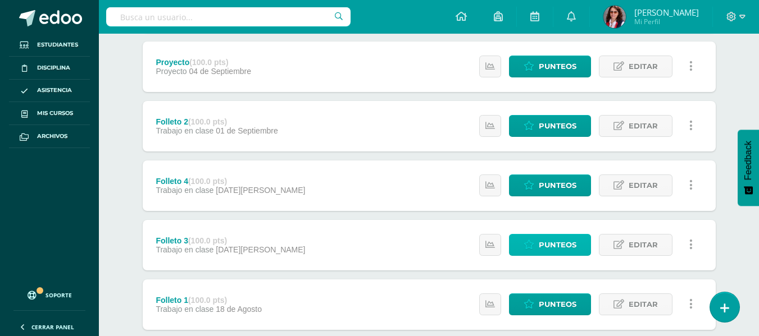
click at [531, 240] on icon at bounding box center [528, 245] width 11 height 10
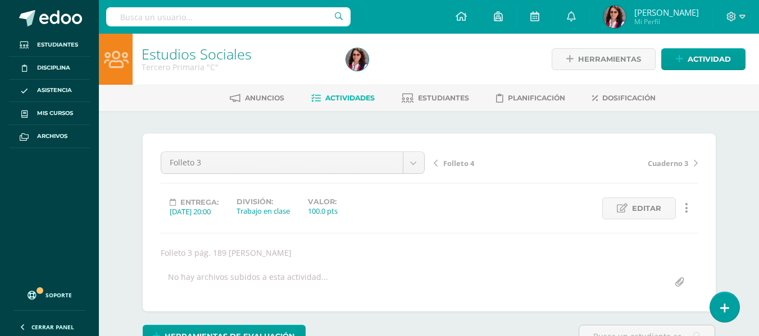
click at [335, 96] on span "Actividades" at bounding box center [349, 98] width 49 height 8
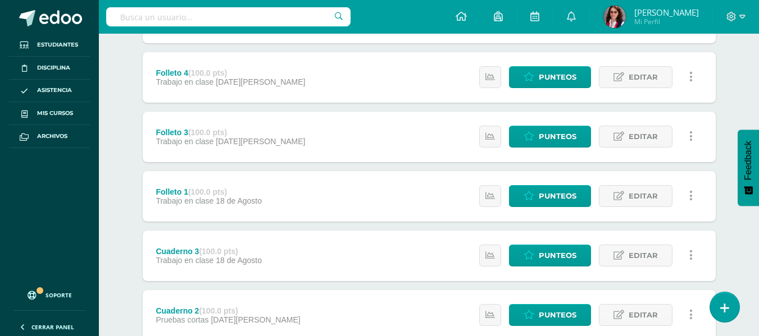
scroll to position [623, 0]
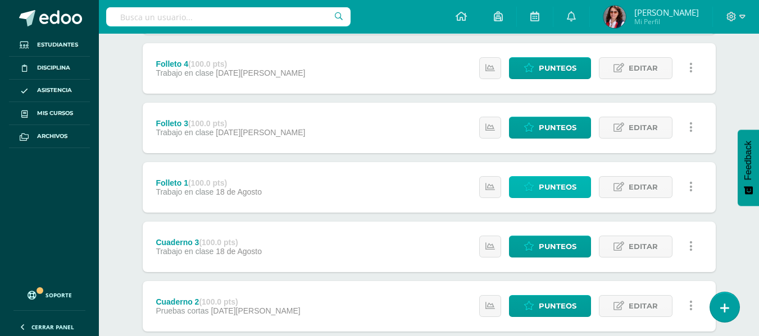
click at [548, 186] on span "Punteos" at bounding box center [558, 187] width 38 height 21
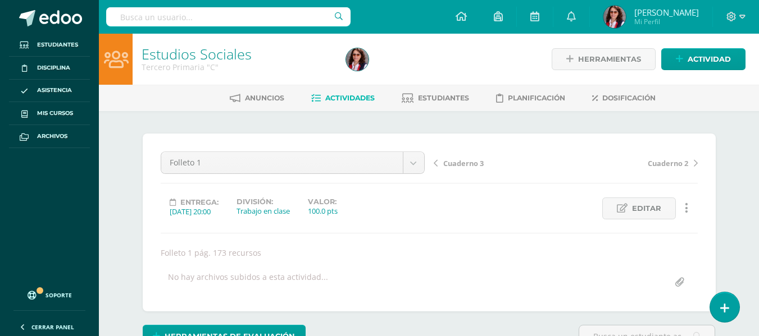
click at [329, 93] on link "Actividades" at bounding box center [342, 98] width 63 height 18
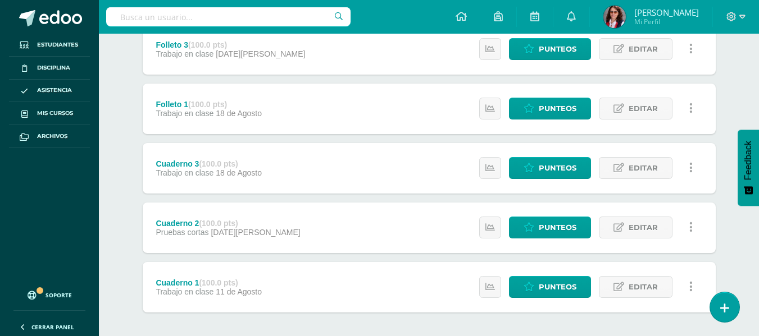
scroll to position [730, 0]
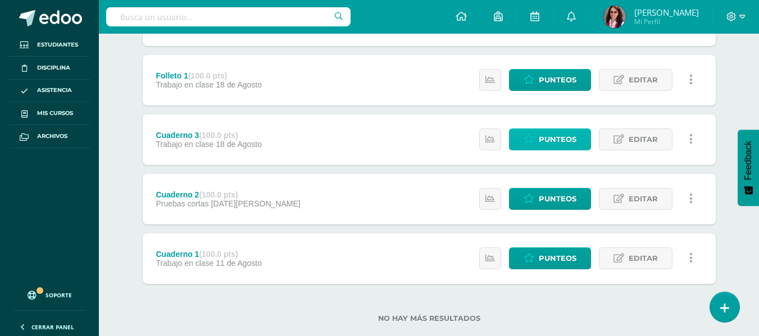
click at [542, 139] on span "Punteos" at bounding box center [558, 139] width 38 height 21
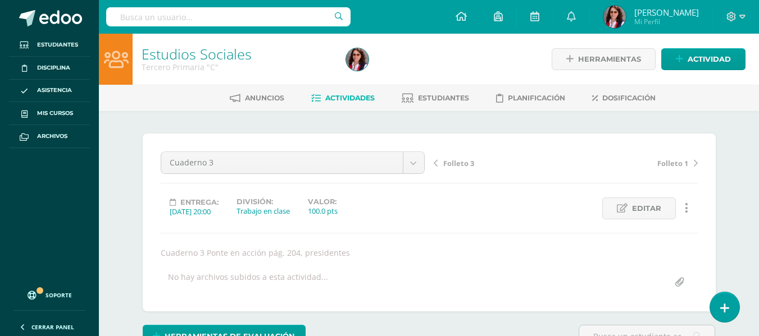
click at [346, 95] on span "Actividades" at bounding box center [349, 98] width 49 height 8
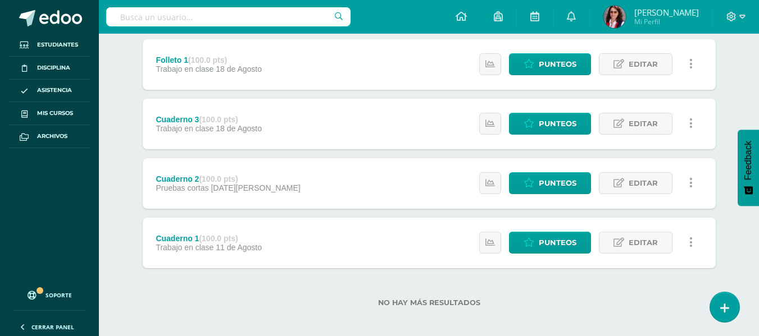
scroll to position [752, 0]
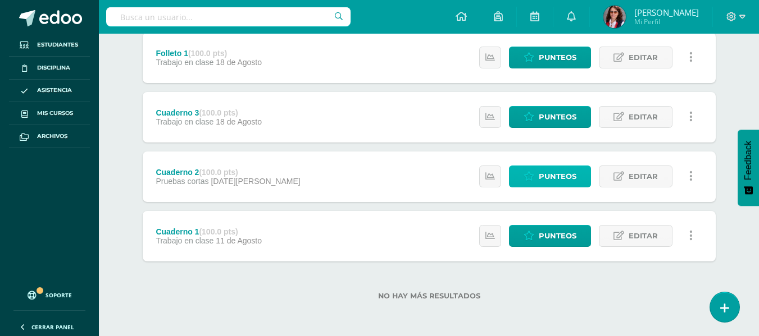
click at [536, 176] on link "Punteos" at bounding box center [550, 177] width 82 height 22
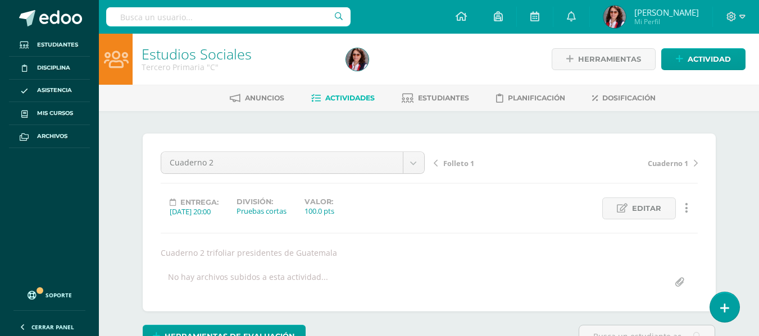
click at [342, 98] on span "Actividades" at bounding box center [349, 98] width 49 height 8
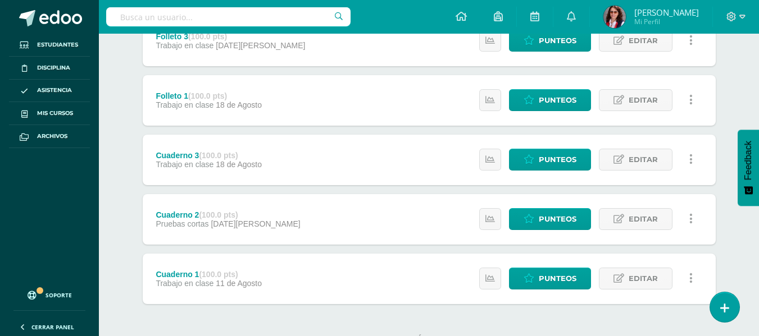
scroll to position [752, 0]
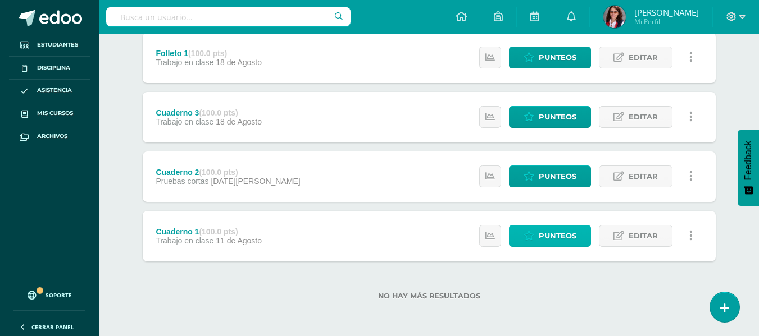
click at [545, 234] on span "Punteos" at bounding box center [558, 236] width 38 height 21
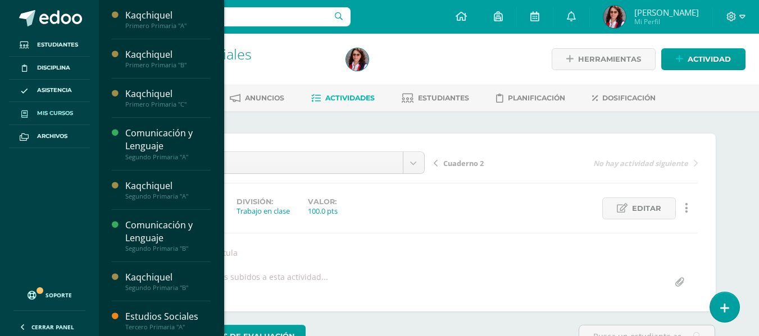
click at [57, 108] on link "Mis cursos" at bounding box center [49, 113] width 81 height 23
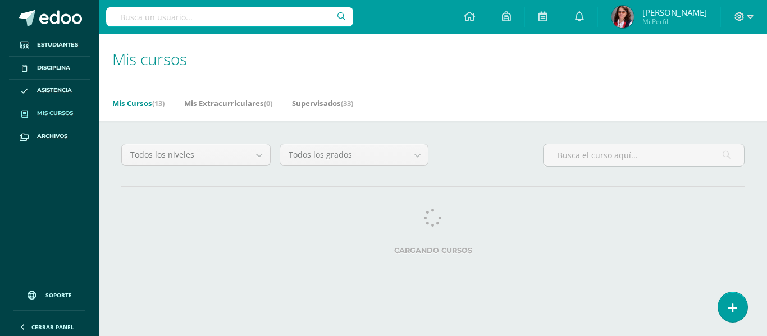
click at [341, 97] on link "Supervisados (33)" at bounding box center [322, 103] width 61 height 18
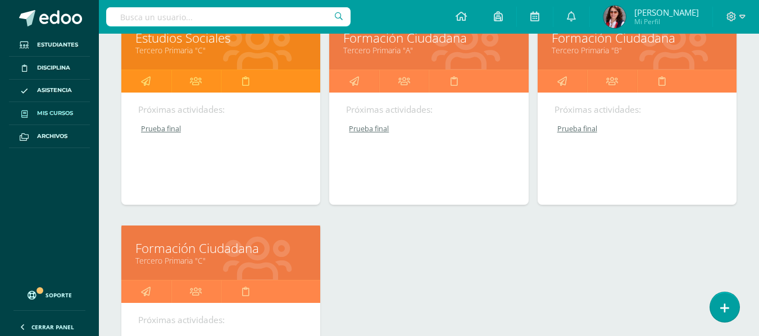
scroll to position [842, 0]
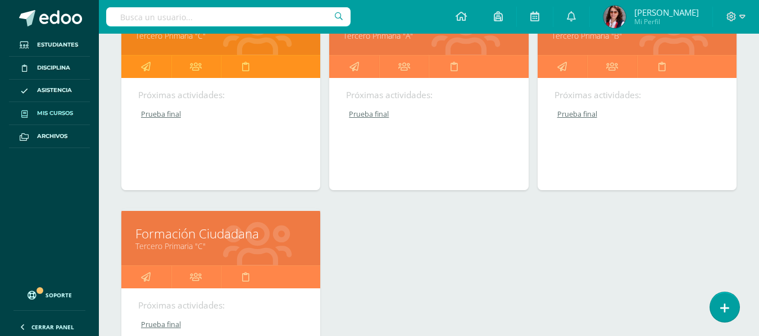
click at [191, 241] on link "Tercero Primaria "C"" at bounding box center [220, 246] width 171 height 11
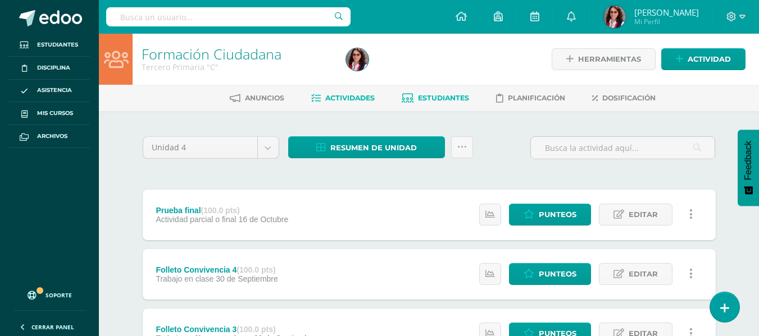
click at [443, 98] on span "Estudiantes" at bounding box center [443, 98] width 51 height 8
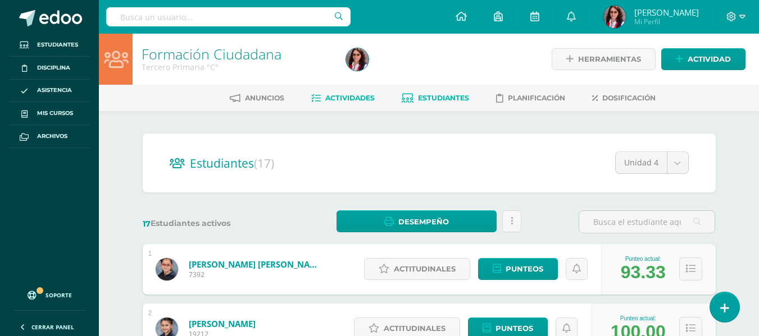
click at [338, 98] on span "Actividades" at bounding box center [349, 98] width 49 height 8
